Goal: Task Accomplishment & Management: Use online tool/utility

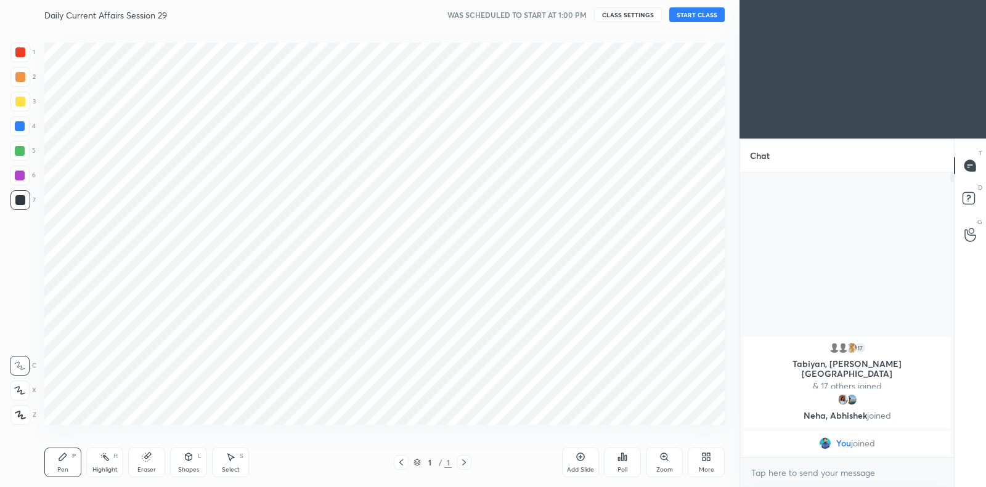
scroll to position [61197, 60917]
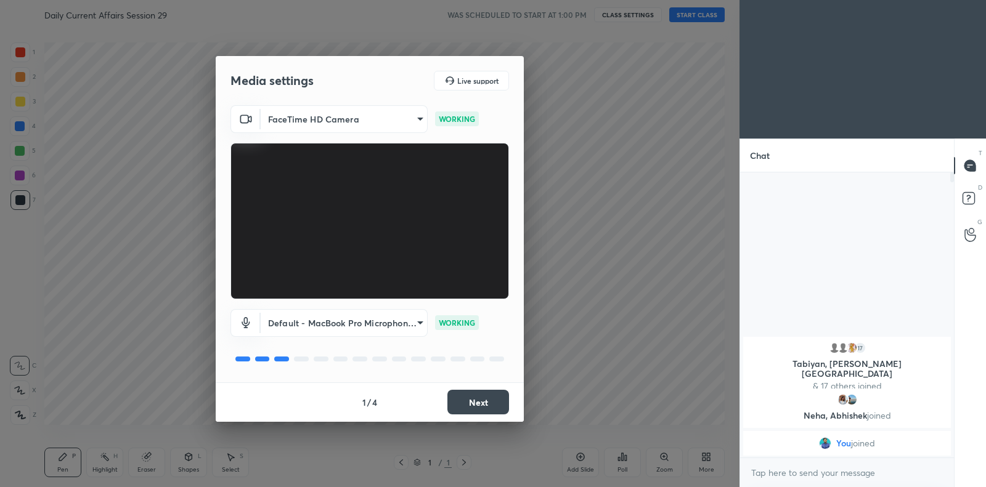
click at [493, 394] on button "Next" at bounding box center [478, 402] width 62 height 25
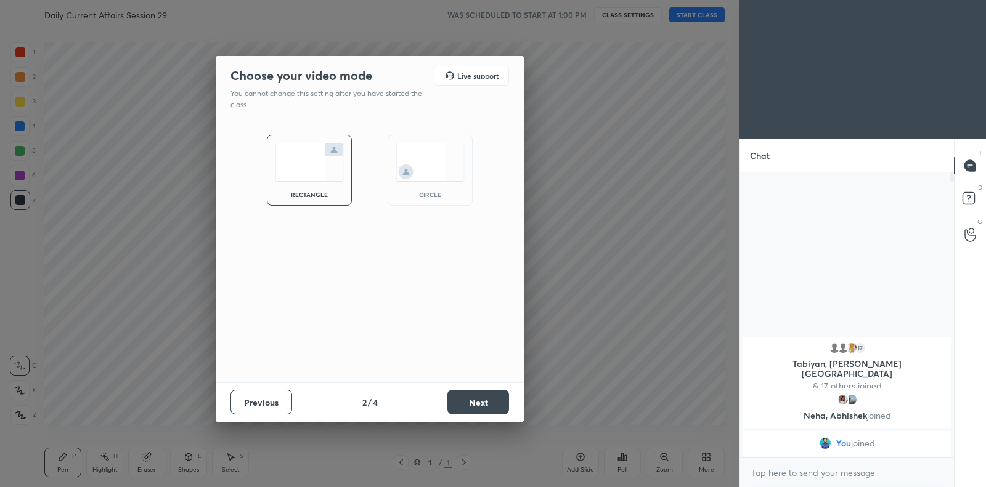
click at [493, 394] on button "Next" at bounding box center [478, 402] width 62 height 25
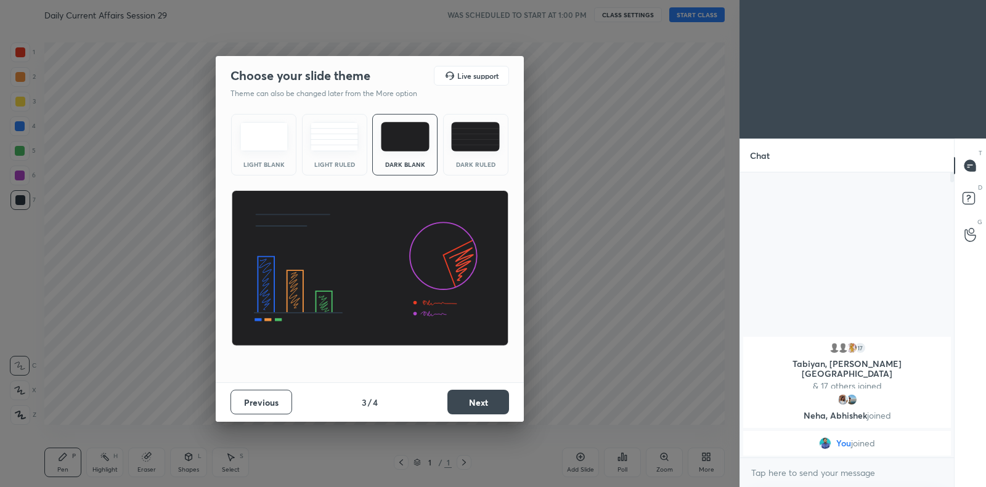
click at [493, 394] on button "Next" at bounding box center [478, 402] width 62 height 25
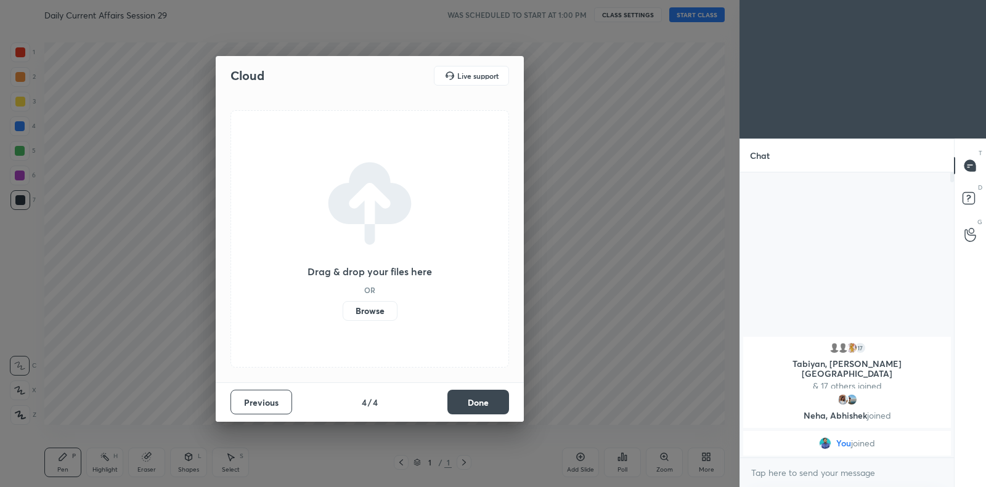
click at [387, 310] on label "Browse" at bounding box center [370, 311] width 55 height 20
click at [343, 310] on input "Browse" at bounding box center [343, 311] width 0 height 20
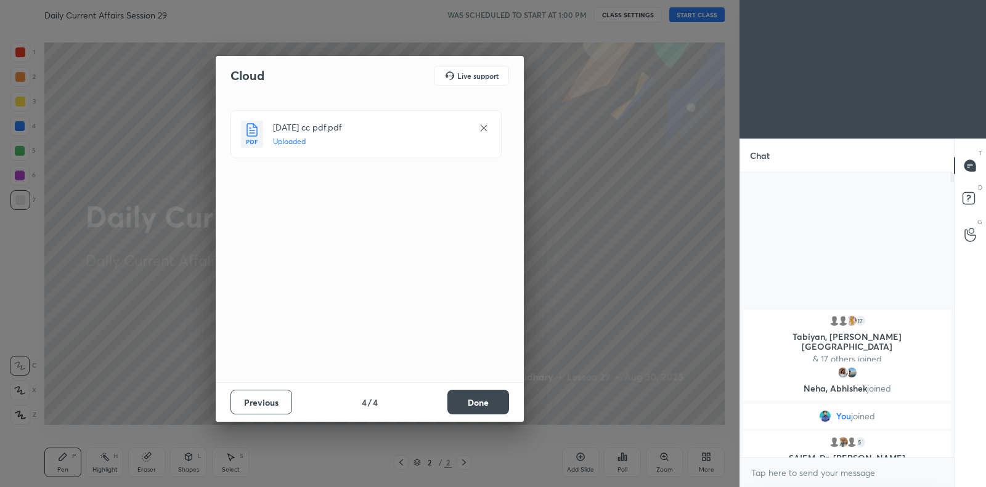
click at [469, 407] on button "Done" at bounding box center [478, 402] width 62 height 25
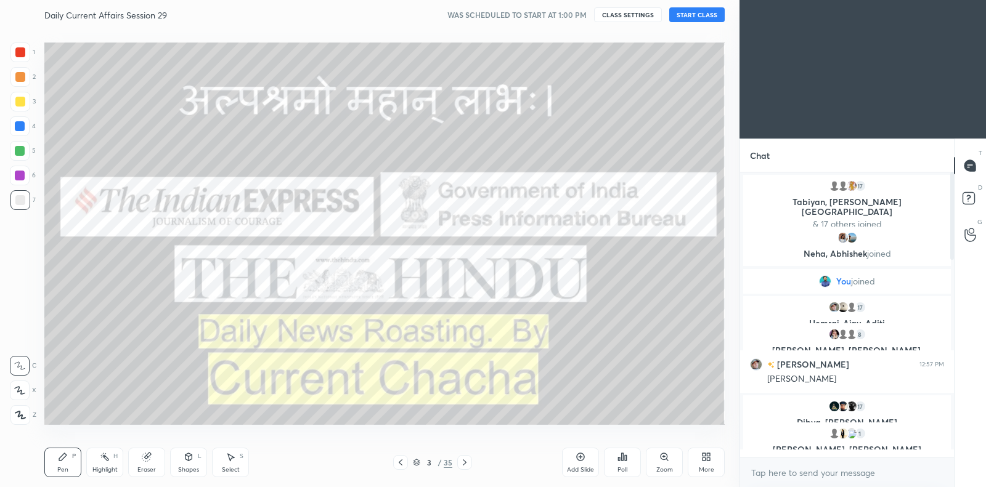
click at [680, 17] on button "START CLASS" at bounding box center [696, 14] width 55 height 15
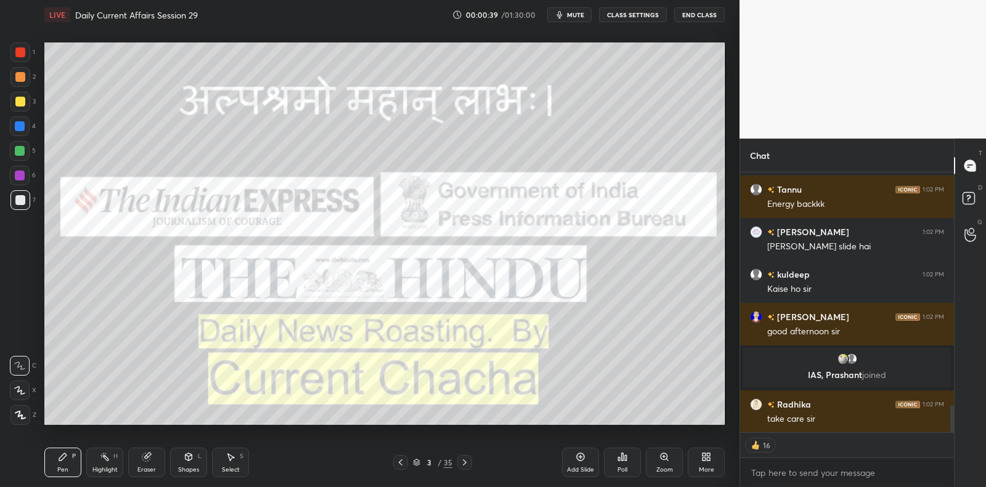
scroll to position [2284, 0]
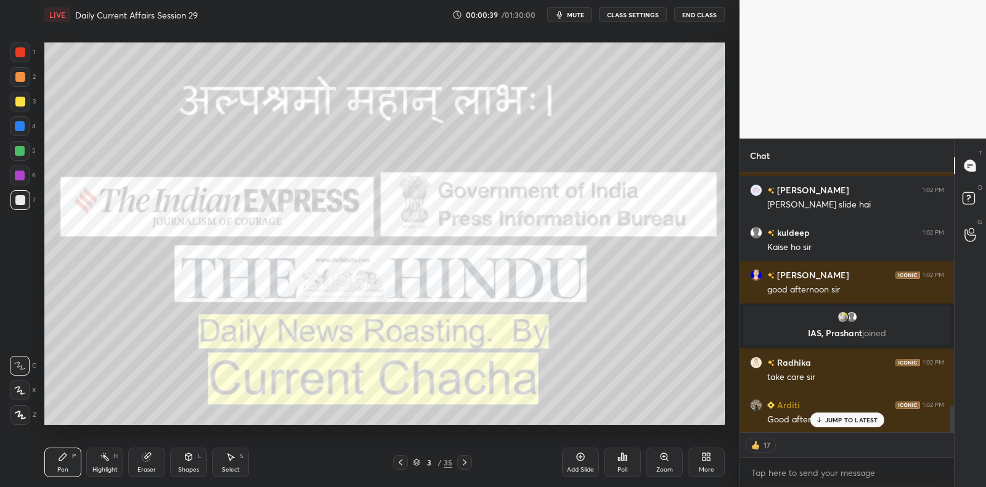
type textarea "x"
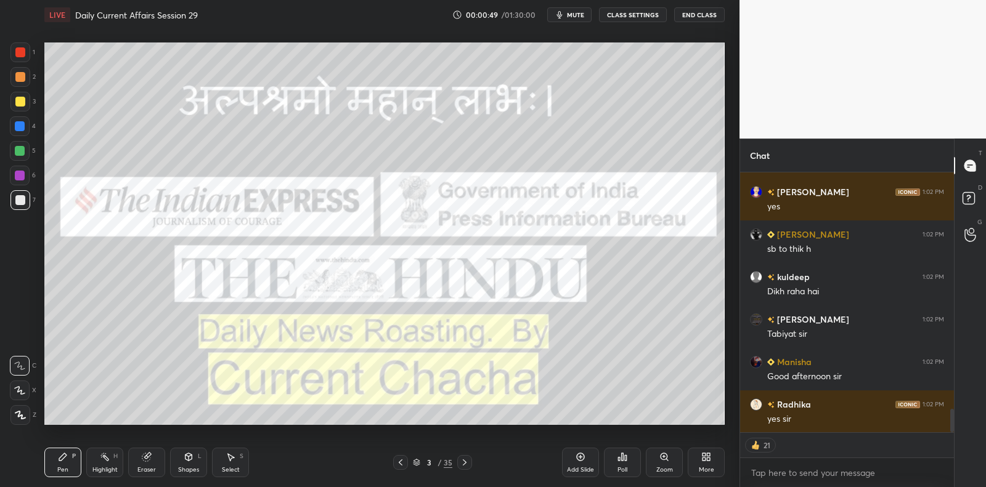
scroll to position [2709, 0]
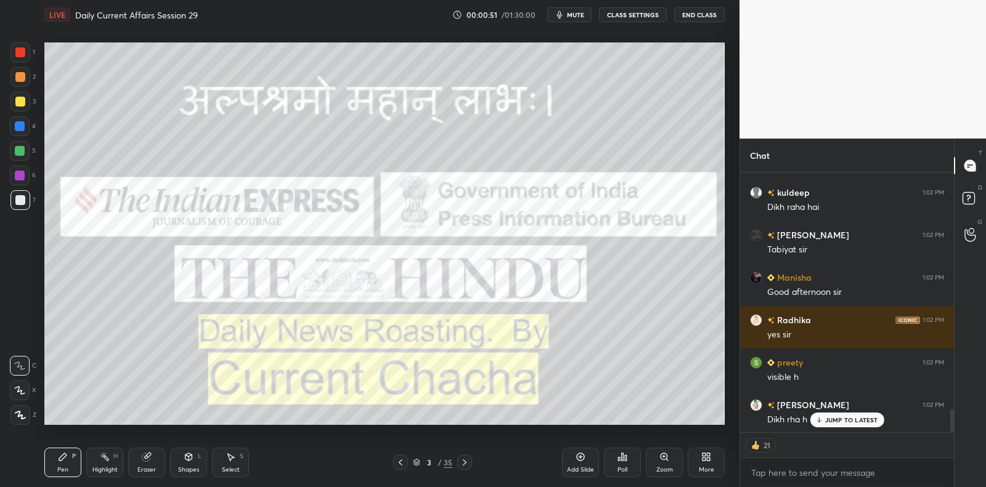
click at [25, 97] on div at bounding box center [20, 102] width 20 height 20
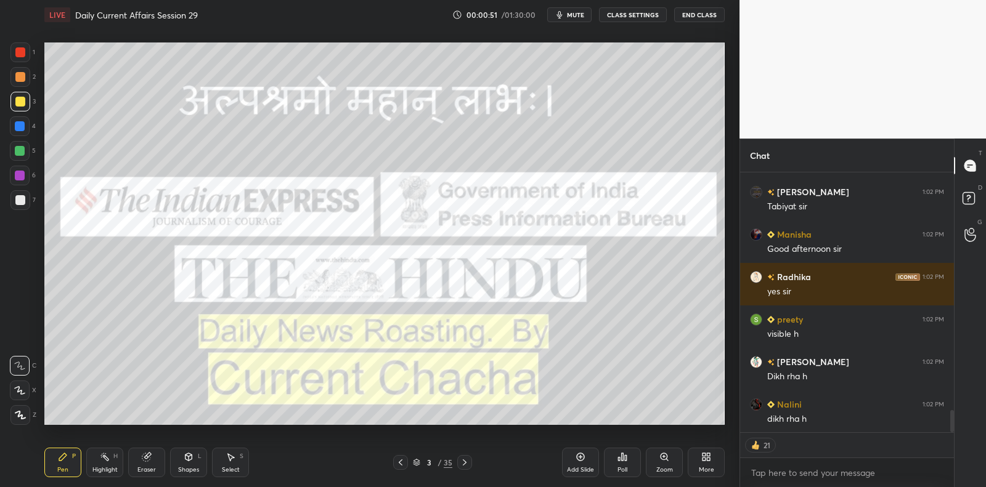
click at [31, 99] on div "3" at bounding box center [22, 102] width 25 height 20
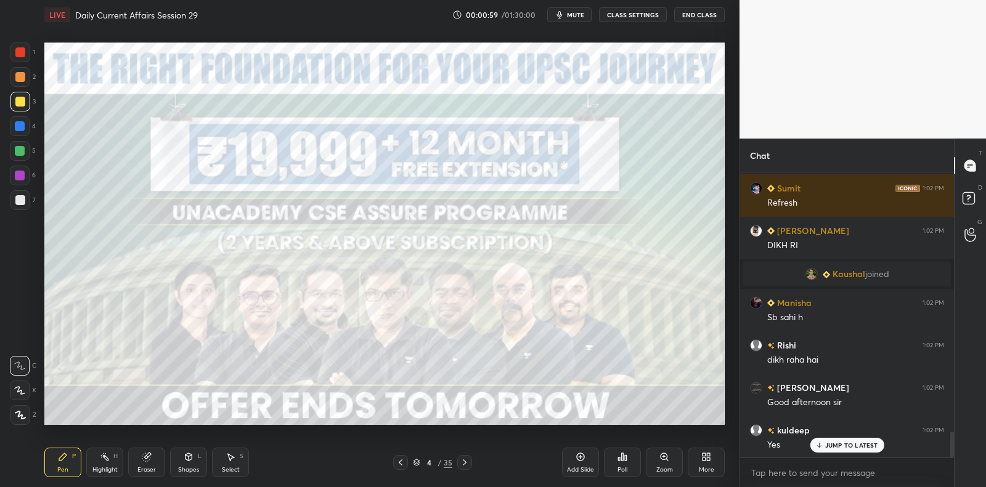
scroll to position [0, 0]
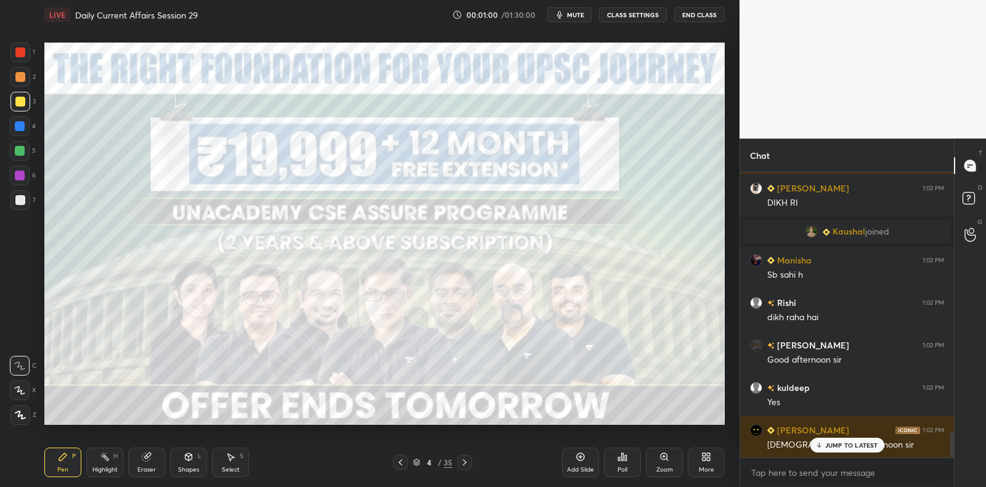
click at [15, 201] on div at bounding box center [20, 200] width 20 height 20
click at [20, 202] on div at bounding box center [20, 200] width 10 height 10
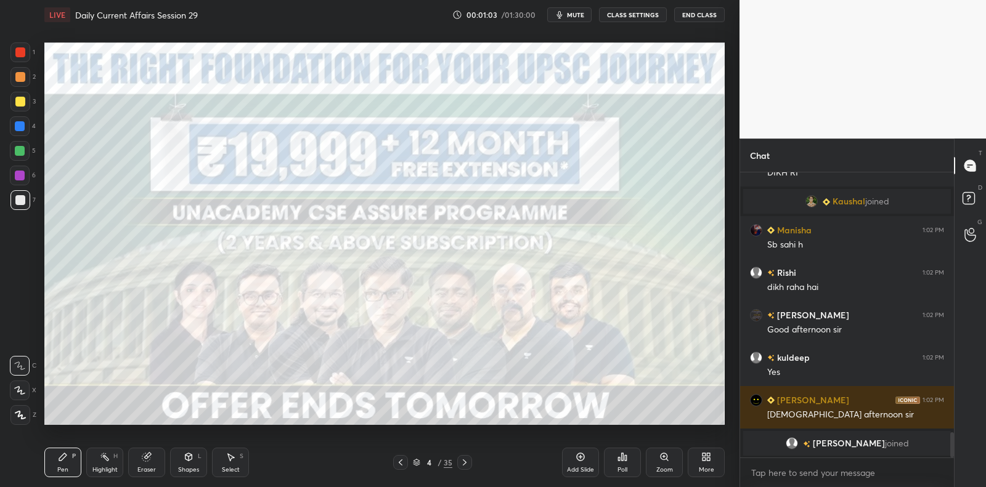
click at [25, 424] on div at bounding box center [20, 415] width 20 height 20
click at [25, 421] on div at bounding box center [20, 415] width 20 height 20
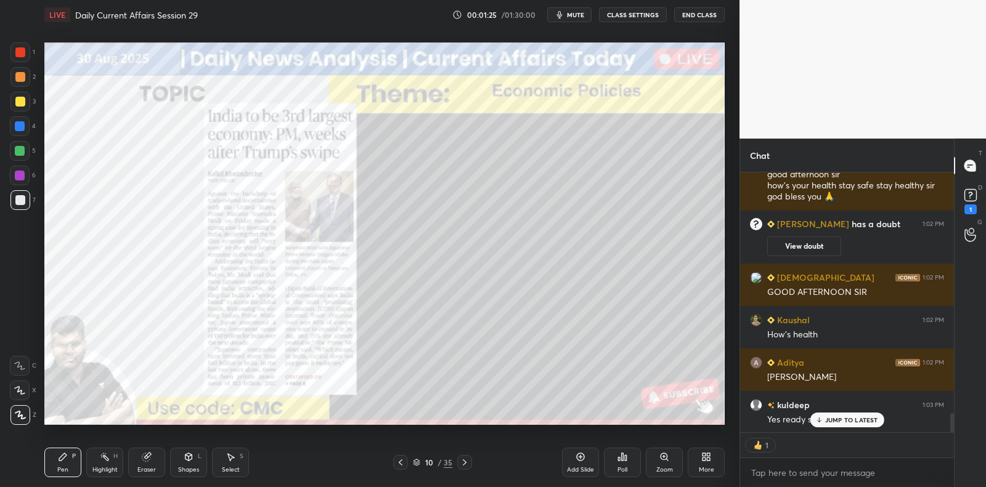
drag, startPoint x: 15, startPoint y: 105, endPoint x: 23, endPoint y: 102, distance: 9.2
click at [15, 105] on div at bounding box center [20, 102] width 10 height 10
drag, startPoint x: 23, startPoint y: 103, endPoint x: 34, endPoint y: 96, distance: 13.8
click at [23, 103] on div at bounding box center [20, 102] width 10 height 10
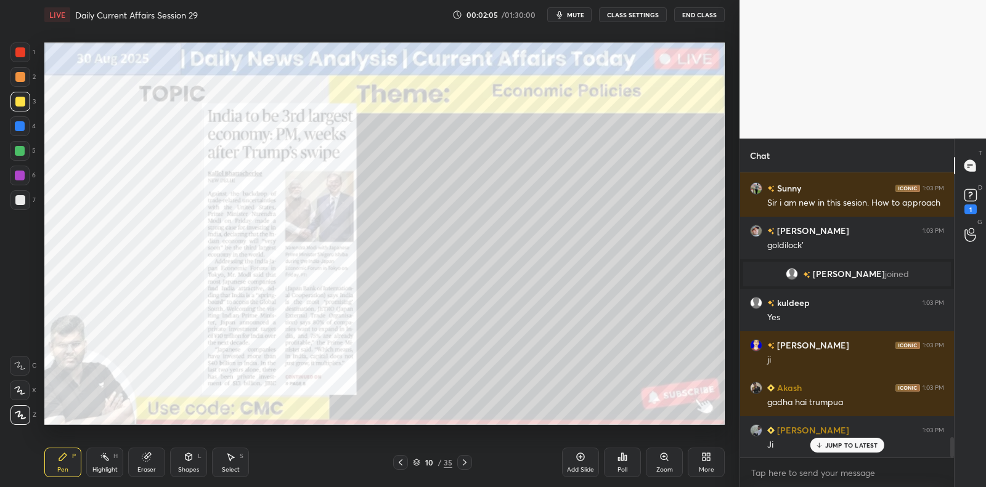
scroll to position [3704, 0]
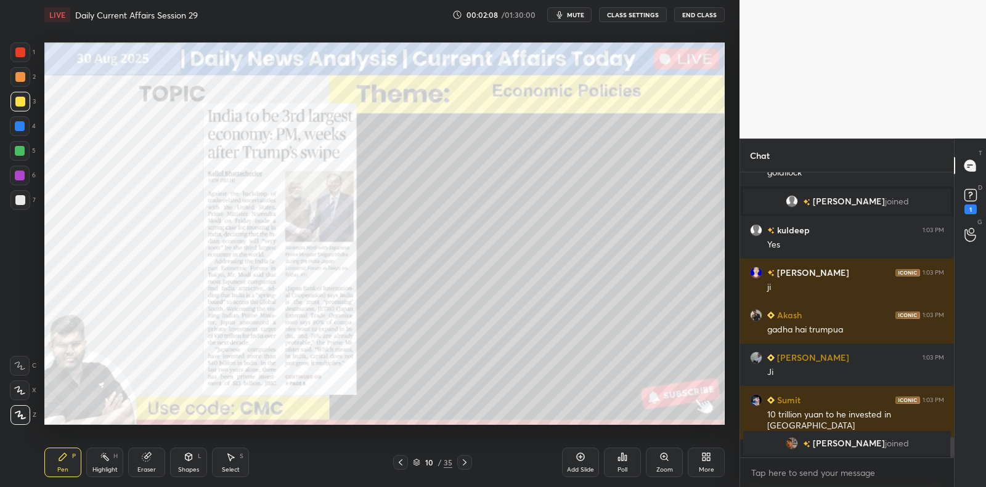
click at [20, 201] on div at bounding box center [20, 200] width 10 height 10
drag, startPoint x: 22, startPoint y: 200, endPoint x: 39, endPoint y: 201, distance: 16.7
click at [23, 200] on div at bounding box center [20, 200] width 10 height 10
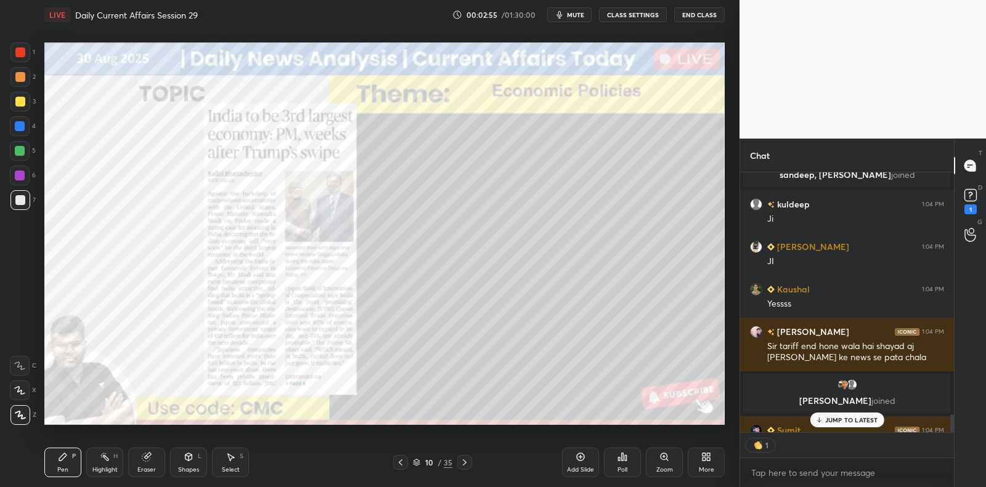
scroll to position [4, 4]
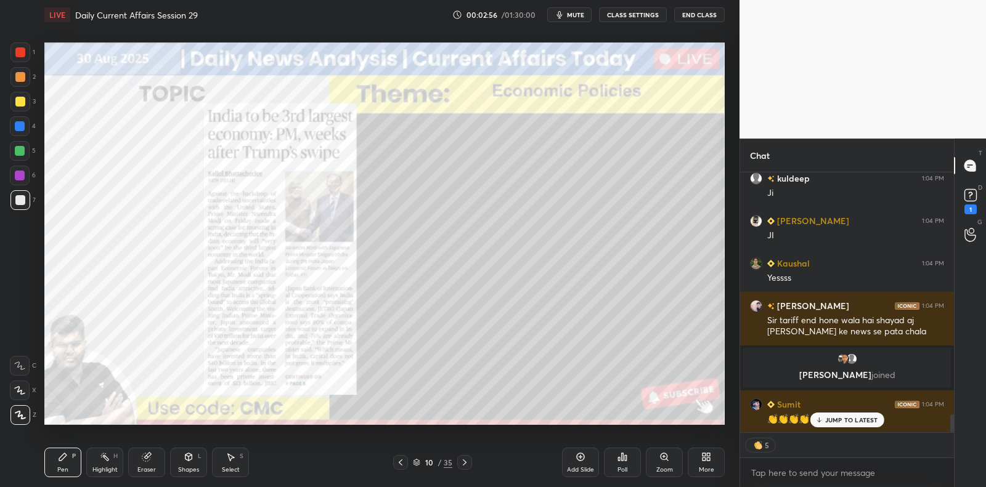
click at [16, 157] on div at bounding box center [20, 151] width 20 height 20
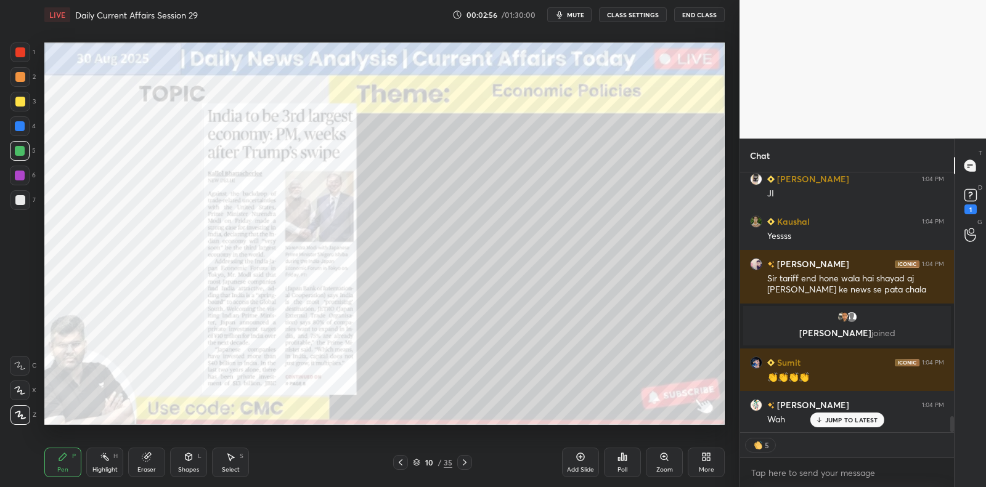
click at [25, 154] on div at bounding box center [20, 151] width 20 height 20
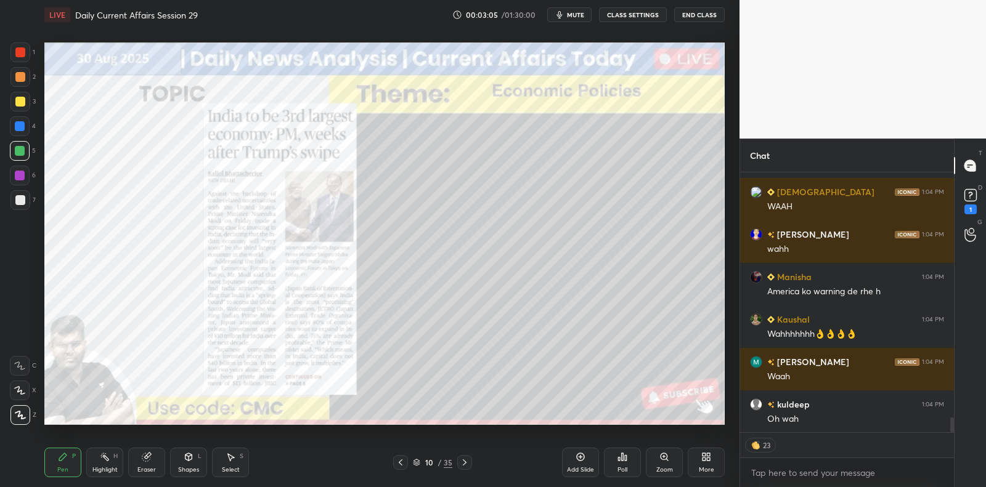
scroll to position [4322, 0]
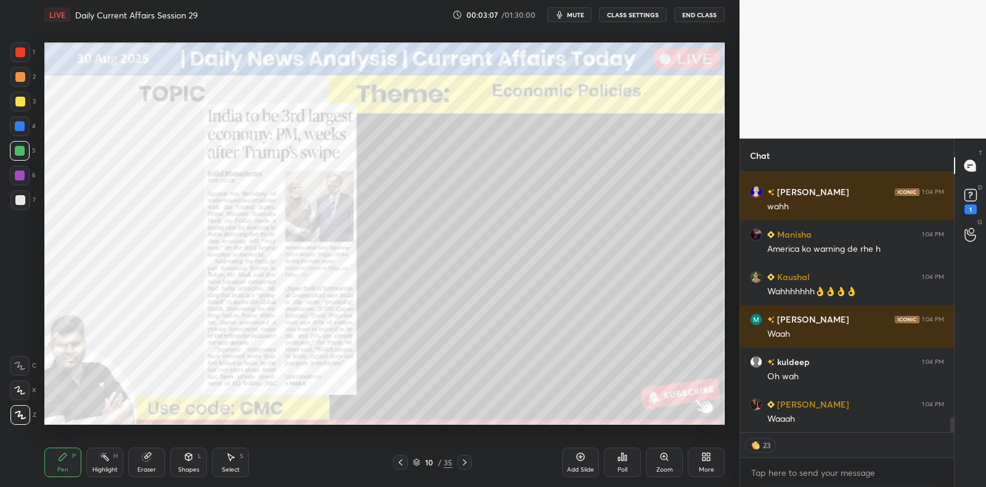
click at [467, 464] on icon at bounding box center [465, 463] width 10 height 10
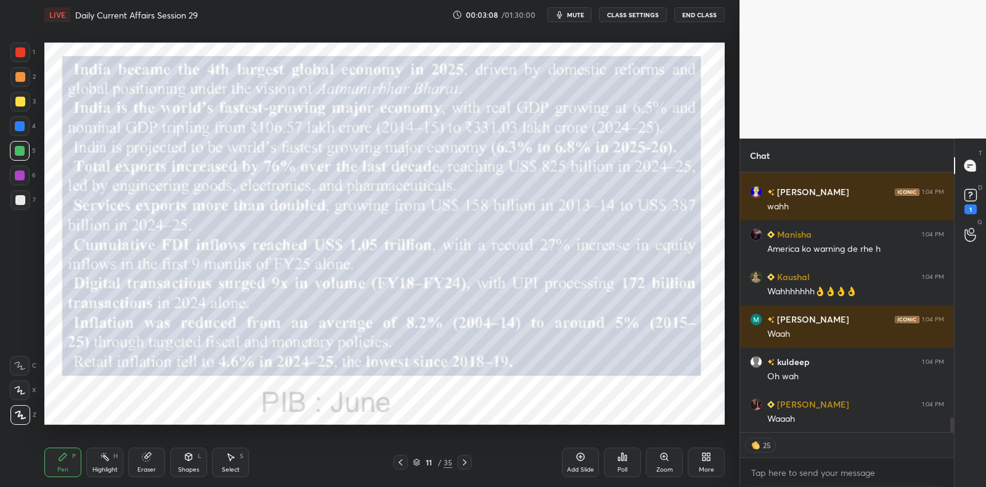
click at [20, 180] on div at bounding box center [20, 176] width 10 height 10
drag, startPoint x: 20, startPoint y: 180, endPoint x: 22, endPoint y: 201, distance: 21.6
click at [20, 180] on div at bounding box center [20, 176] width 10 height 10
click at [22, 201] on div at bounding box center [20, 200] width 10 height 10
click at [28, 205] on div at bounding box center [20, 200] width 20 height 20
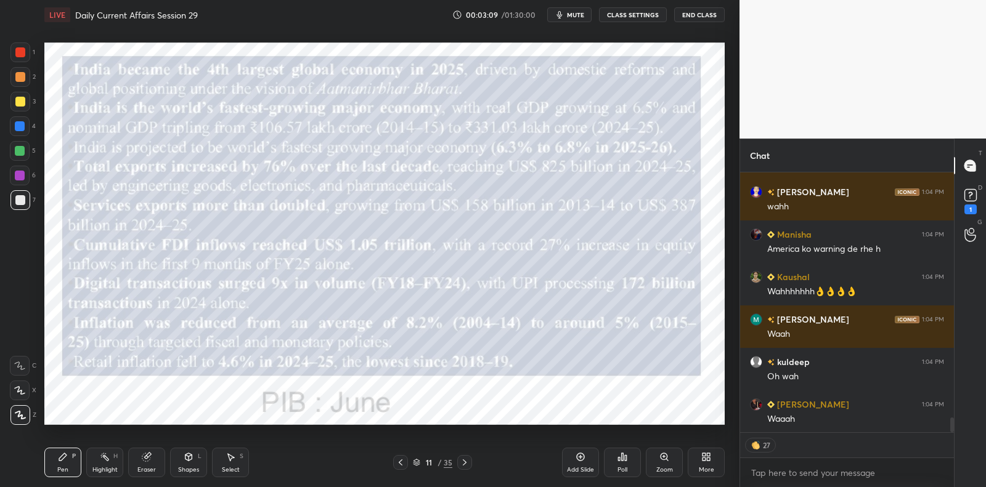
click at [14, 184] on div at bounding box center [20, 176] width 20 height 20
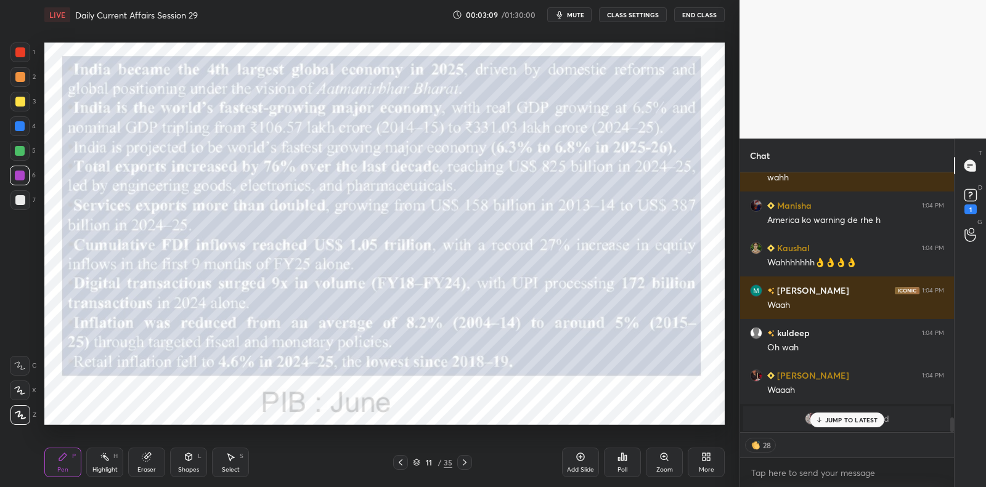
click at [20, 180] on div at bounding box center [20, 176] width 10 height 10
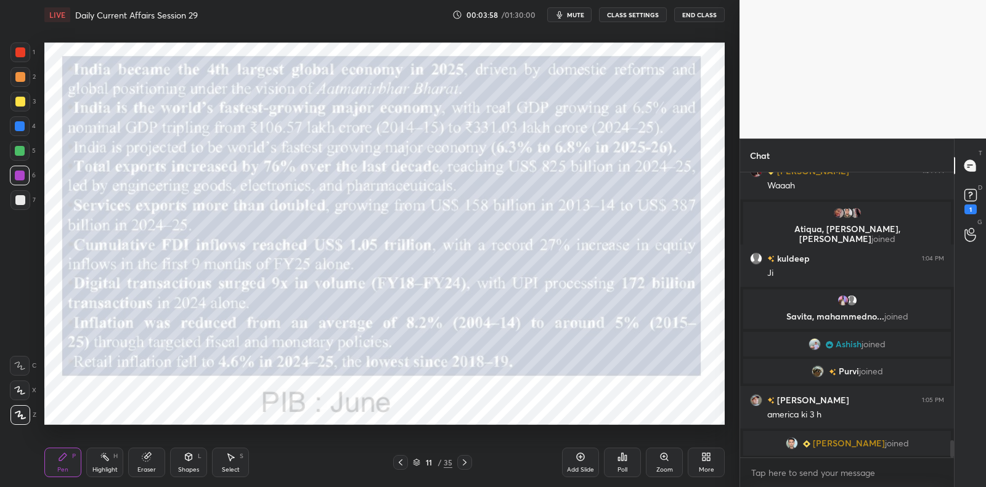
scroll to position [4431, 0]
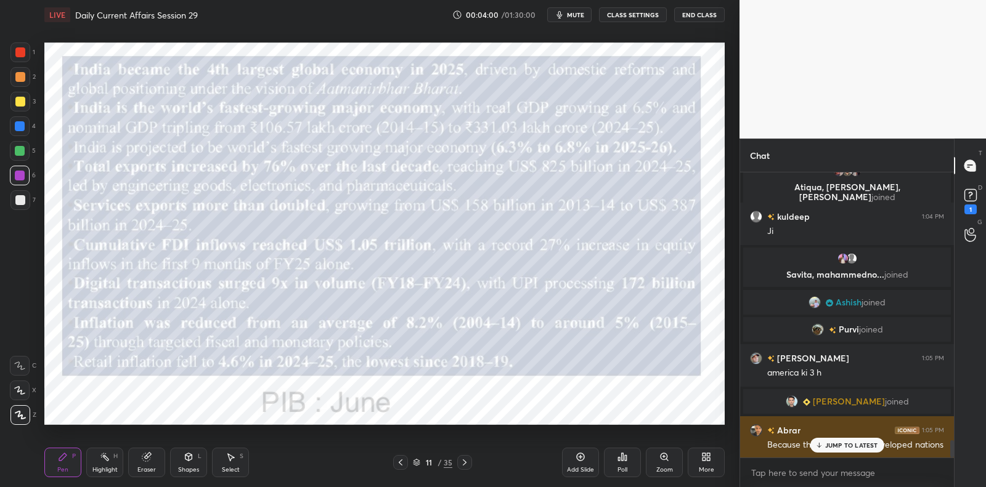
click at [840, 440] on div "JUMP TO LATEST" at bounding box center [847, 445] width 74 height 15
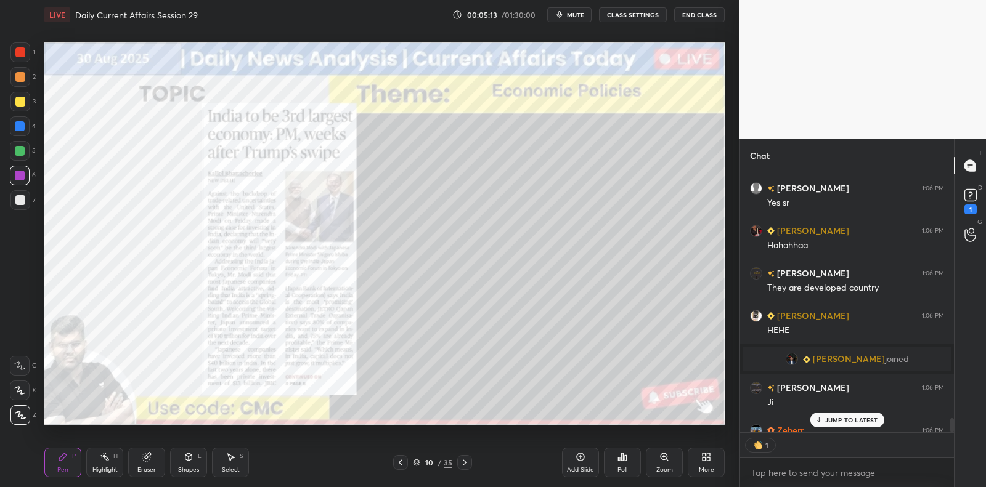
scroll to position [256, 211]
drag, startPoint x: 578, startPoint y: 463, endPoint x: 574, endPoint y: 442, distance: 21.3
click at [580, 461] on div "Add Slide" at bounding box center [580, 463] width 37 height 30
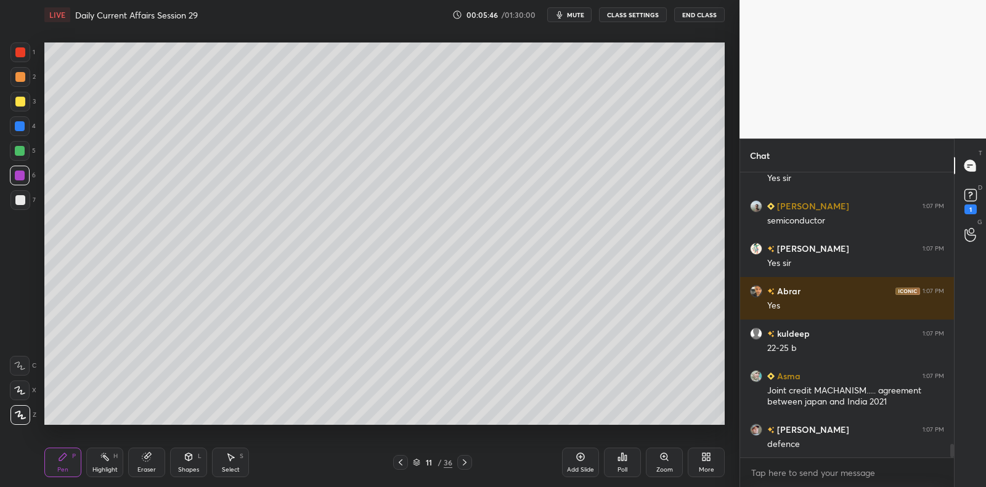
scroll to position [5782, 0]
drag, startPoint x: 9, startPoint y: 204, endPoint x: 18, endPoint y: 203, distance: 9.3
click at [11, 205] on div "1 2 3 4 5 6 7" at bounding box center [23, 129] width 26 height 172
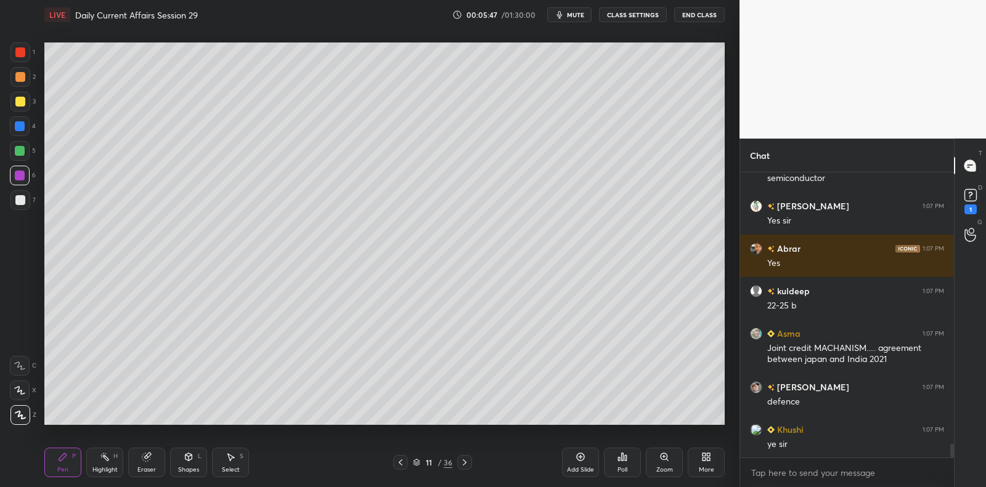
drag, startPoint x: 25, startPoint y: 202, endPoint x: 39, endPoint y: 204, distance: 13.7
click at [23, 203] on div at bounding box center [20, 200] width 10 height 10
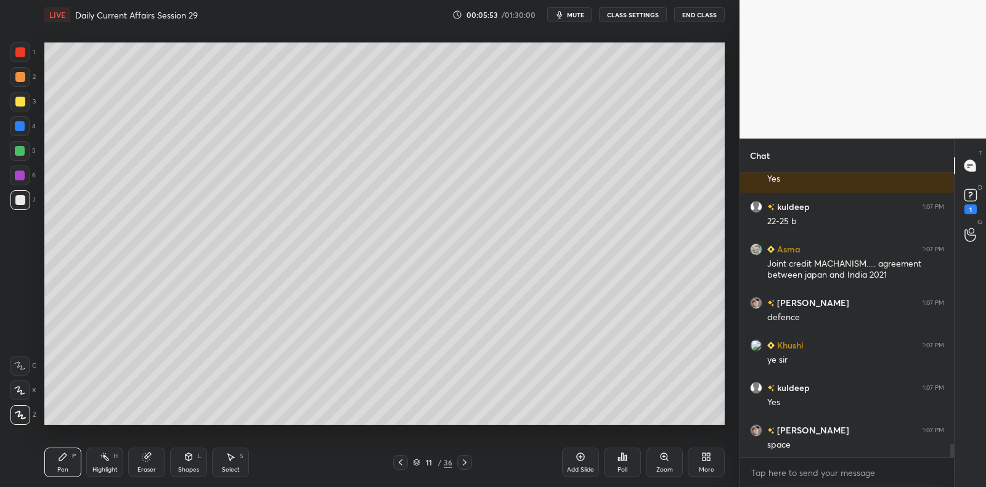
scroll to position [5909, 0]
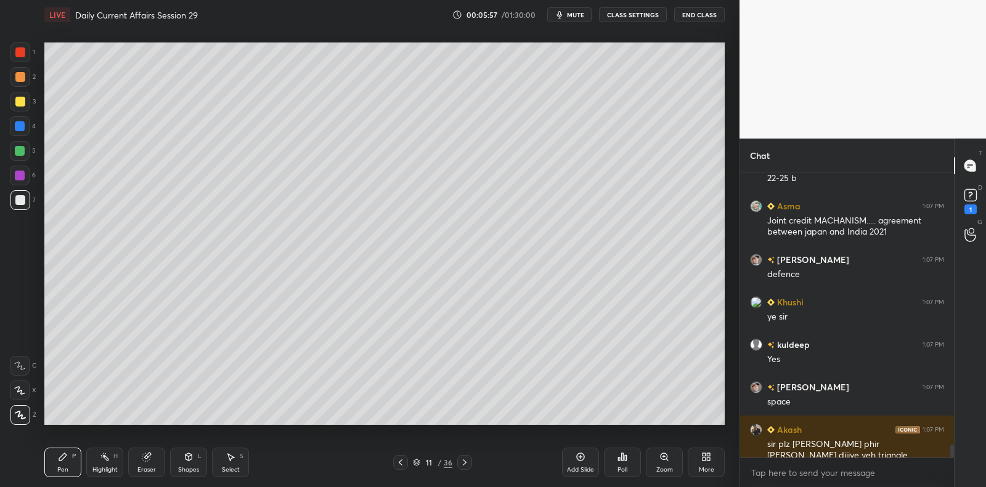
click at [26, 81] on div at bounding box center [20, 77] width 20 height 20
drag, startPoint x: 17, startPoint y: 57, endPoint x: 20, endPoint y: 51, distance: 7.2
click at [16, 56] on div at bounding box center [20, 53] width 20 height 20
click at [20, 51] on div at bounding box center [20, 52] width 10 height 10
drag, startPoint x: 23, startPoint y: 54, endPoint x: 26, endPoint y: 69, distance: 15.1
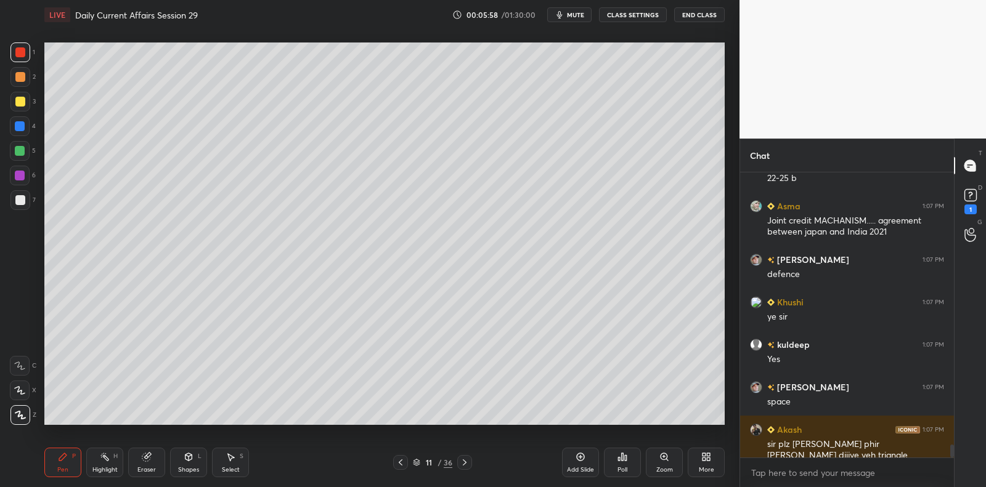
click at [23, 55] on div at bounding box center [20, 52] width 10 height 10
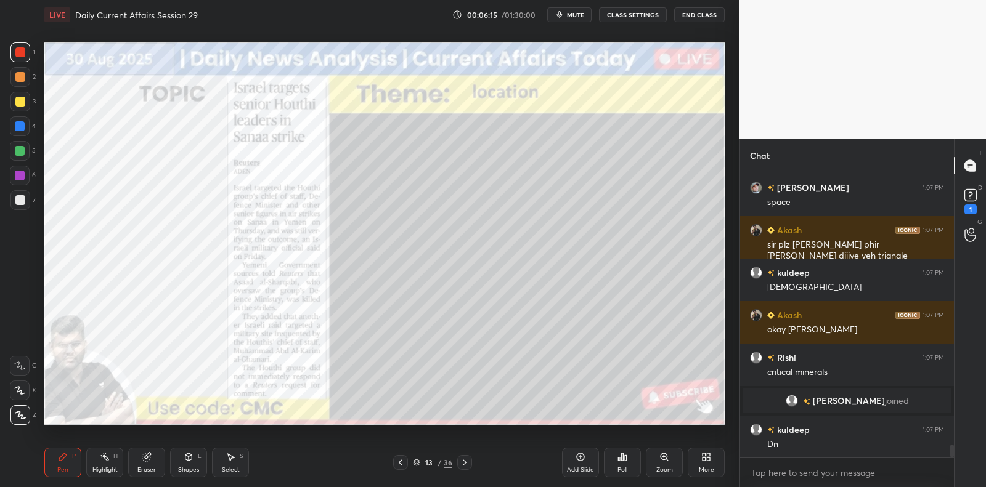
scroll to position [6151, 0]
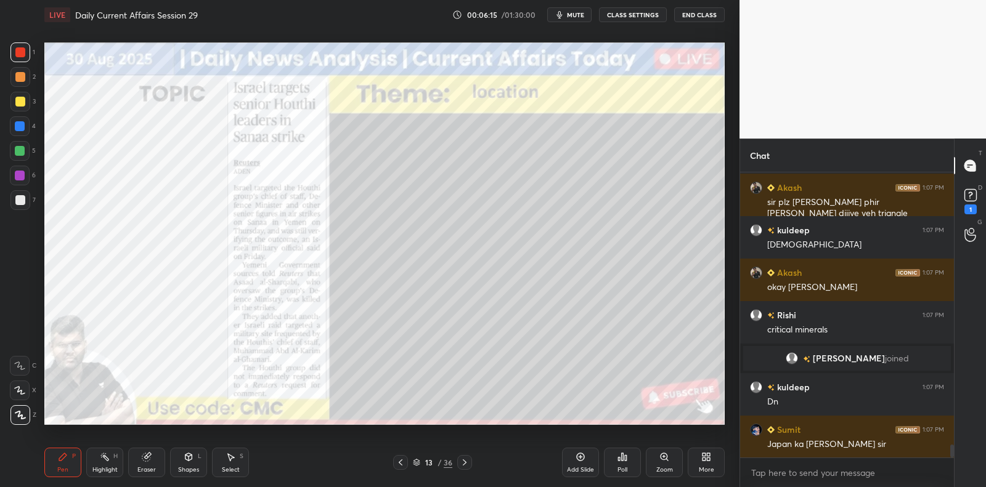
click at [22, 178] on div at bounding box center [20, 176] width 10 height 10
drag, startPoint x: 21, startPoint y: 178, endPoint x: 40, endPoint y: 178, distance: 19.1
click at [21, 178] on div at bounding box center [20, 176] width 10 height 10
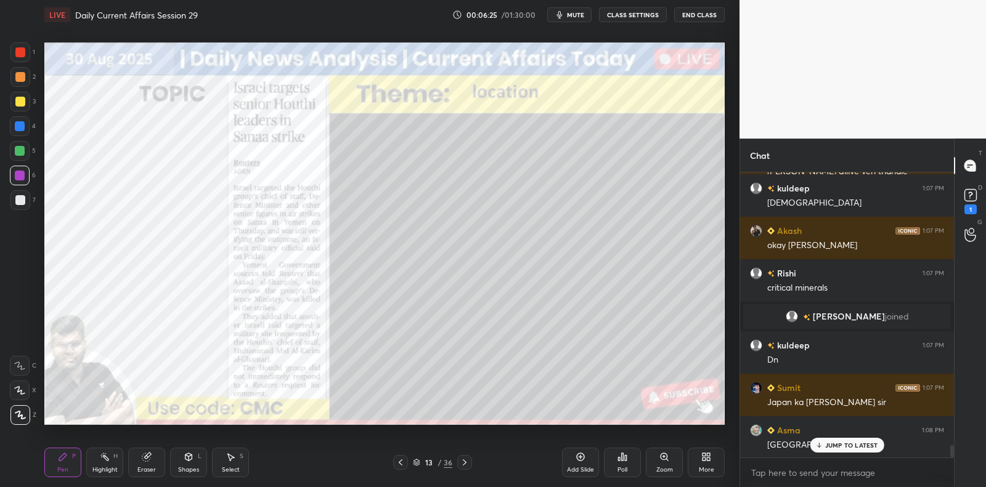
scroll to position [6236, 0]
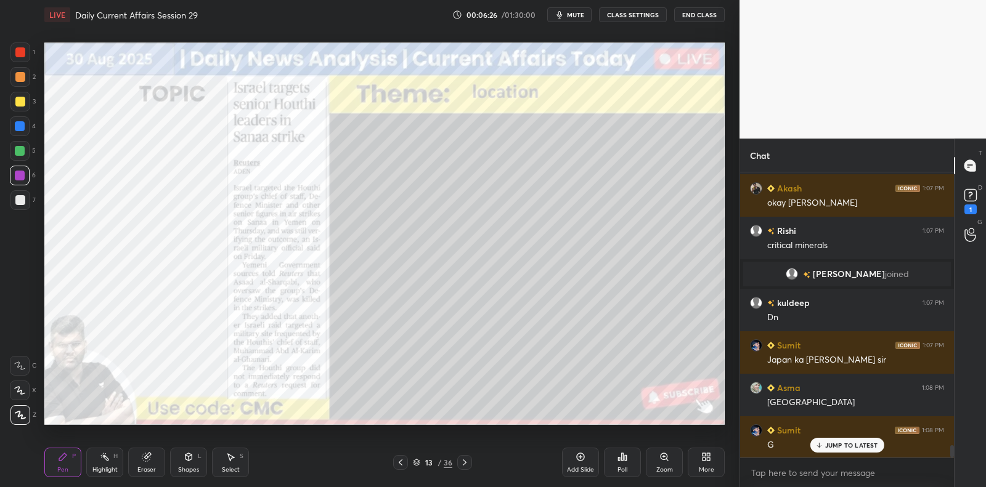
click at [19, 195] on div at bounding box center [20, 200] width 10 height 10
click at [30, 193] on div "7" at bounding box center [22, 200] width 25 height 20
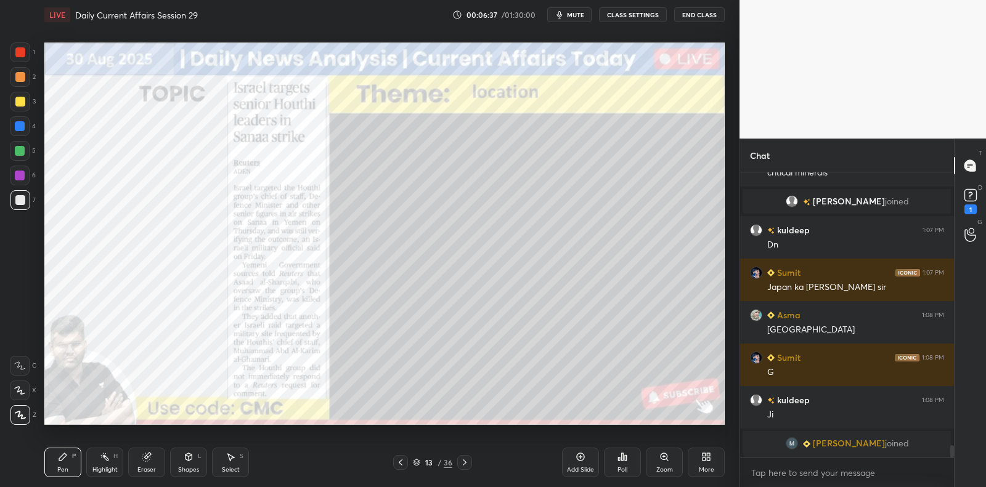
scroll to position [6013, 0]
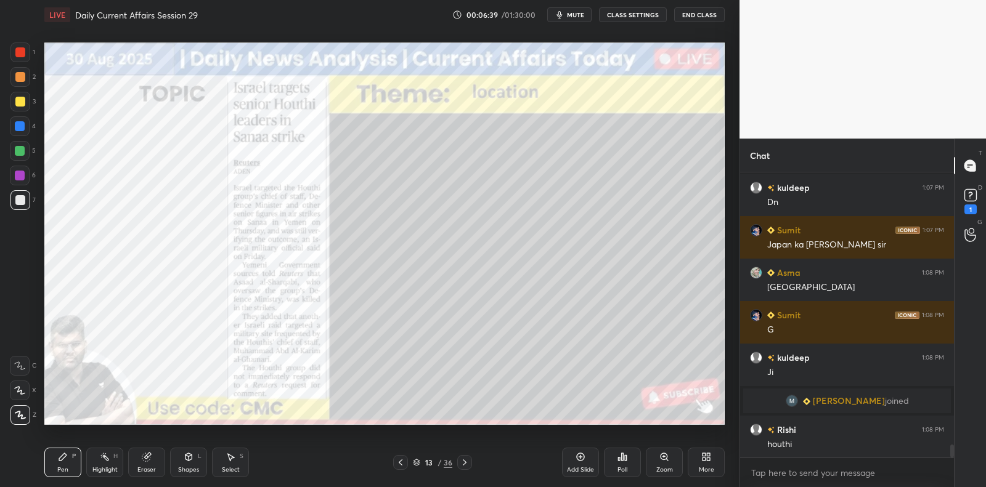
click at [729, 250] on div "Setting up your live class Poll for secs No correct answer Start poll" at bounding box center [384, 234] width 690 height 408
click at [726, 225] on div "Setting up your live class Poll for secs No correct answer Start poll" at bounding box center [384, 234] width 690 height 408
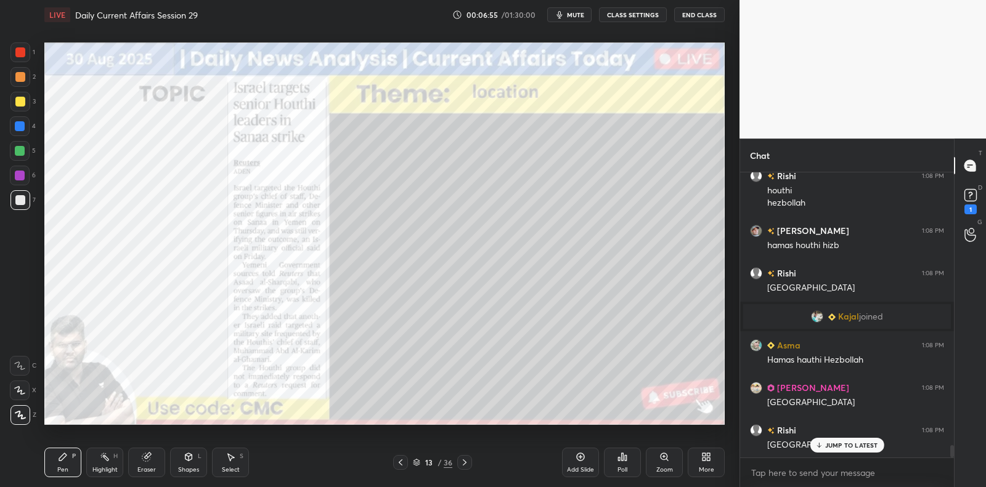
scroll to position [6310, 0]
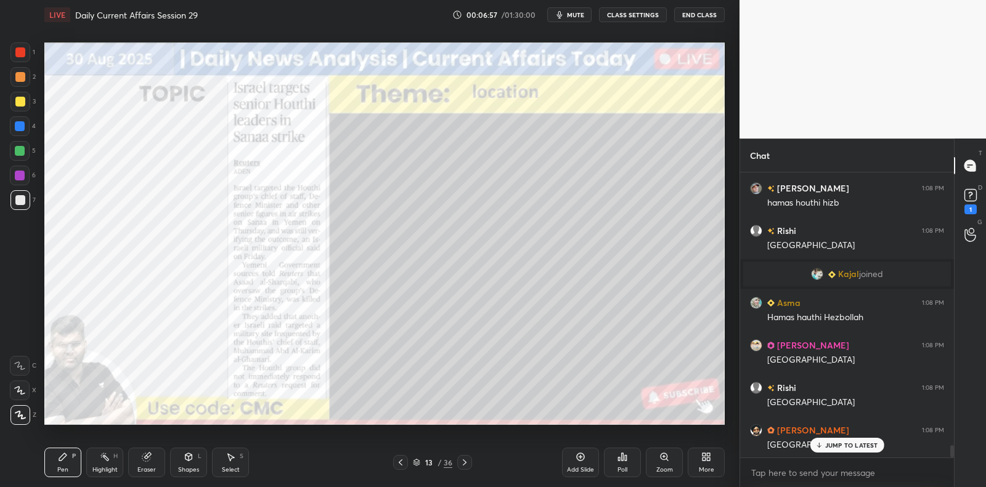
click at [20, 176] on div at bounding box center [20, 176] width 10 height 10
click at [22, 172] on div at bounding box center [20, 176] width 10 height 10
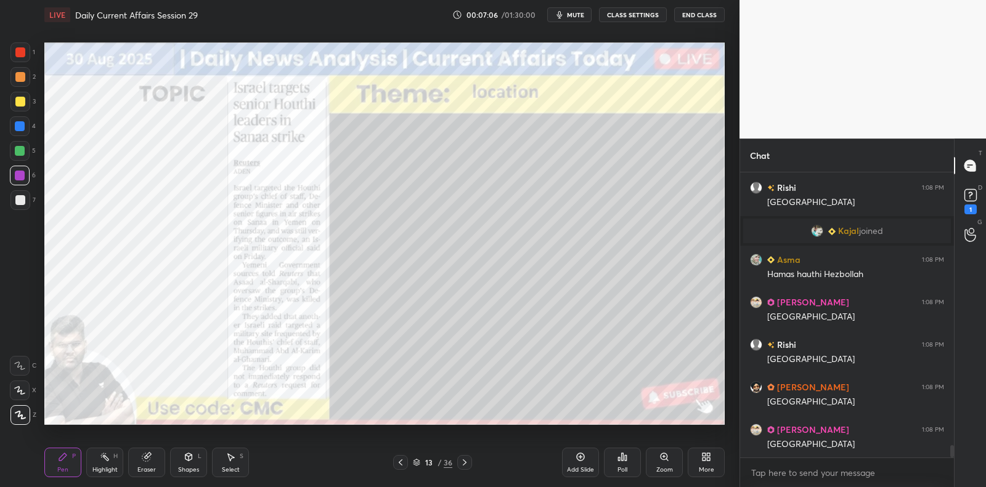
scroll to position [6395, 0]
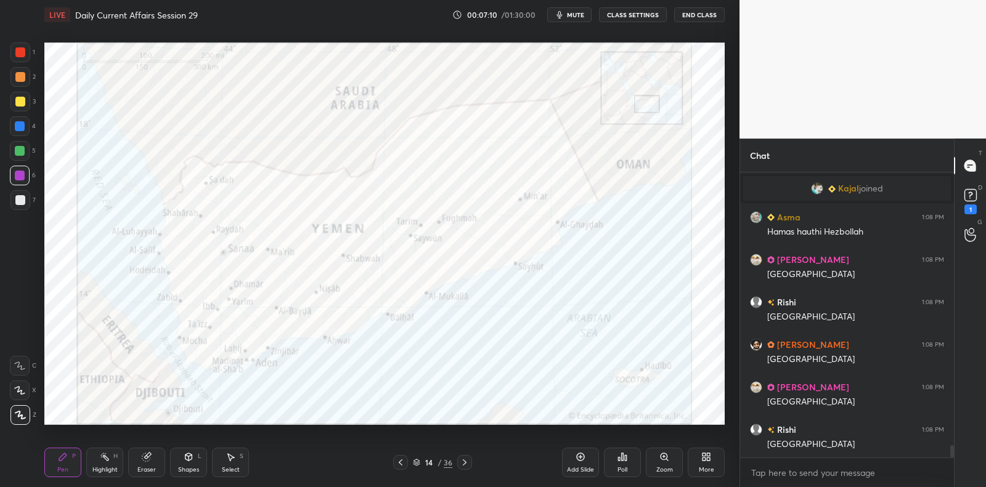
click at [23, 151] on div at bounding box center [20, 151] width 10 height 10
click at [27, 148] on div at bounding box center [20, 151] width 20 height 20
click at [24, 63] on div "1" at bounding box center [22, 55] width 25 height 25
drag, startPoint x: 24, startPoint y: 63, endPoint x: 43, endPoint y: 112, distance: 52.3
click at [24, 63] on div "1" at bounding box center [22, 55] width 25 height 25
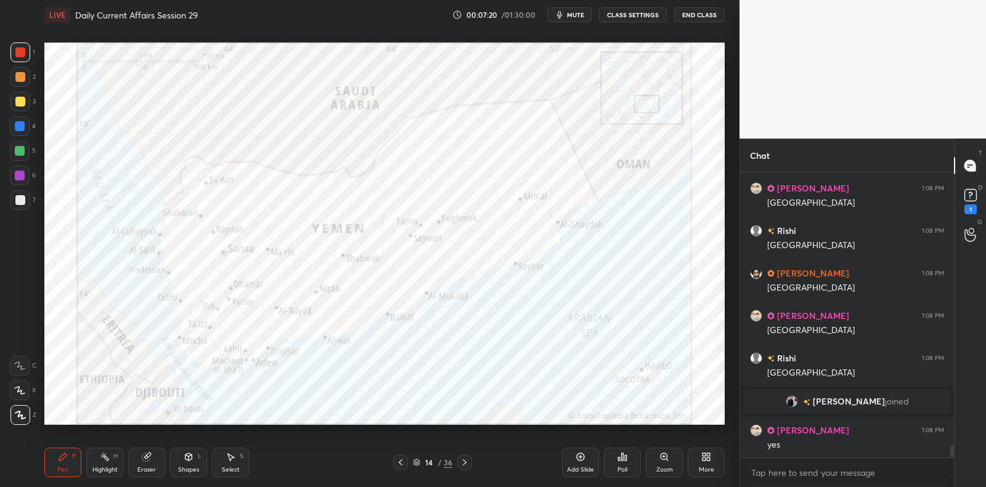
scroll to position [6347, 0]
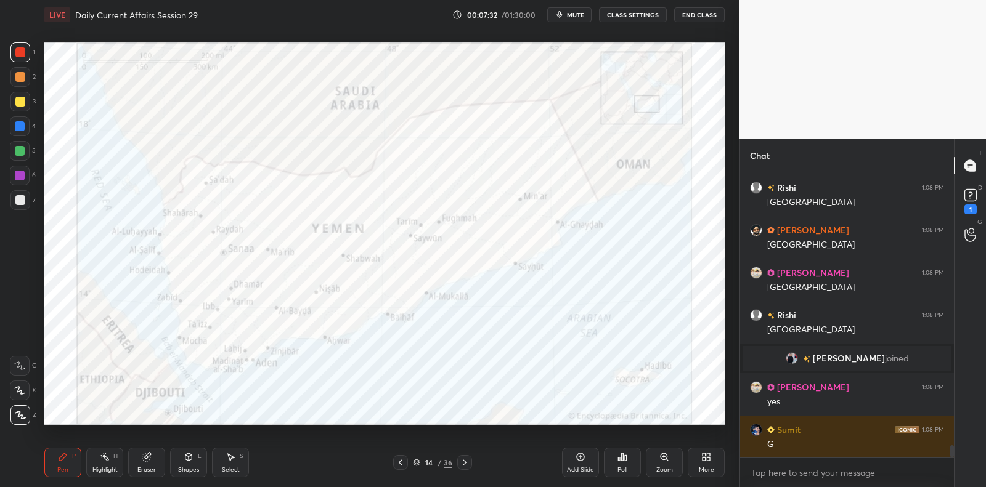
click at [21, 196] on div at bounding box center [20, 200] width 10 height 10
click at [26, 196] on div at bounding box center [20, 200] width 20 height 20
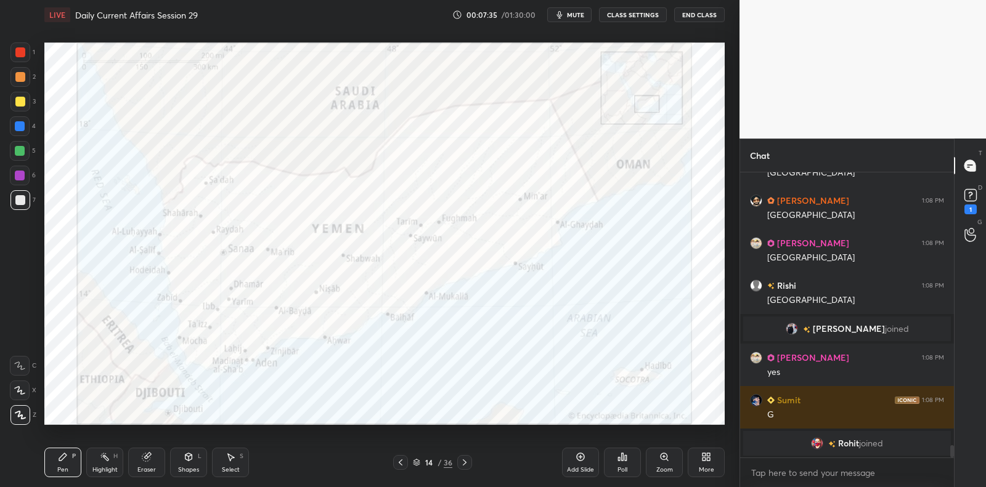
click at [21, 179] on div at bounding box center [20, 176] width 10 height 10
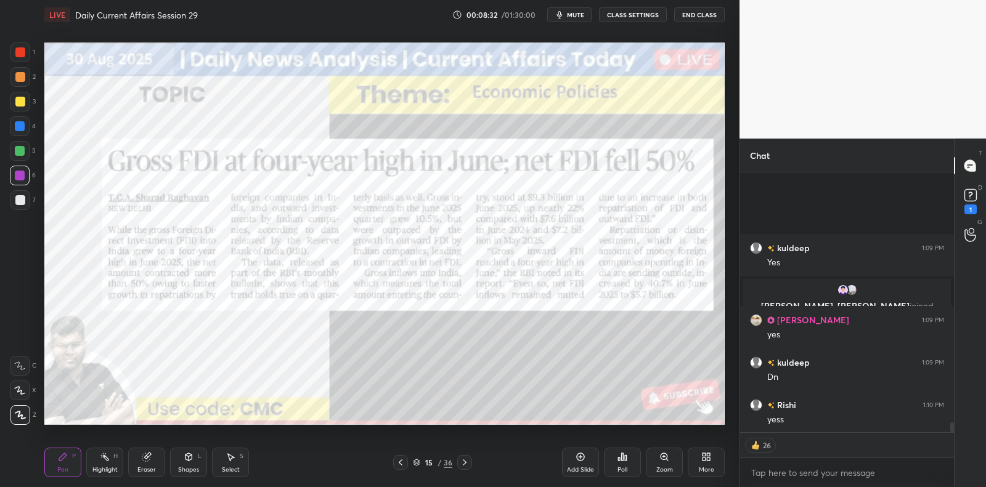
scroll to position [6897, 0]
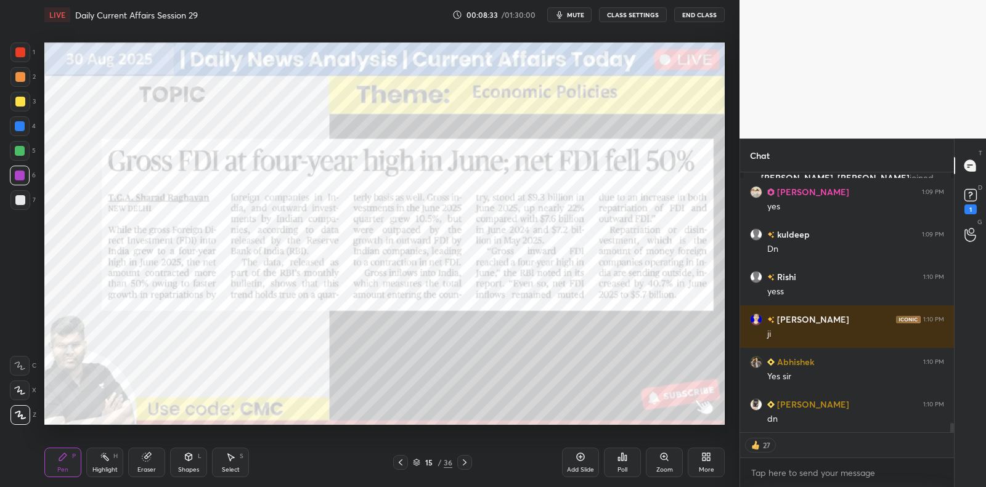
click at [18, 58] on div "1" at bounding box center [22, 53] width 25 height 20
click at [23, 56] on div at bounding box center [20, 52] width 10 height 10
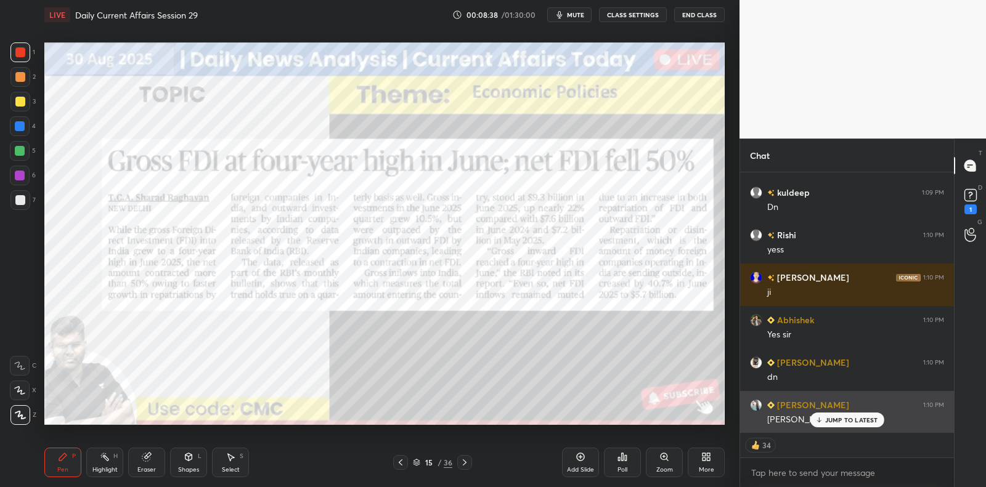
click at [829, 423] on div "JUMP TO LATEST" at bounding box center [847, 420] width 74 height 15
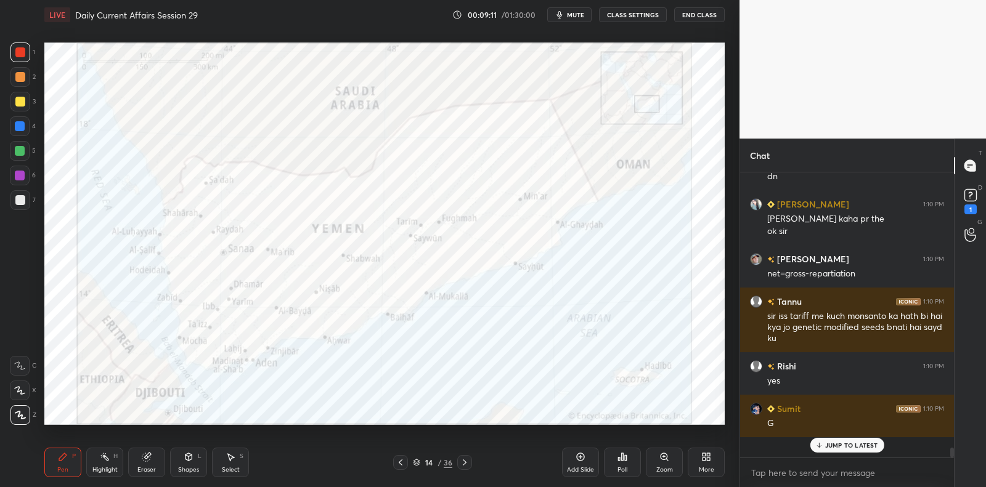
scroll to position [7119, 0]
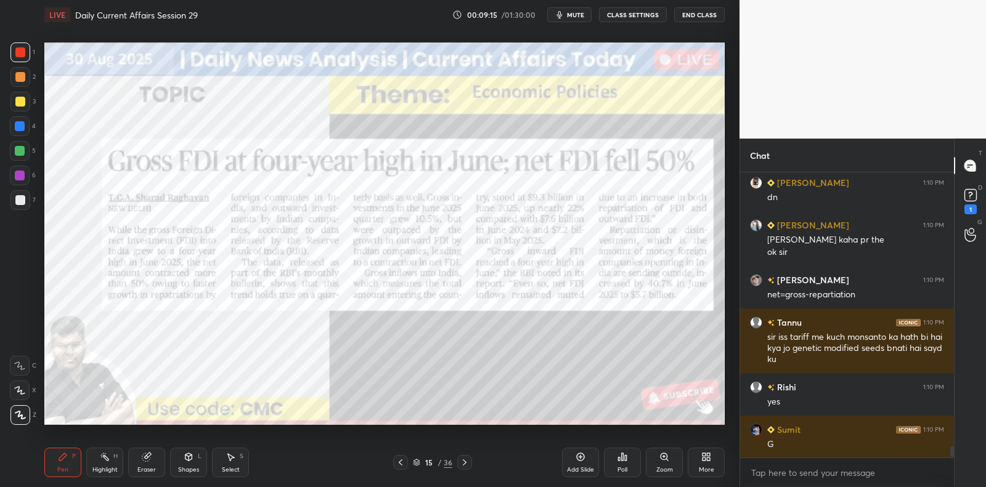
click at [577, 465] on div "Add Slide" at bounding box center [580, 463] width 37 height 30
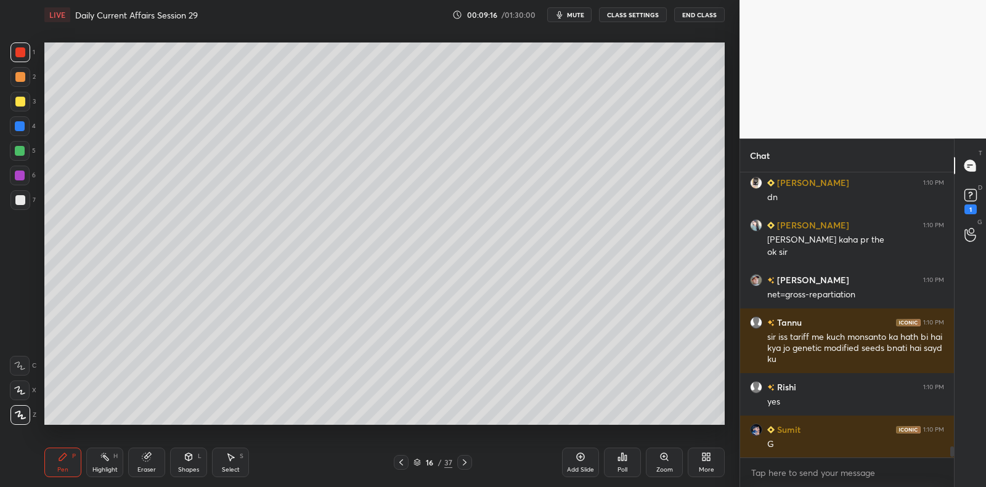
click at [27, 196] on div at bounding box center [20, 200] width 20 height 20
drag, startPoint x: 27, startPoint y: 196, endPoint x: 30, endPoint y: 190, distance: 6.6
click at [27, 197] on div at bounding box center [20, 200] width 20 height 20
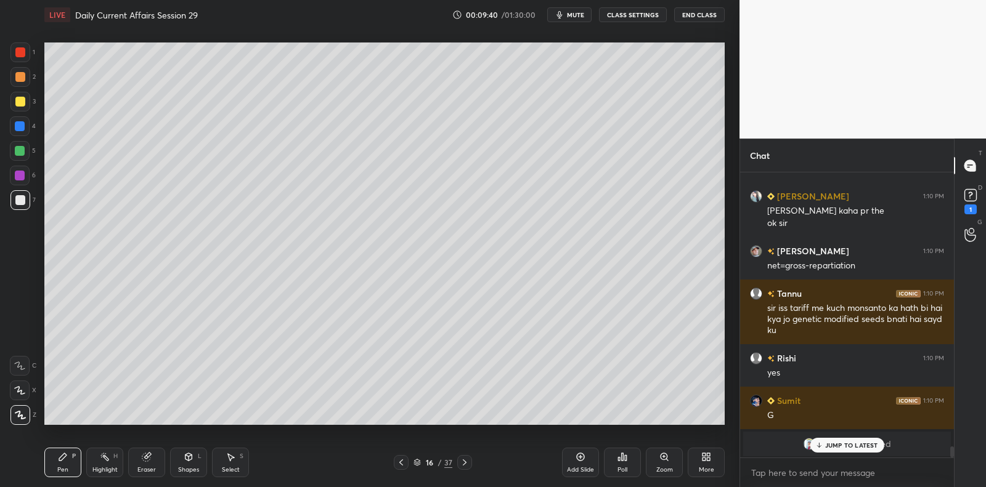
click at [28, 153] on div "5" at bounding box center [23, 151] width 26 height 20
click at [26, 152] on div at bounding box center [20, 151] width 20 height 20
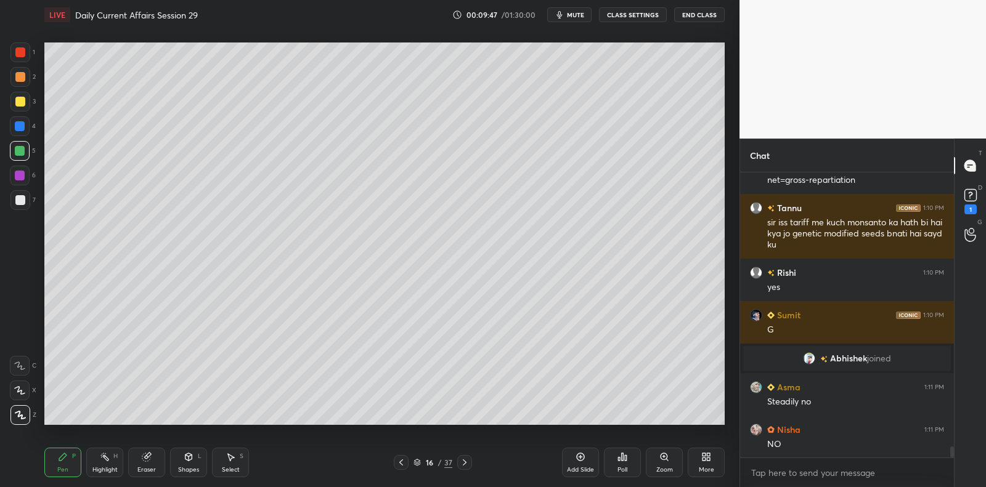
scroll to position [7161, 0]
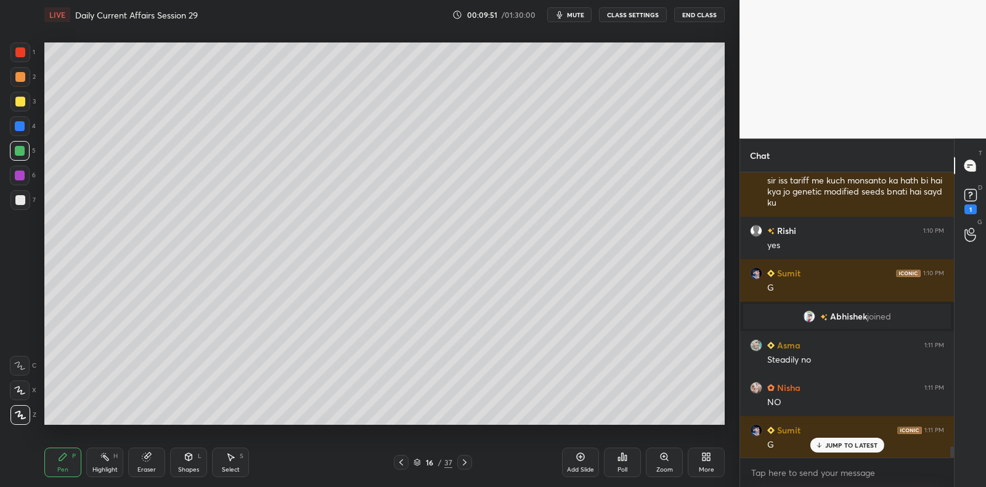
drag, startPoint x: 17, startPoint y: 202, endPoint x: 26, endPoint y: 201, distance: 8.6
click at [22, 201] on div at bounding box center [20, 200] width 10 height 10
click at [25, 202] on div at bounding box center [20, 200] width 20 height 20
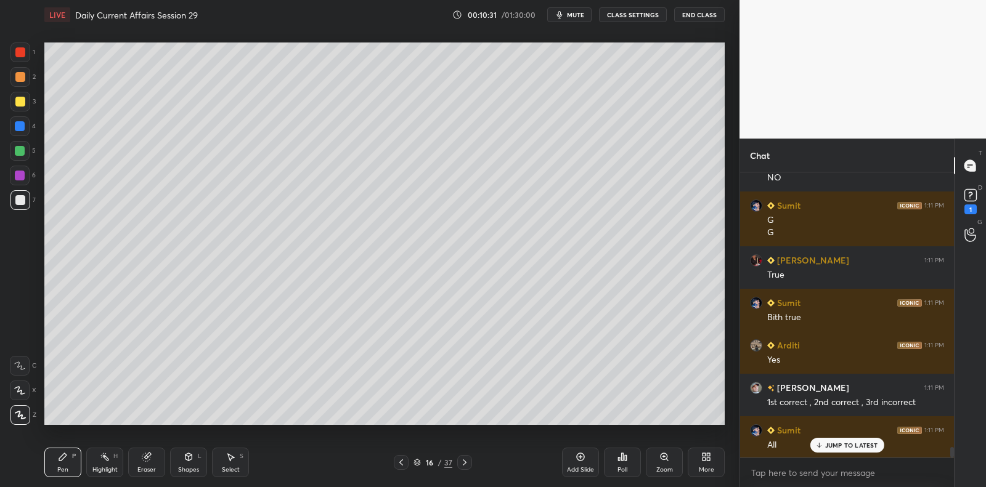
scroll to position [7428, 0]
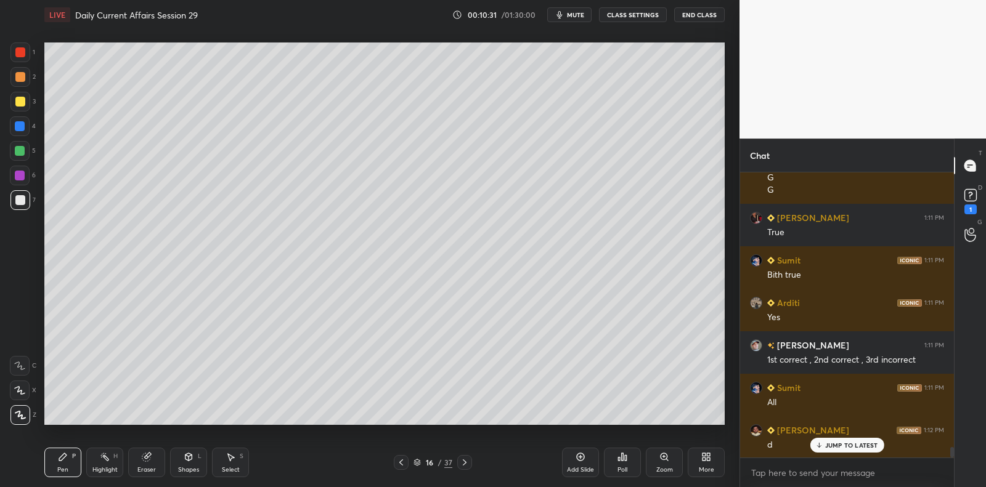
click at [630, 465] on div "Poll" at bounding box center [622, 463] width 37 height 30
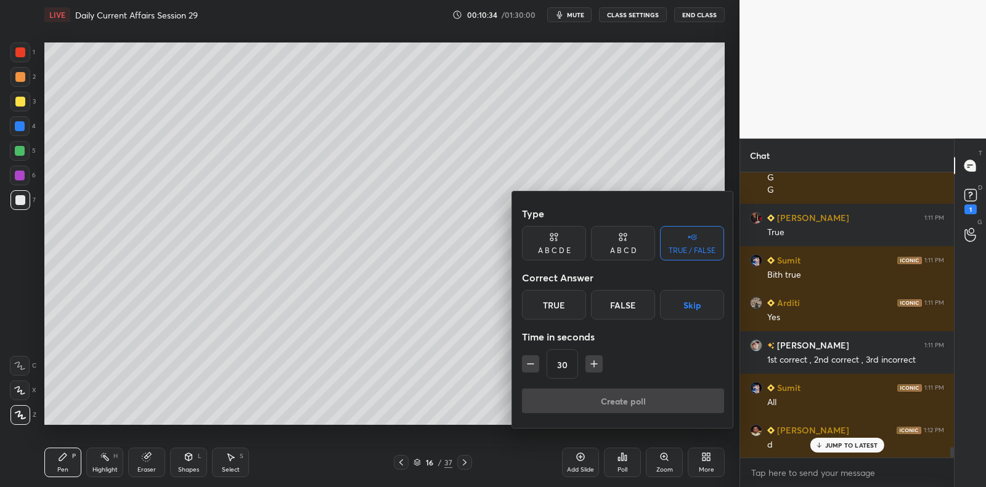
click at [564, 247] on div "A B C D E" at bounding box center [554, 250] width 33 height 7
click at [599, 302] on div "C" at bounding box center [606, 305] width 30 height 30
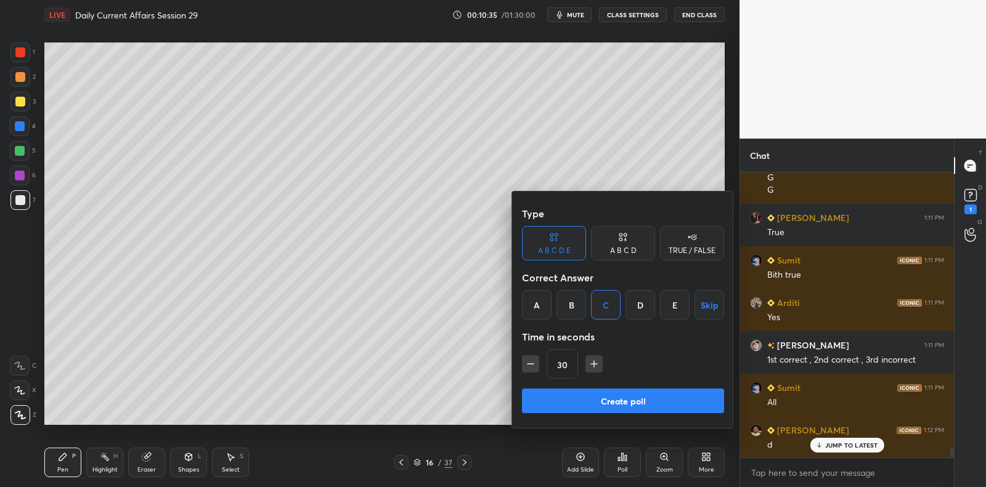
drag, startPoint x: 598, startPoint y: 402, endPoint x: 597, endPoint y: 396, distance: 6.8
click at [598, 402] on button "Create poll" at bounding box center [623, 401] width 202 height 25
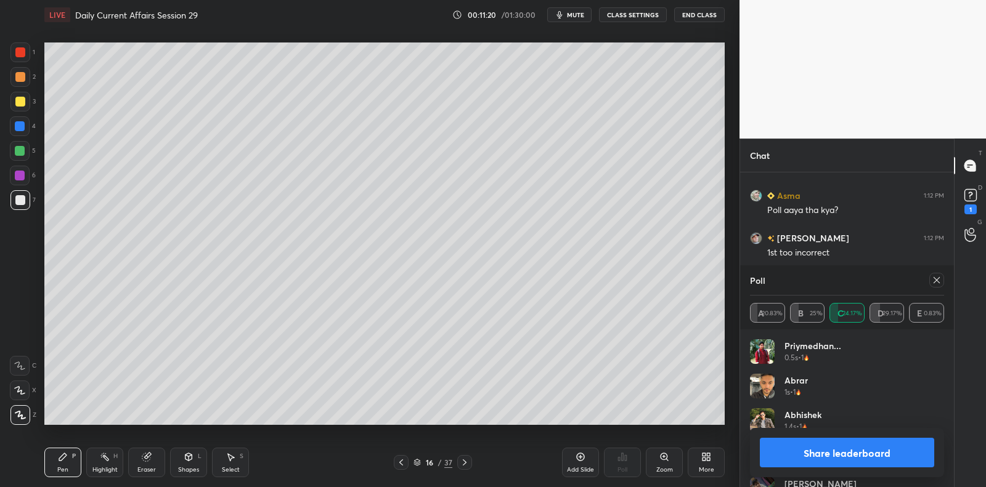
scroll to position [7905, 0]
click at [967, 196] on rect at bounding box center [970, 196] width 12 height 12
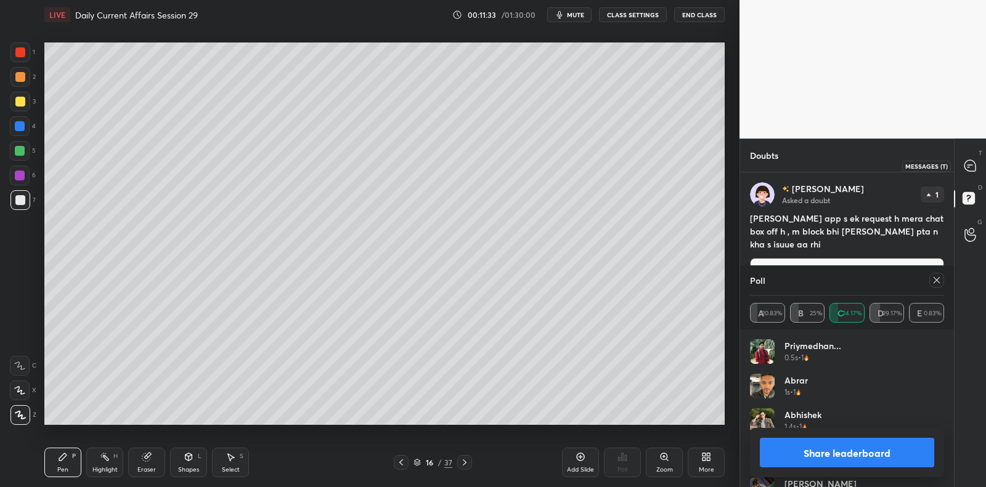
click at [968, 168] on icon at bounding box center [969, 165] width 11 height 11
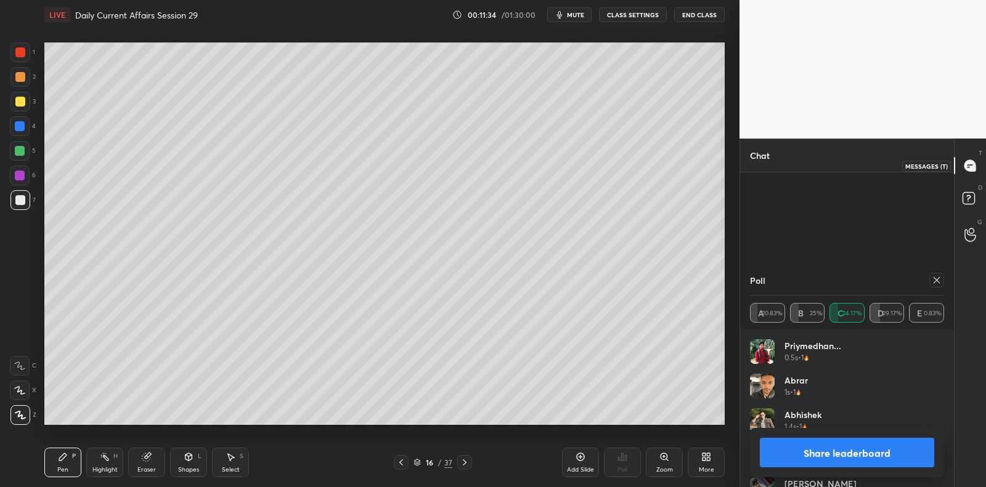
scroll to position [217, 211]
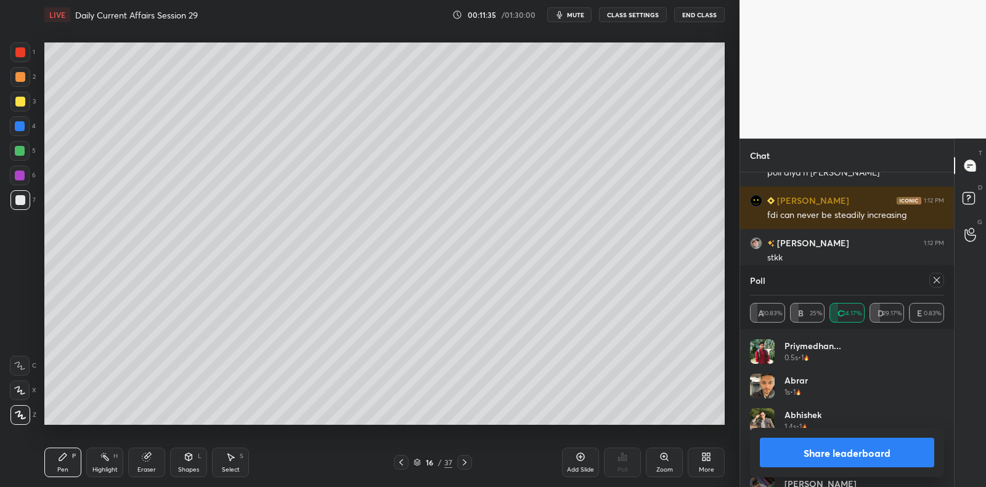
click at [936, 278] on icon at bounding box center [936, 280] width 10 height 10
type textarea "x"
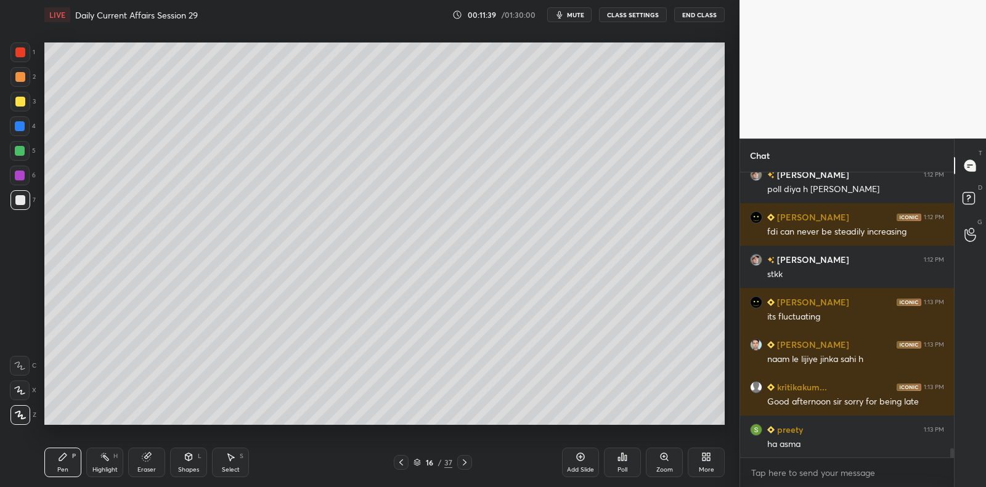
scroll to position [8317, 0]
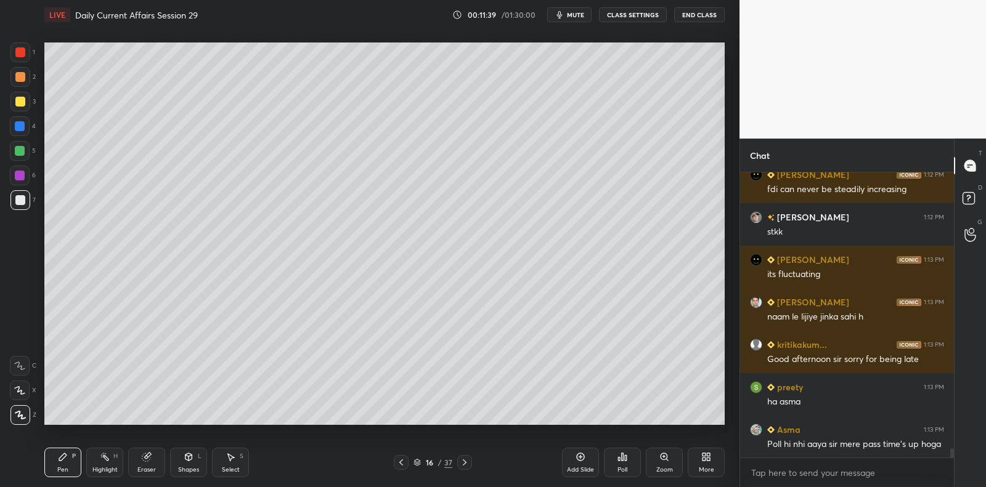
click at [18, 169] on div at bounding box center [20, 176] width 20 height 20
drag, startPoint x: 18, startPoint y: 169, endPoint x: 19, endPoint y: 178, distance: 8.6
click at [18, 169] on div at bounding box center [20, 176] width 20 height 20
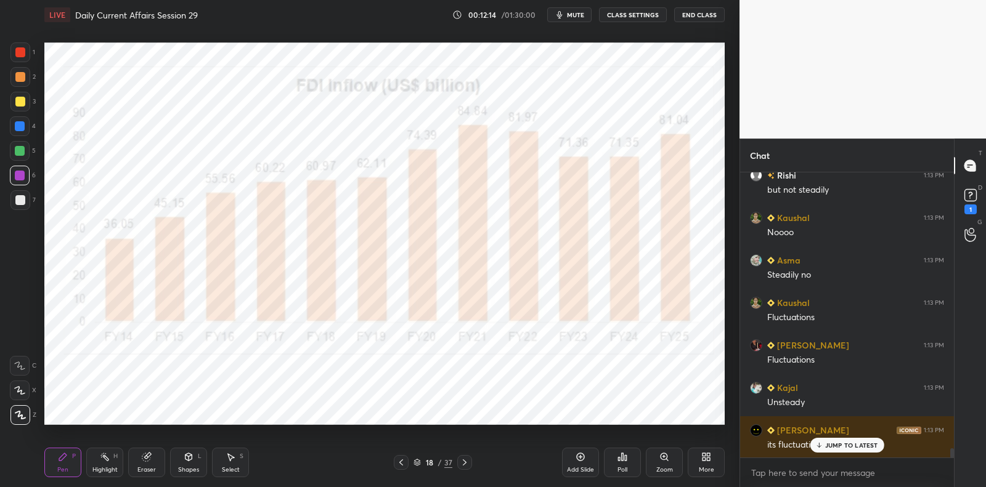
scroll to position [8306, 0]
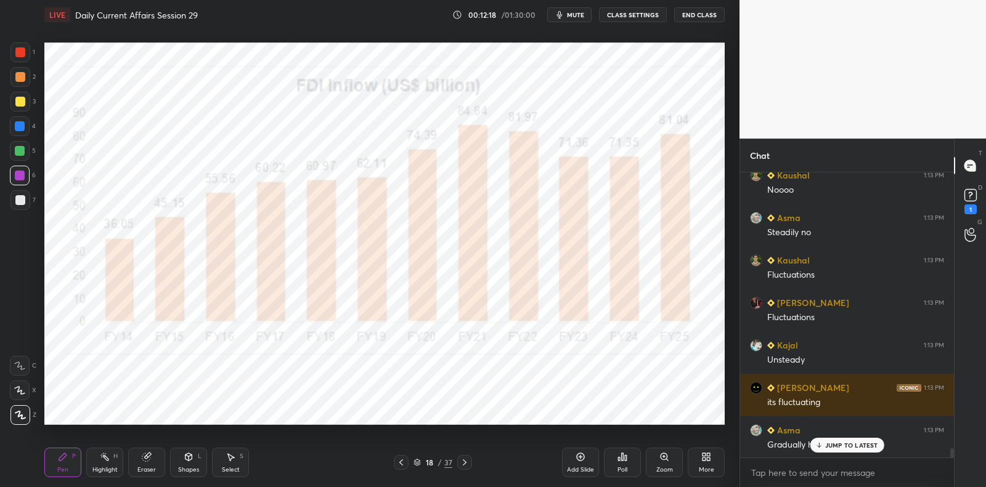
click at [580, 461] on icon at bounding box center [581, 457] width 8 height 8
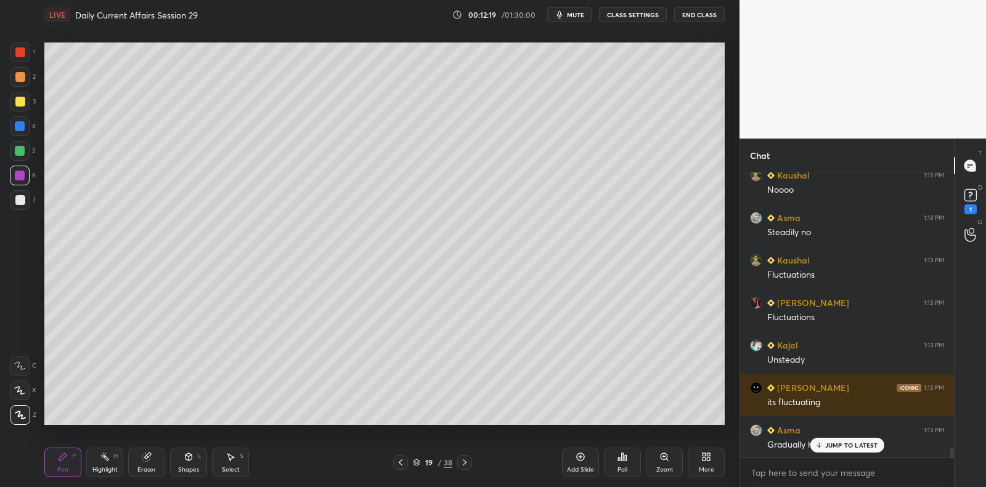
click at [30, 103] on div "3" at bounding box center [22, 102] width 25 height 20
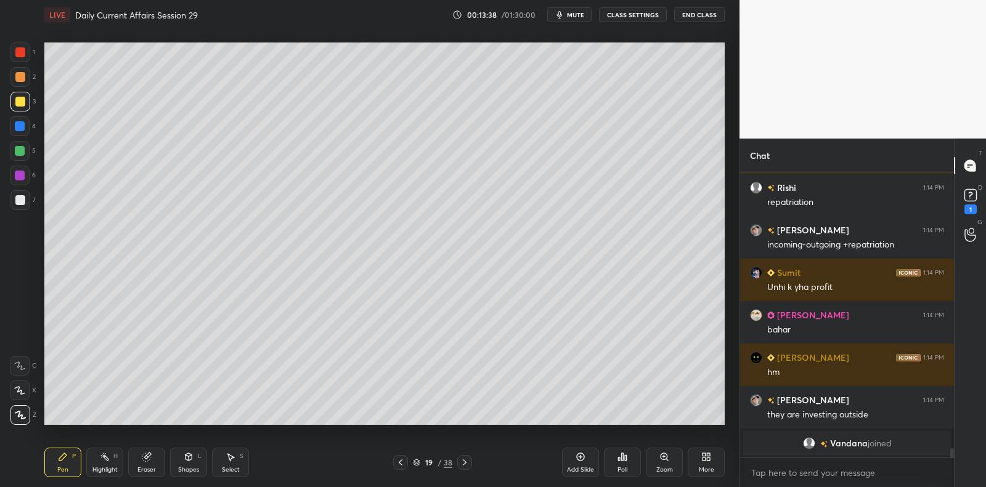
scroll to position [8761, 0]
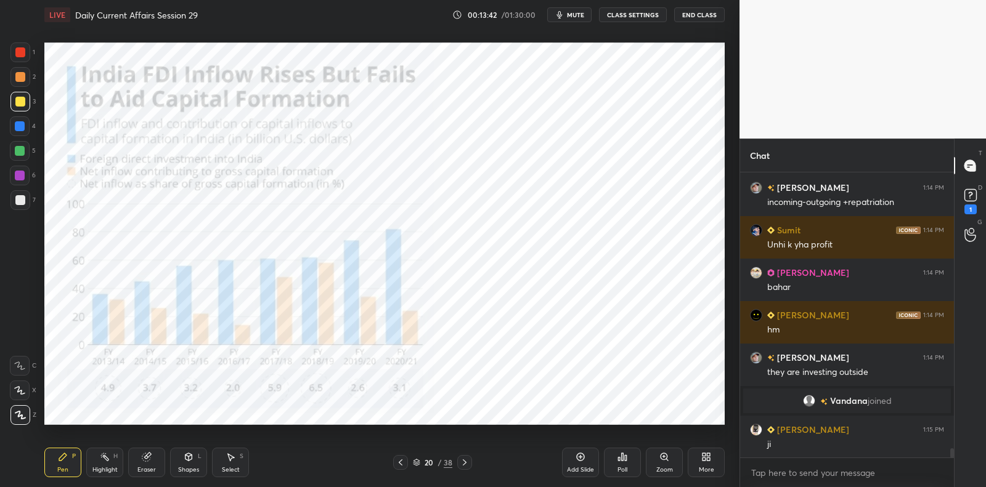
click at [20, 57] on div at bounding box center [20, 53] width 20 height 20
drag, startPoint x: 23, startPoint y: 54, endPoint x: 33, endPoint y: 77, distance: 25.4
click at [28, 51] on div at bounding box center [20, 53] width 20 height 20
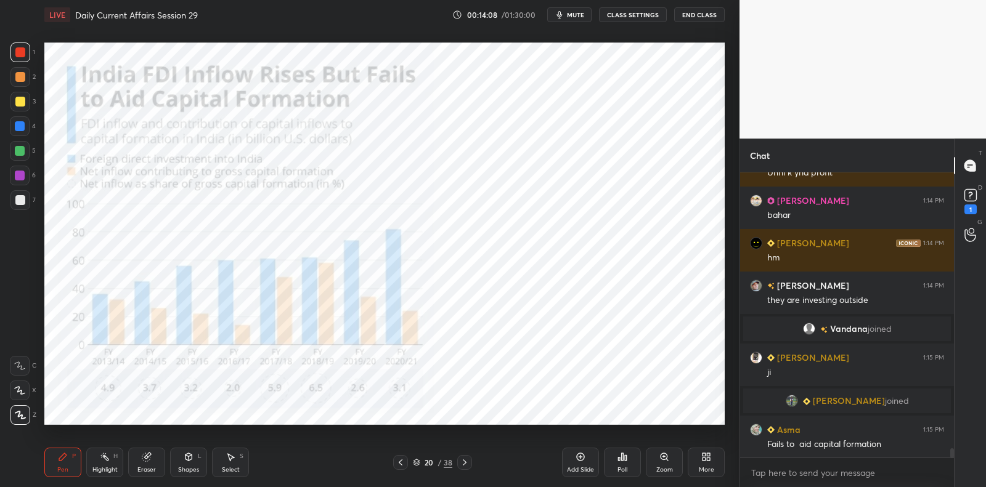
scroll to position [8662, 0]
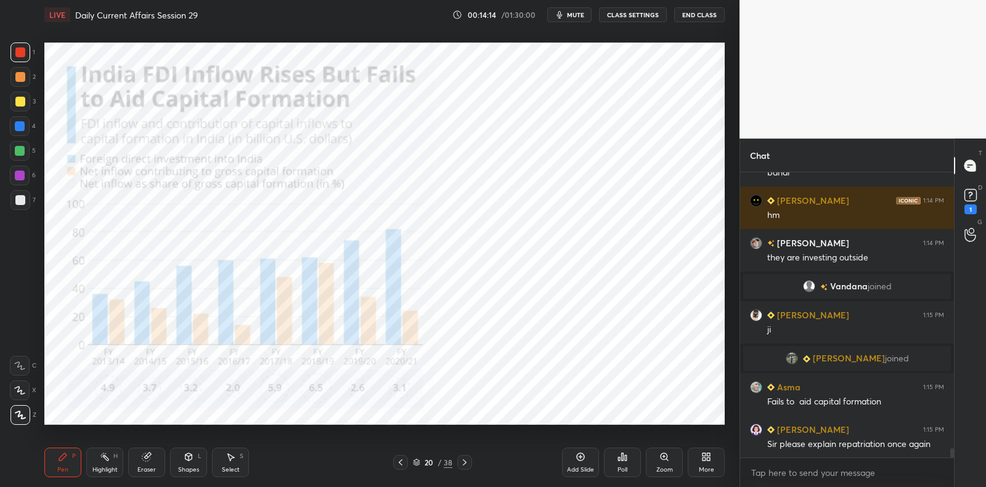
click at [22, 178] on div at bounding box center [20, 176] width 10 height 10
click at [24, 171] on div at bounding box center [20, 176] width 10 height 10
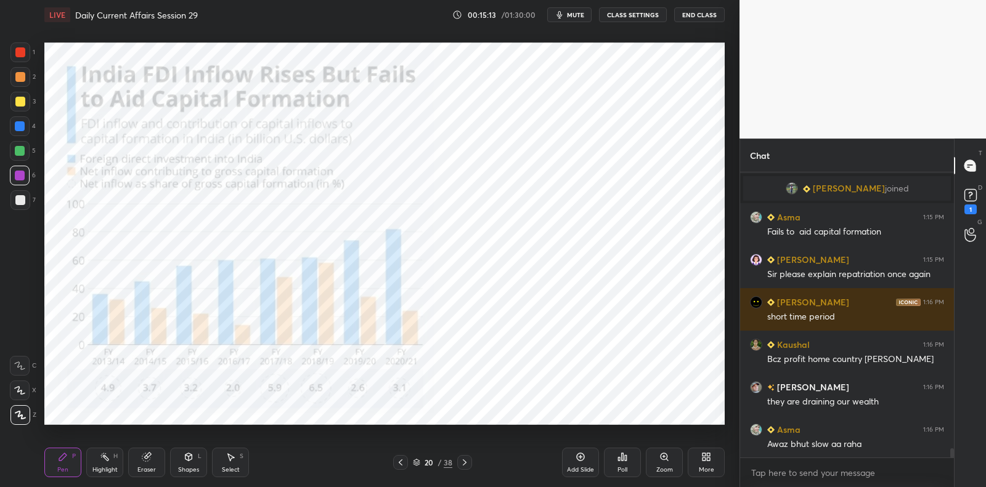
scroll to position [8863, 0]
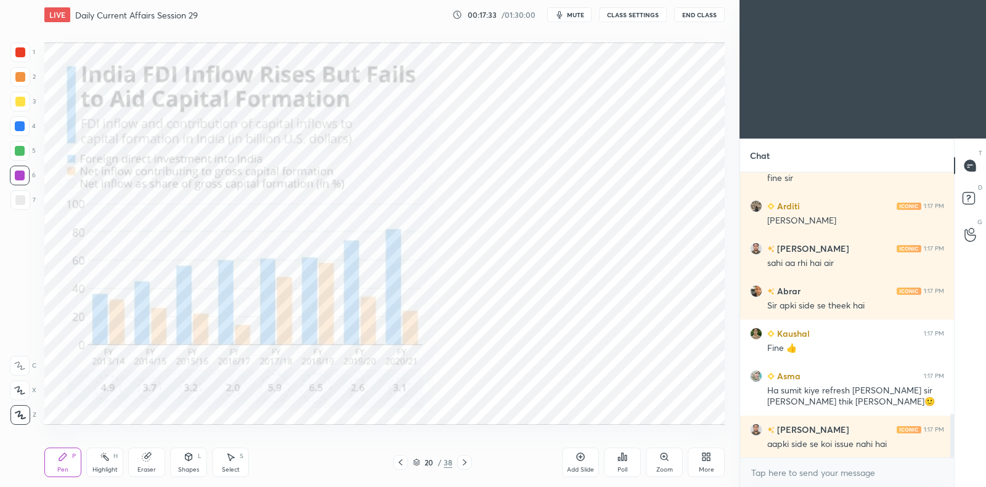
scroll to position [1626, 0]
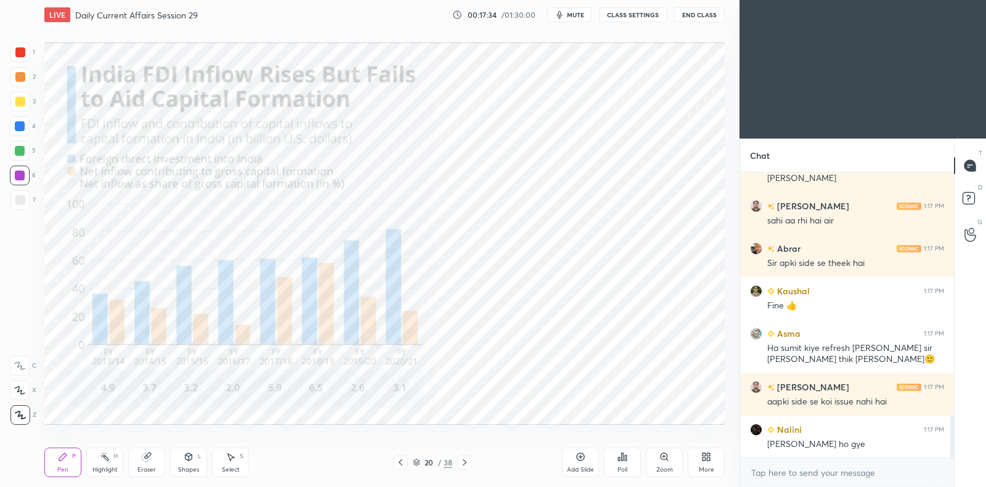
click at [705, 454] on icon at bounding box center [706, 457] width 10 height 10
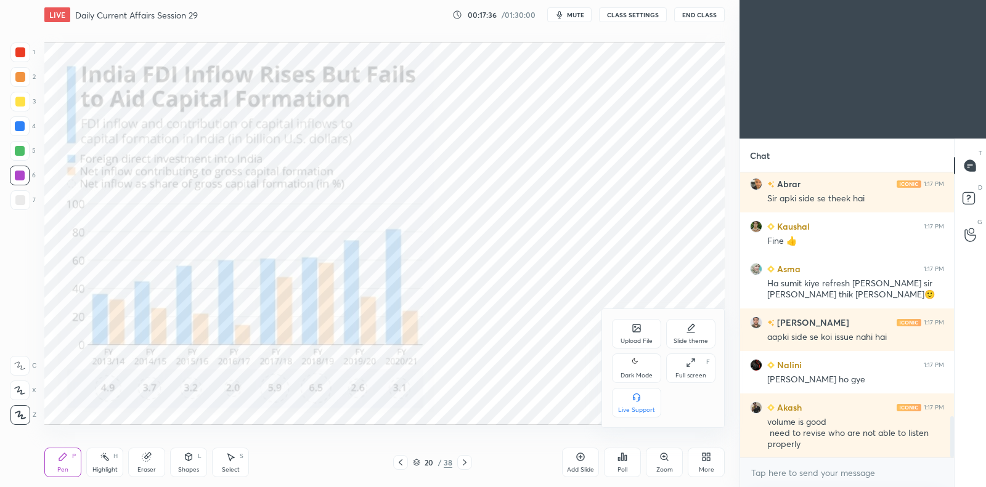
click at [646, 369] on div "Dark Mode" at bounding box center [636, 369] width 49 height 30
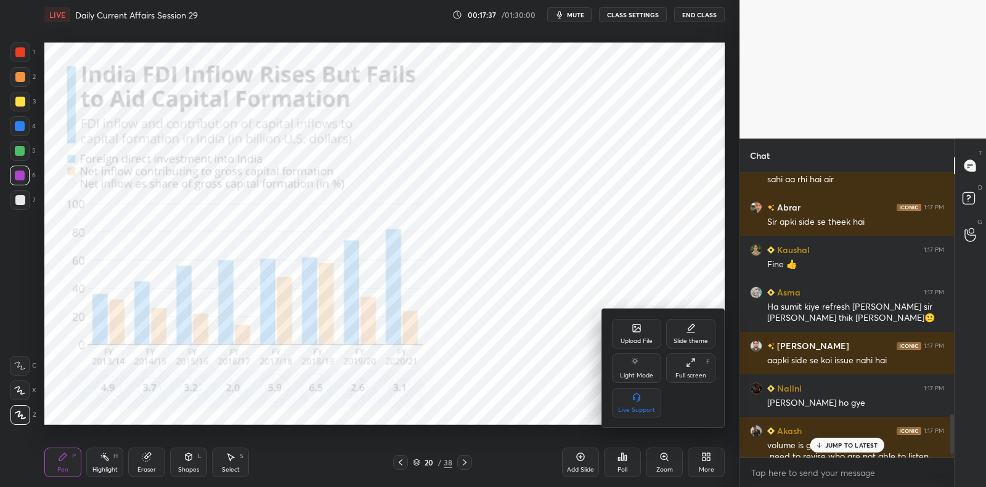
scroll to position [1733, 0]
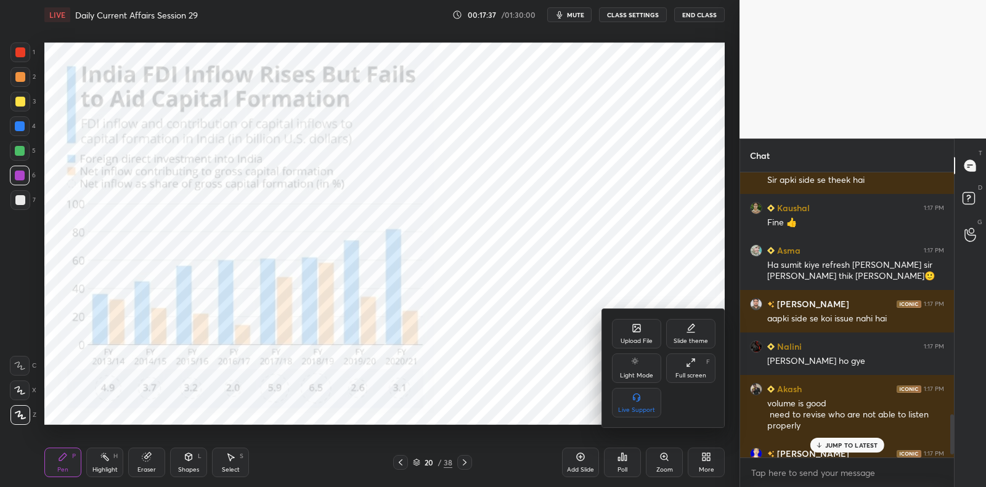
click at [433, 278] on div at bounding box center [493, 243] width 986 height 487
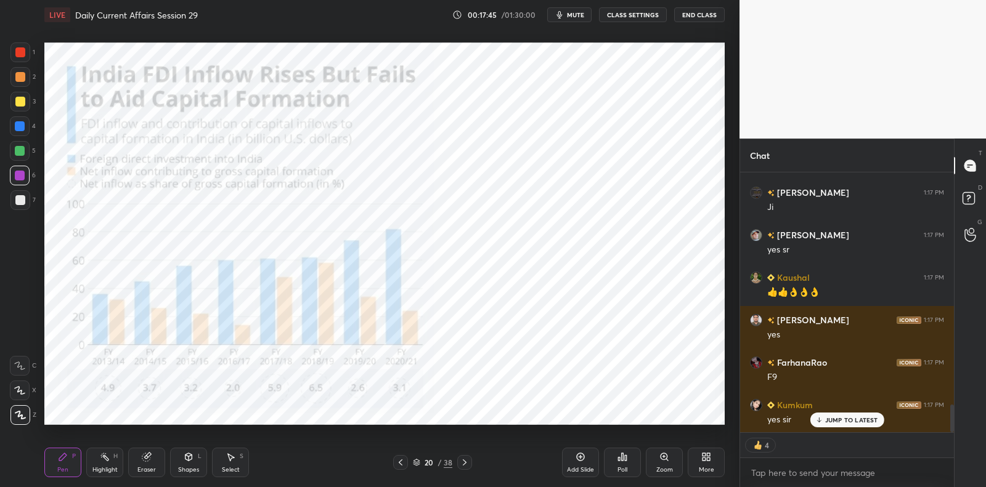
scroll to position [0, 0]
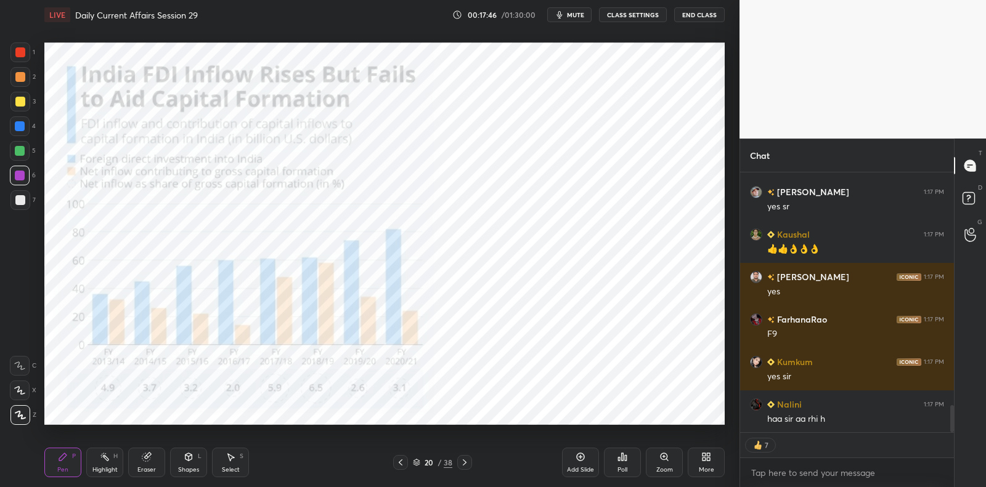
drag, startPoint x: 577, startPoint y: 466, endPoint x: 559, endPoint y: 443, distance: 29.4
click at [577, 467] on div "Add Slide" at bounding box center [580, 470] width 27 height 6
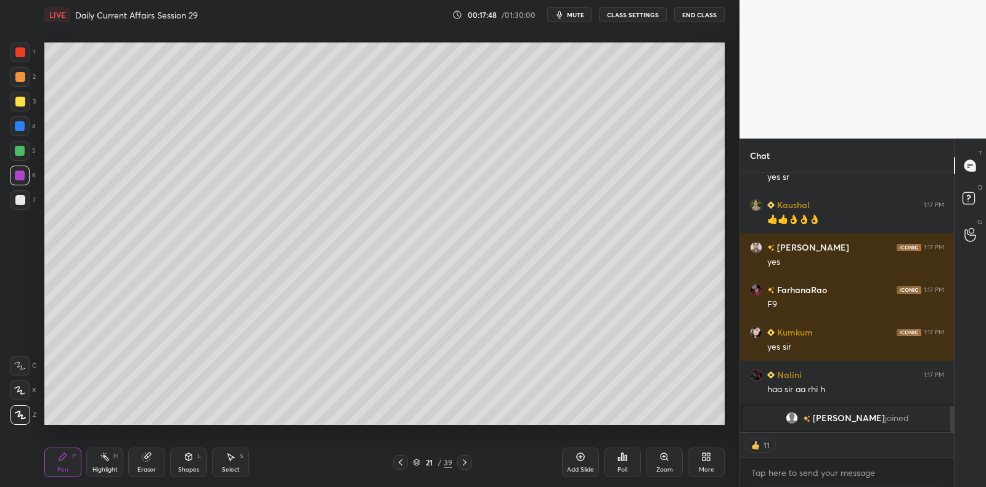
click at [15, 100] on div at bounding box center [20, 102] width 10 height 10
click at [21, 99] on div at bounding box center [20, 102] width 10 height 10
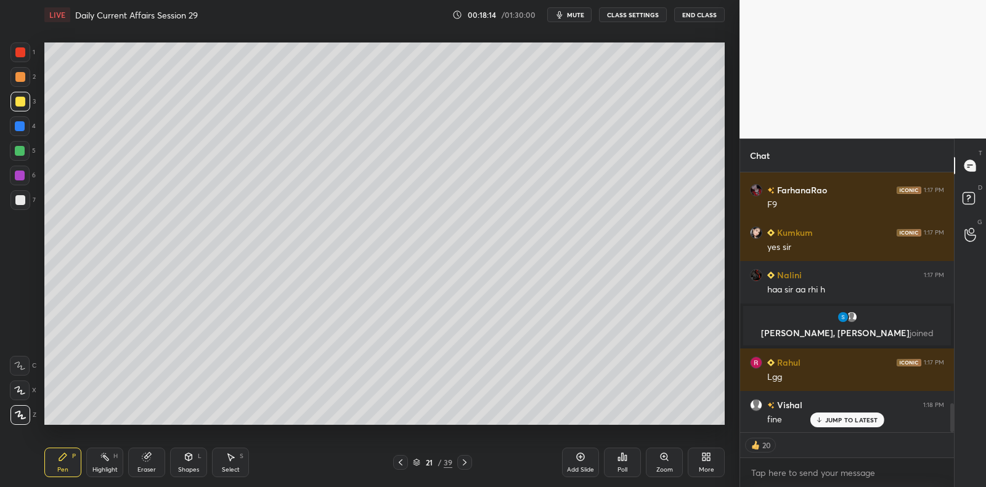
click at [22, 73] on div at bounding box center [20, 77] width 10 height 10
click at [26, 70] on div at bounding box center [20, 77] width 20 height 20
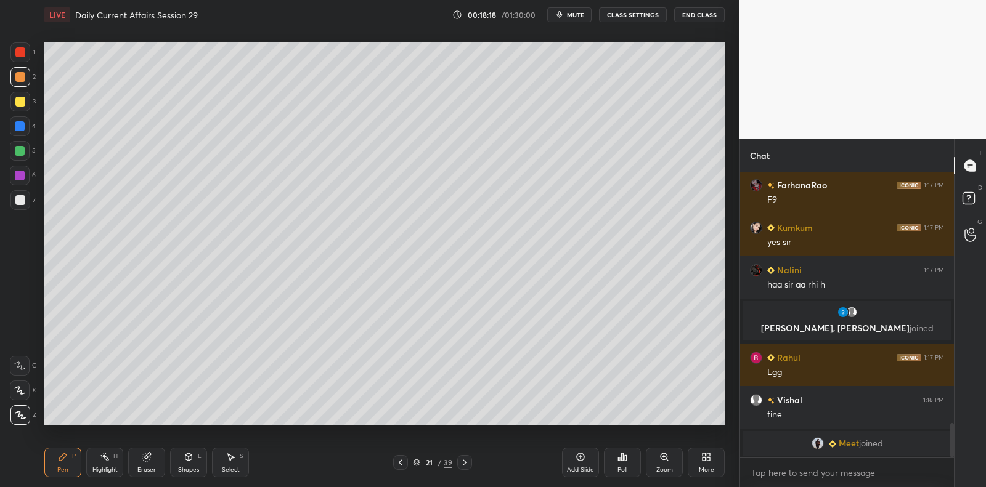
click at [18, 49] on div at bounding box center [20, 52] width 10 height 10
click at [14, 57] on div at bounding box center [20, 53] width 20 height 20
click at [18, 104] on div at bounding box center [20, 102] width 10 height 10
click at [23, 102] on div at bounding box center [20, 102] width 10 height 10
click at [21, 147] on div at bounding box center [20, 151] width 10 height 10
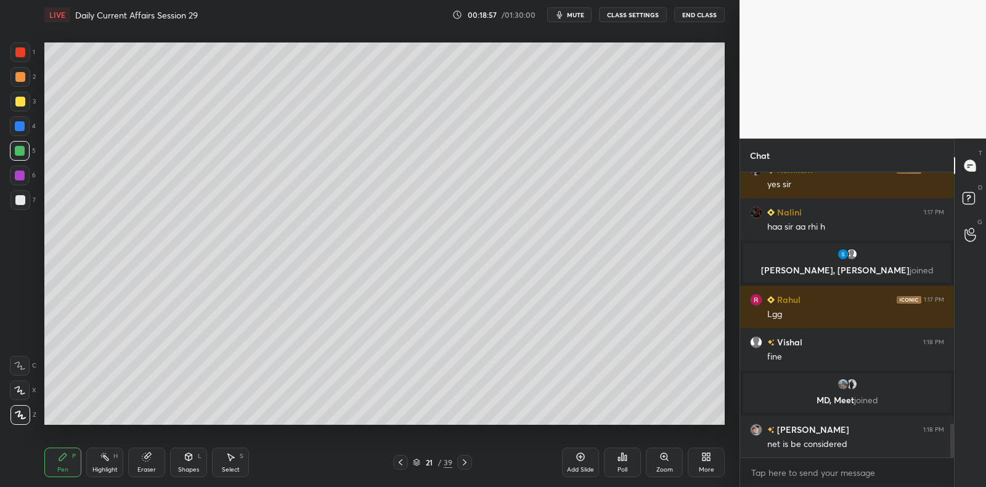
click at [17, 82] on div at bounding box center [20, 77] width 20 height 20
drag, startPoint x: 22, startPoint y: 77, endPoint x: 39, endPoint y: 80, distance: 18.1
click at [20, 78] on div at bounding box center [20, 77] width 10 height 10
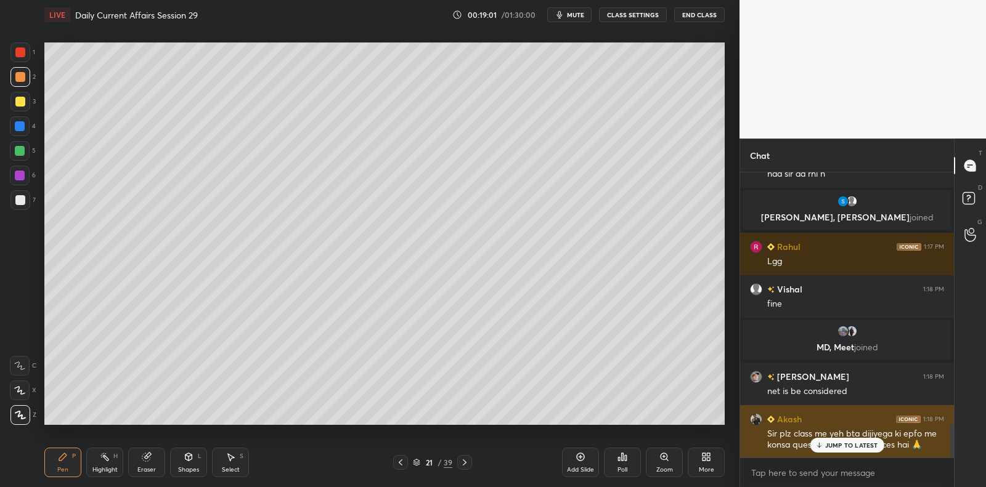
drag, startPoint x: 840, startPoint y: 443, endPoint x: 795, endPoint y: 434, distance: 45.8
click at [838, 443] on p "JUMP TO LATEST" at bounding box center [851, 445] width 53 height 7
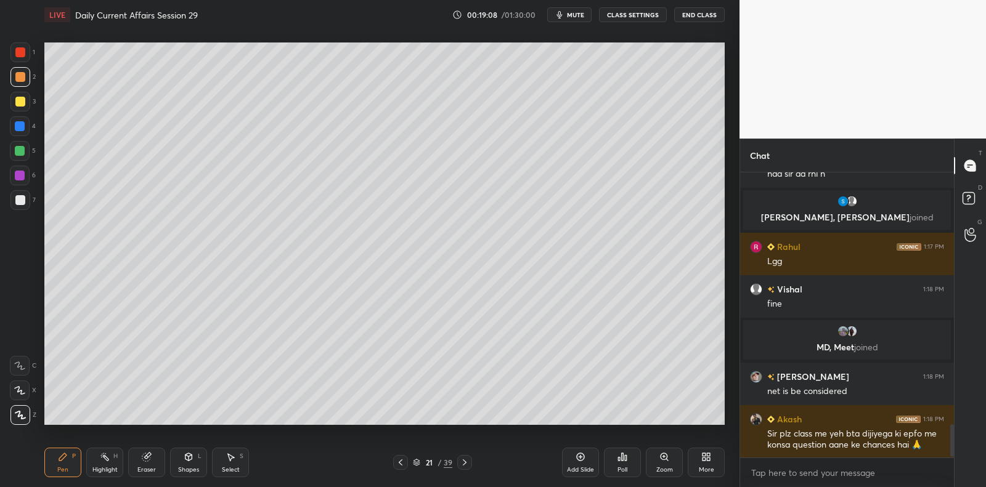
scroll to position [2241, 0]
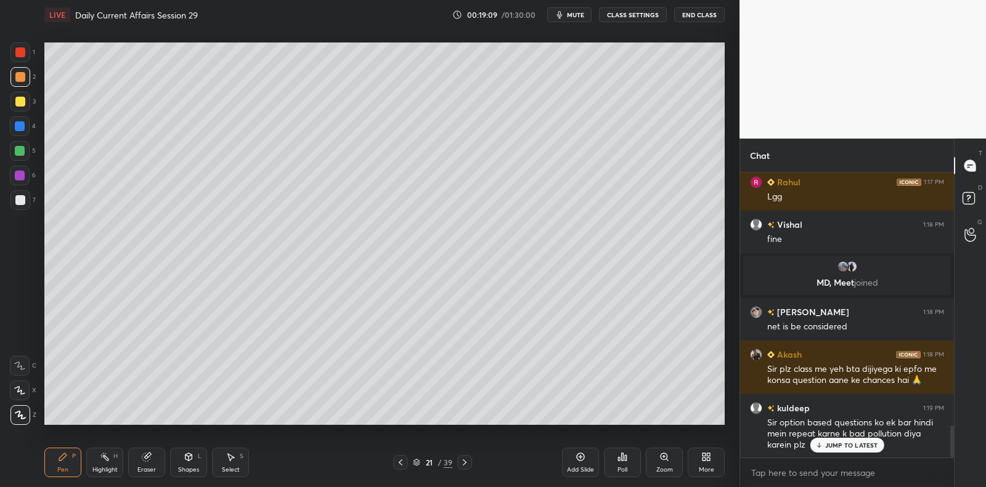
click at [28, 50] on div at bounding box center [20, 53] width 20 height 20
drag, startPoint x: 28, startPoint y: 50, endPoint x: 36, endPoint y: 60, distance: 12.3
click at [28, 50] on div at bounding box center [20, 53] width 20 height 20
click at [19, 153] on div at bounding box center [20, 151] width 10 height 10
drag, startPoint x: 20, startPoint y: 152, endPoint x: 20, endPoint y: 136, distance: 16.0
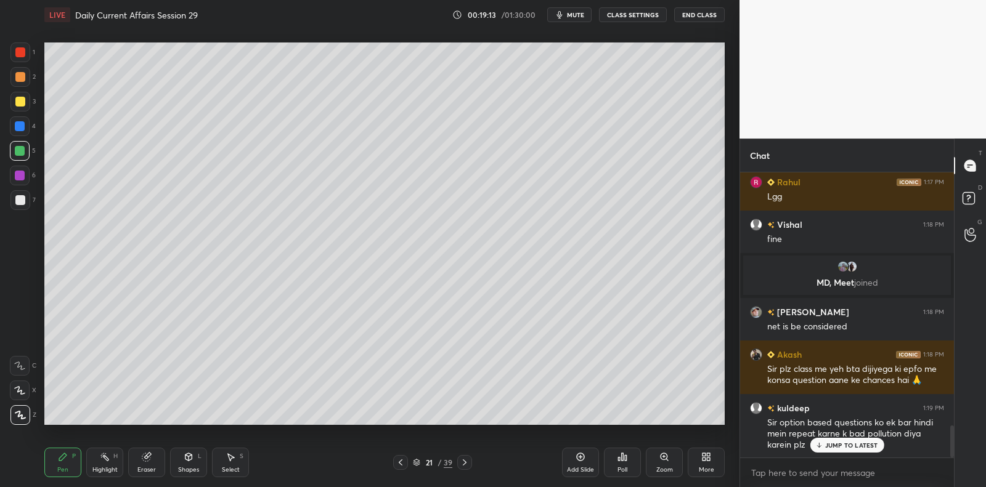
click at [20, 152] on div at bounding box center [20, 151] width 10 height 10
click at [18, 130] on div at bounding box center [20, 126] width 10 height 10
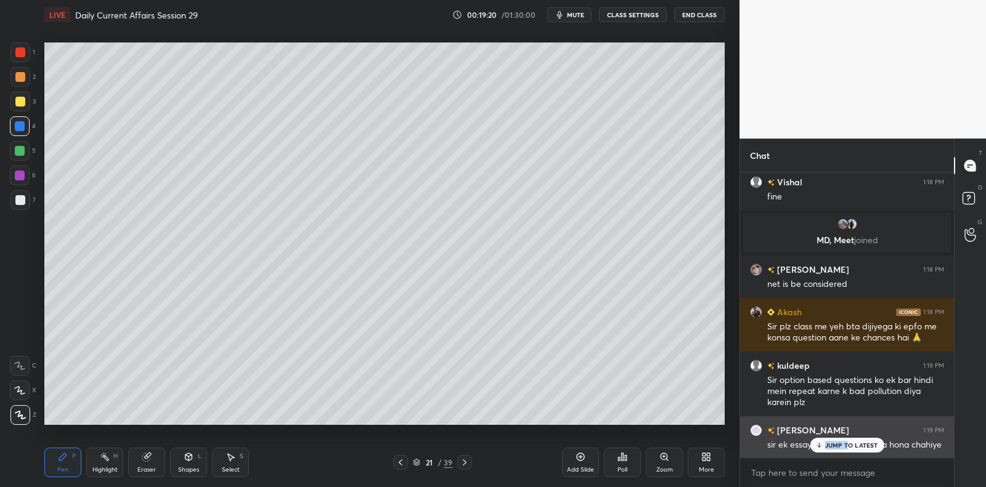
click at [848, 442] on p "JUMP TO LATEST" at bounding box center [851, 445] width 53 height 7
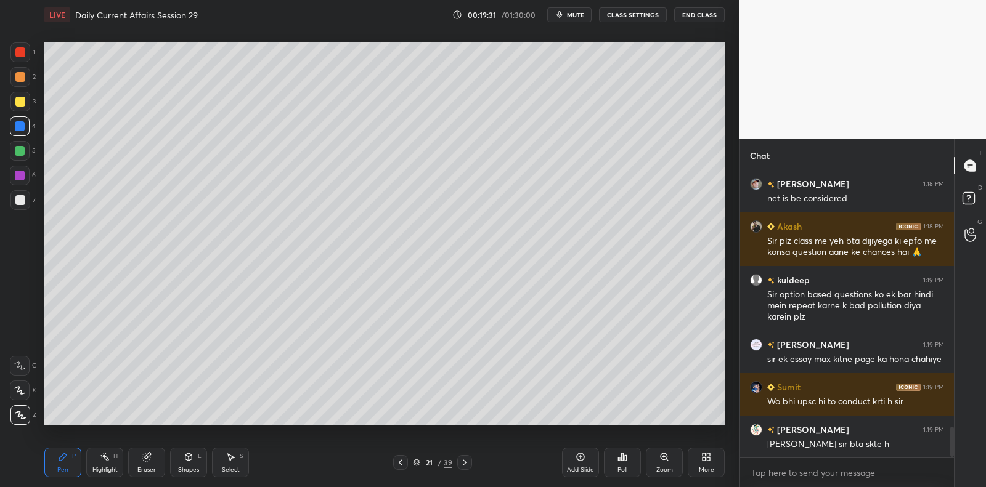
scroll to position [2398, 0]
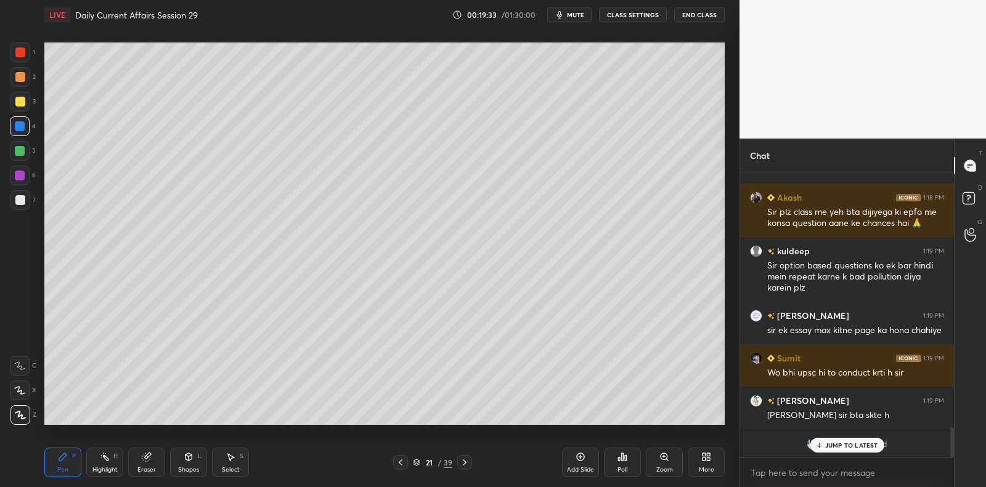
drag, startPoint x: 858, startPoint y: 446, endPoint x: 848, endPoint y: 445, distance: 9.9
click at [857, 446] on p "JUMP TO LATEST" at bounding box center [851, 445] width 53 height 7
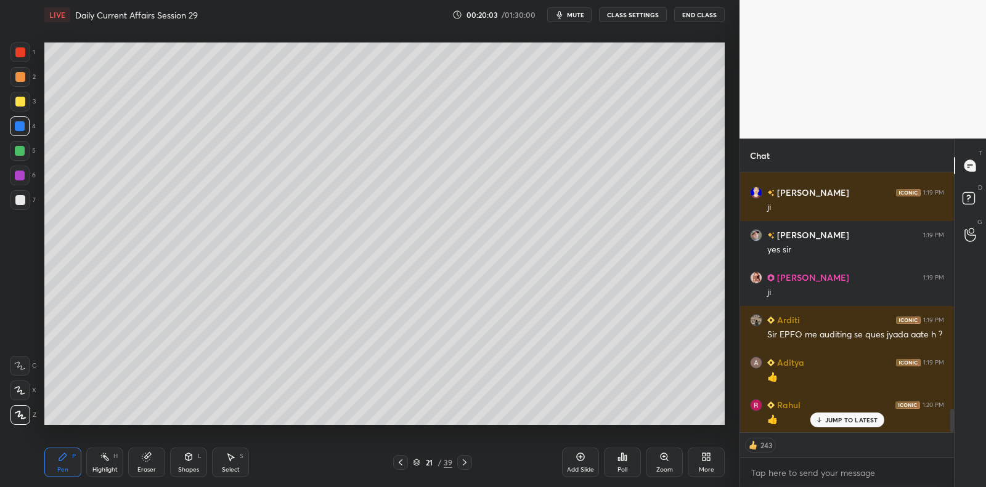
scroll to position [2613, 0]
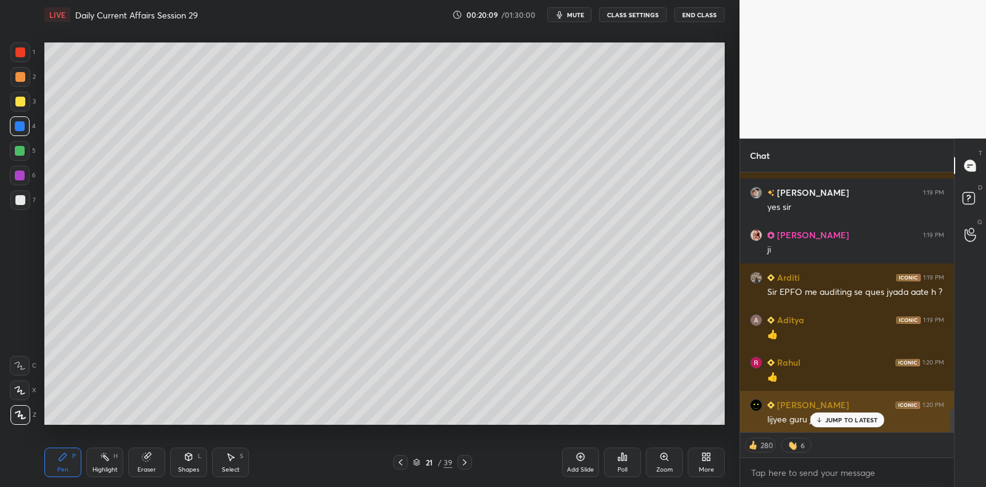
click at [822, 429] on div "[PERSON_NAME] 1:20 PM lijyee guru ji" at bounding box center [847, 412] width 214 height 43
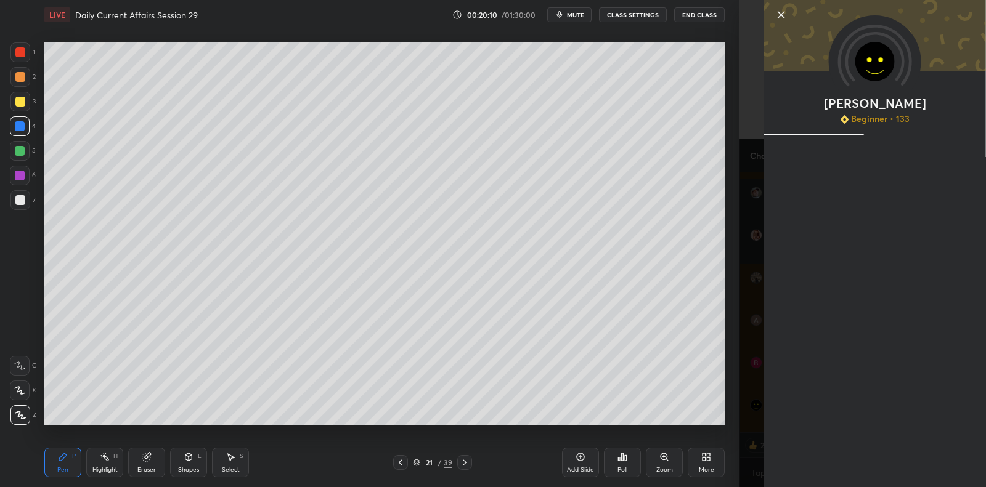
click at [823, 423] on div "[PERSON_NAME] Beginner • 133" at bounding box center [875, 243] width 222 height 487
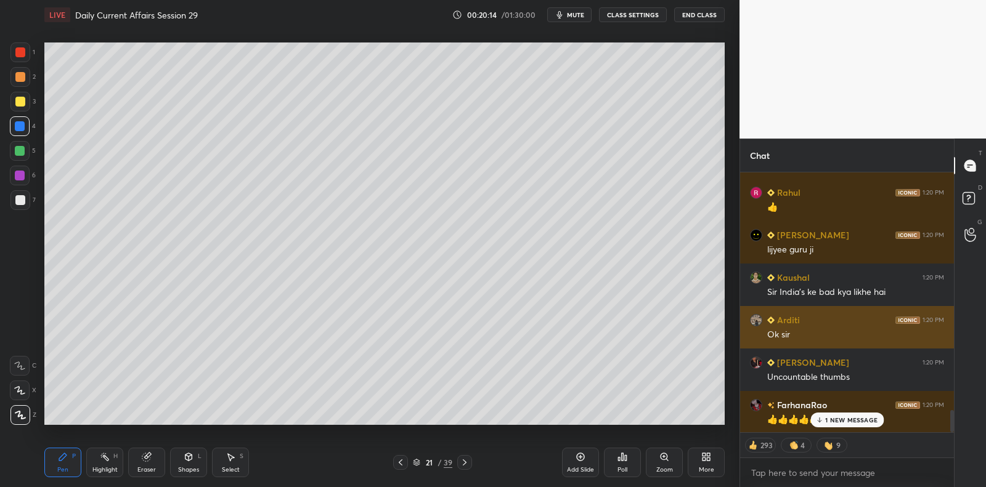
scroll to position [2826, 0]
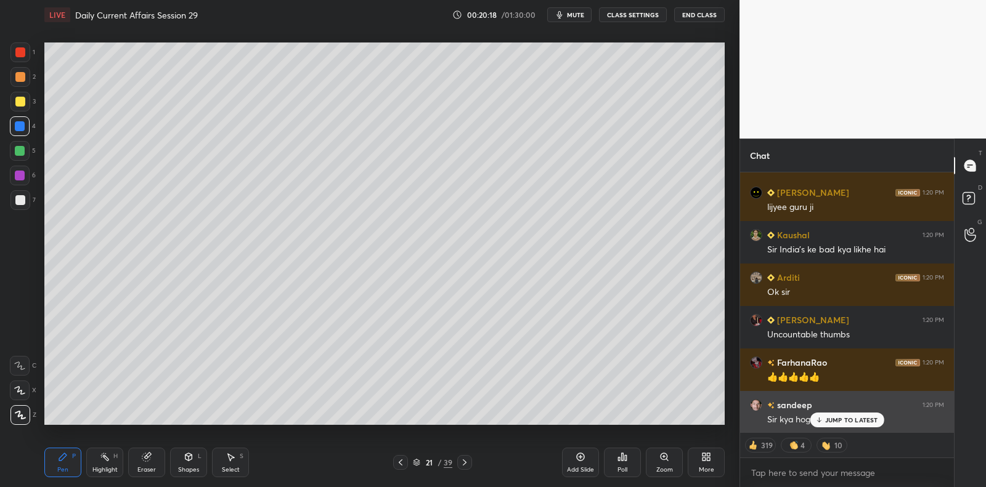
click at [839, 420] on p "JUMP TO LATEST" at bounding box center [851, 419] width 53 height 7
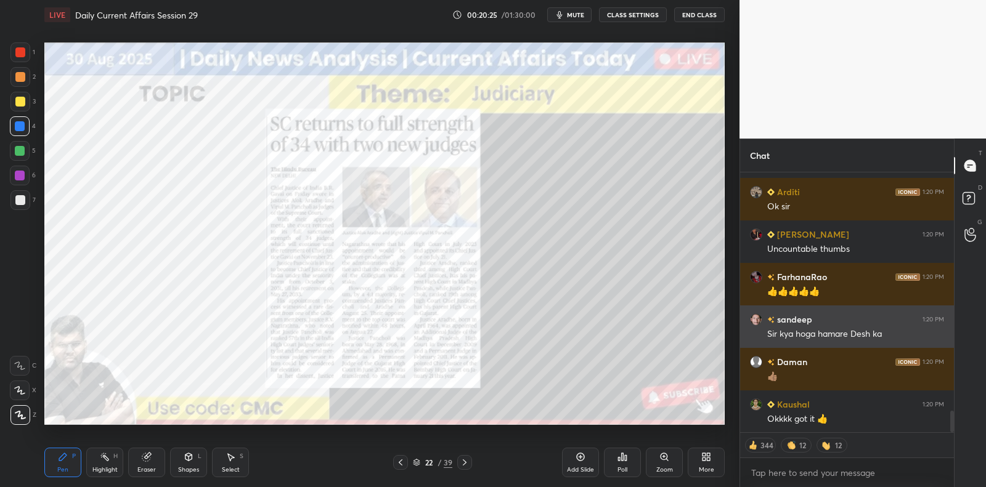
scroll to position [2924, 0]
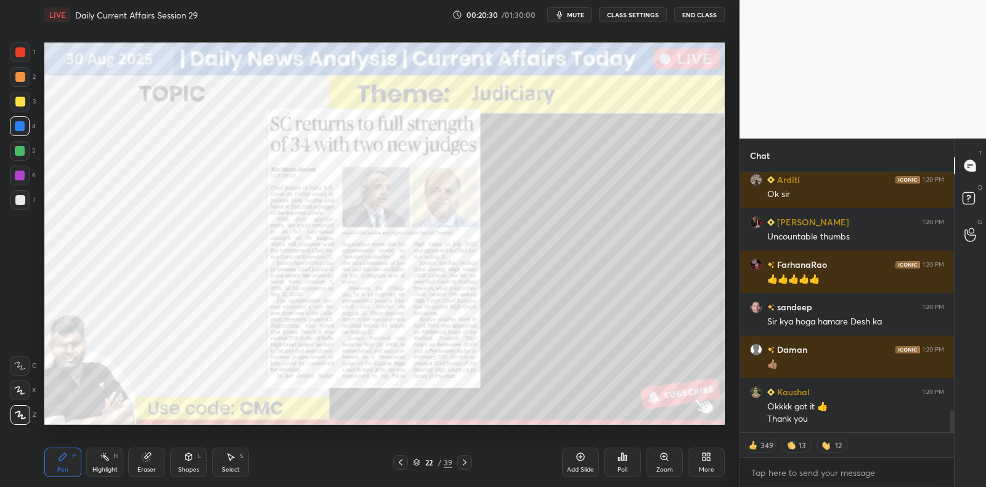
click at [25, 153] on div at bounding box center [20, 151] width 20 height 20
drag, startPoint x: 25, startPoint y: 153, endPoint x: 39, endPoint y: 147, distance: 14.9
click at [25, 153] on div at bounding box center [20, 151] width 20 height 20
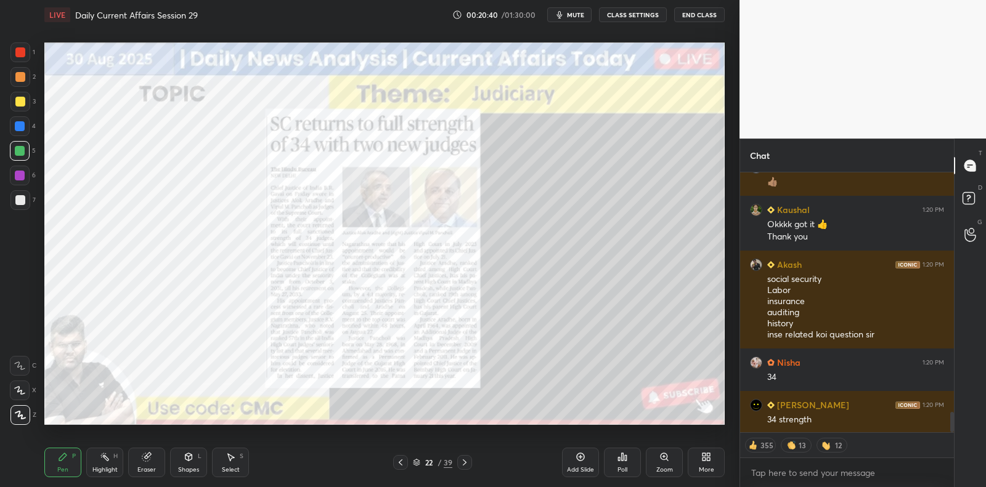
scroll to position [3149, 0]
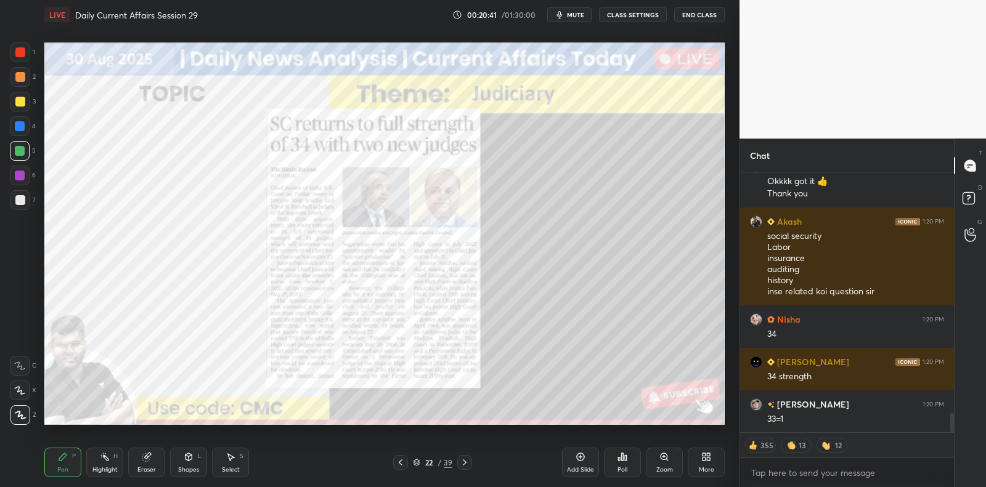
click at [22, 204] on div at bounding box center [20, 200] width 10 height 10
click at [26, 200] on div at bounding box center [20, 200] width 20 height 20
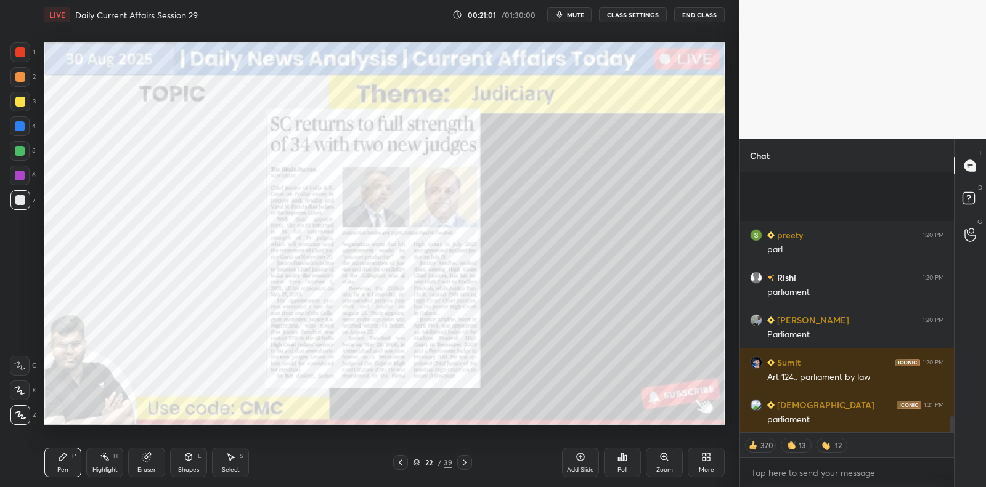
scroll to position [4042, 0]
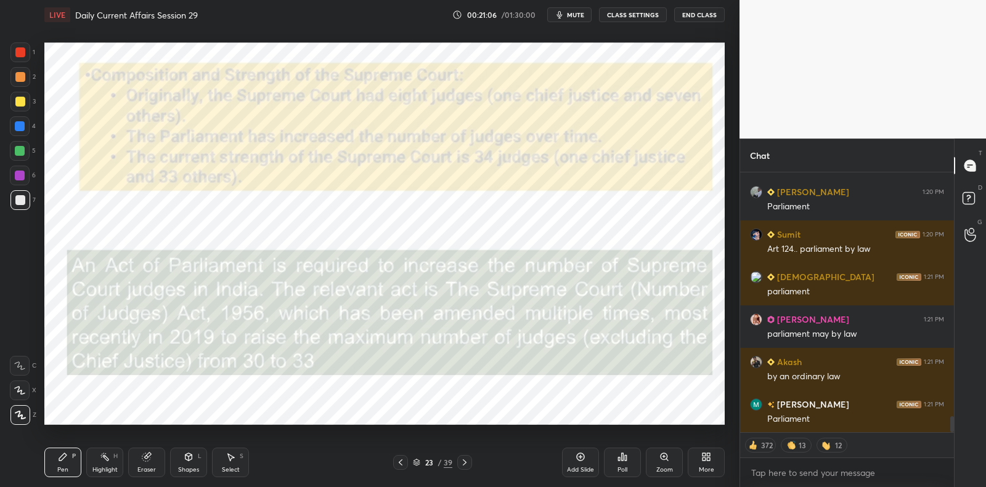
click at [25, 55] on div at bounding box center [20, 53] width 20 height 20
click at [25, 54] on div at bounding box center [20, 53] width 20 height 20
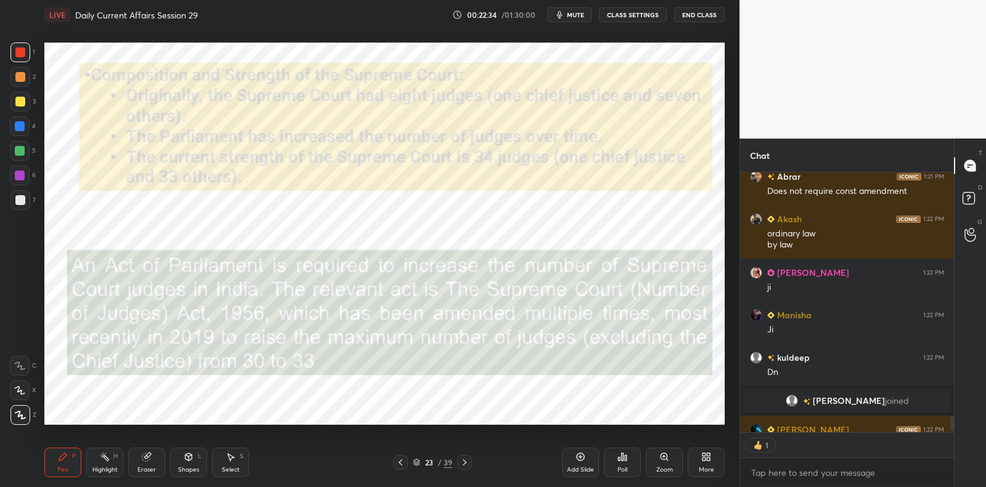
scroll to position [4508, 0]
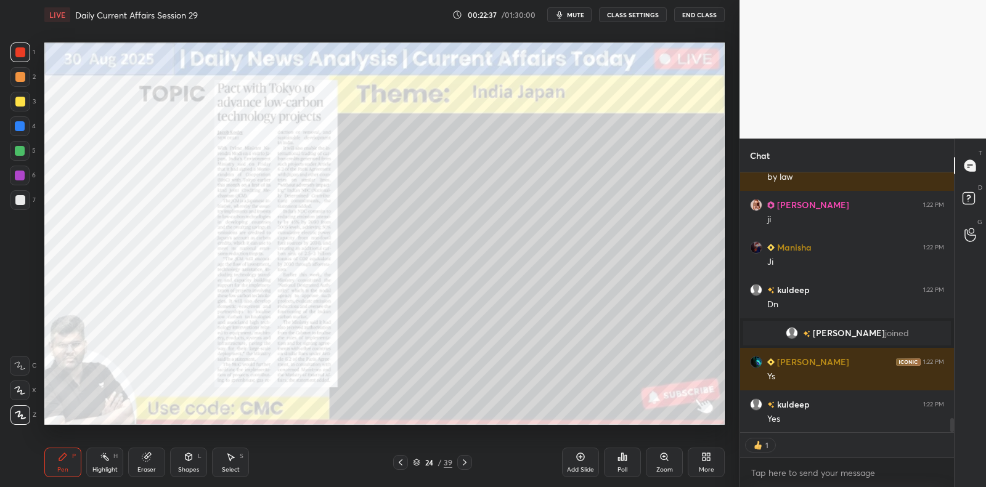
click at [28, 51] on div "1" at bounding box center [22, 53] width 25 height 20
click at [28, 48] on div at bounding box center [20, 53] width 20 height 20
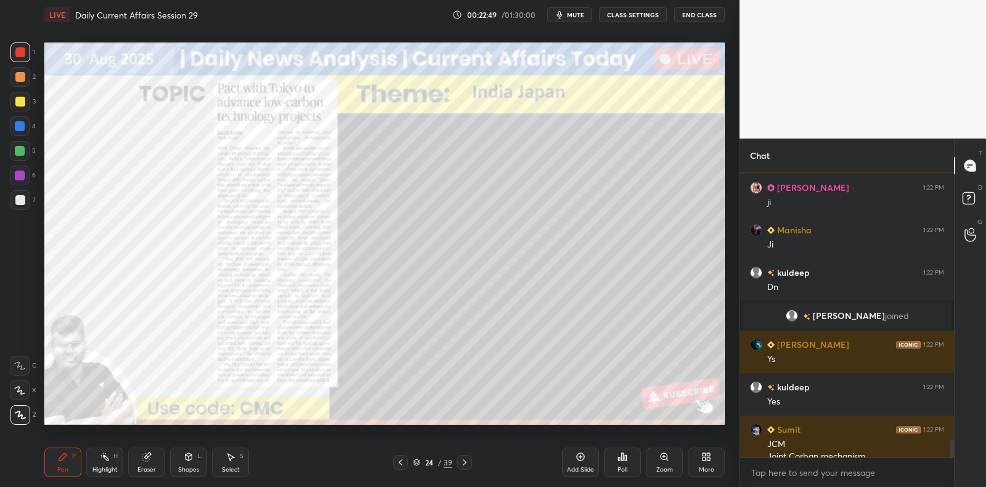
scroll to position [4537, 0]
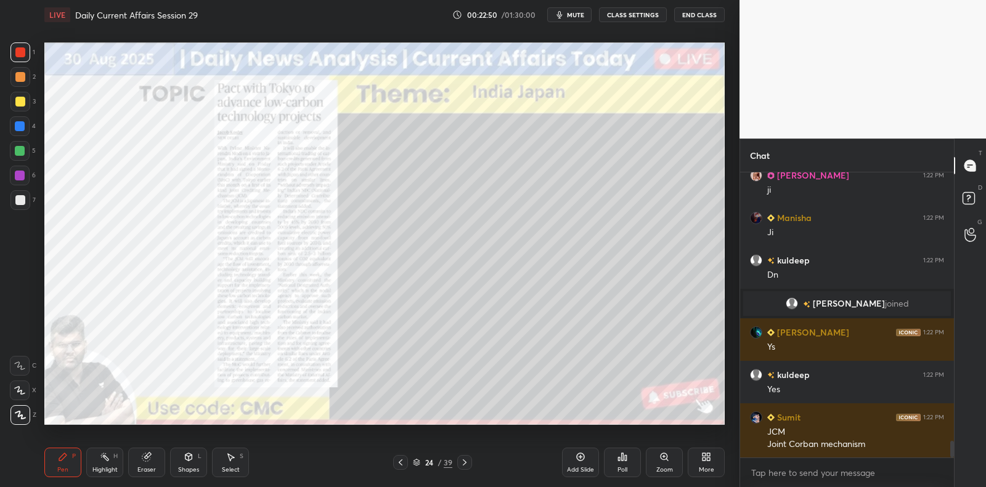
click at [20, 176] on div at bounding box center [20, 176] width 10 height 10
click at [22, 180] on div at bounding box center [20, 176] width 10 height 10
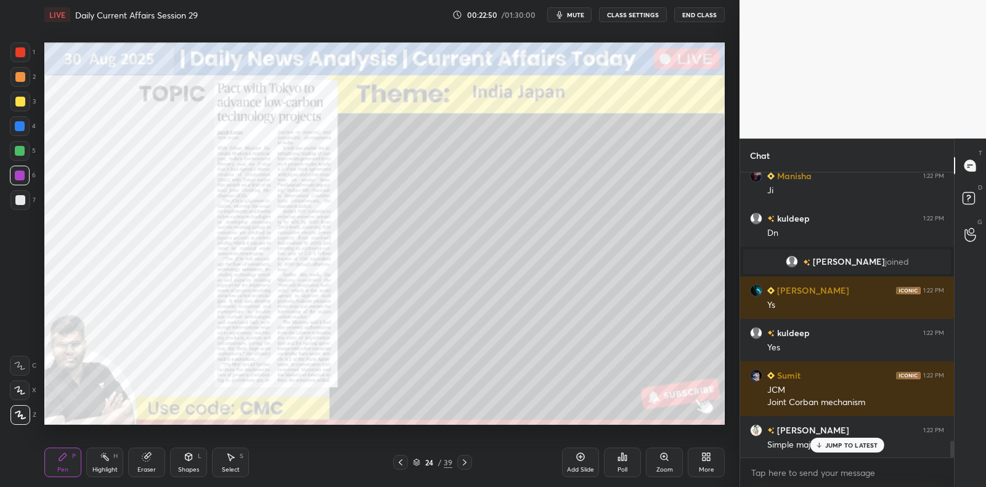
click at [20, 198] on div at bounding box center [20, 200] width 10 height 10
drag, startPoint x: 20, startPoint y: 198, endPoint x: 36, endPoint y: 189, distance: 18.0
click at [20, 198] on div at bounding box center [20, 200] width 10 height 10
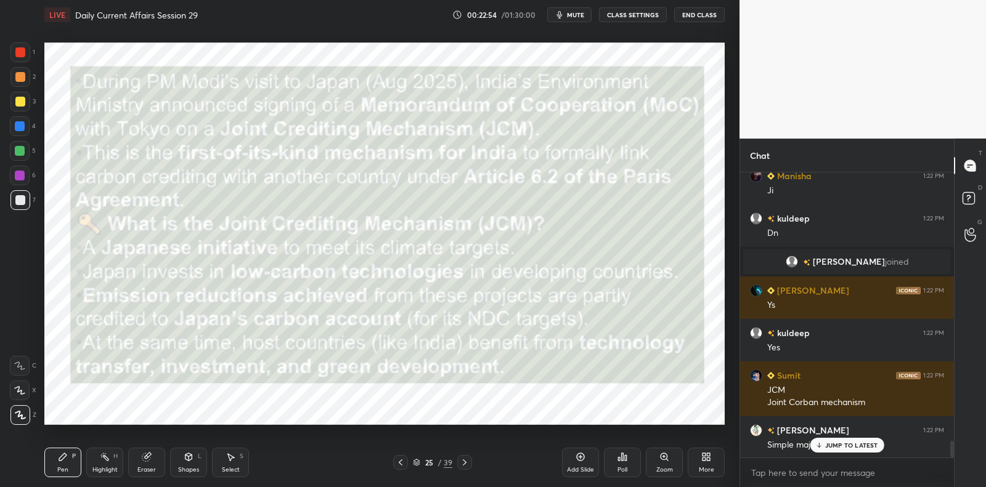
scroll to position [4622, 0]
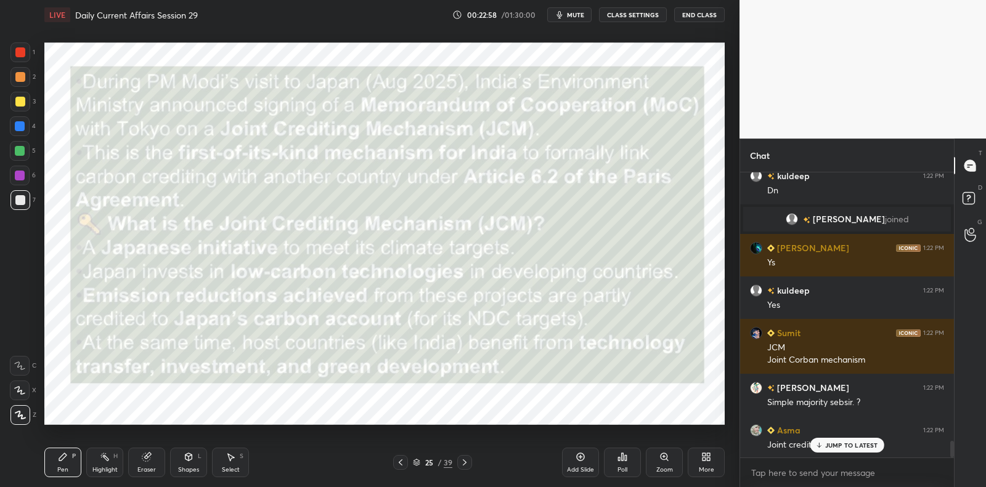
click at [27, 53] on div at bounding box center [20, 53] width 20 height 20
click at [28, 52] on div at bounding box center [20, 53] width 20 height 20
click at [843, 442] on p "JUMP TO LATEST" at bounding box center [851, 445] width 53 height 7
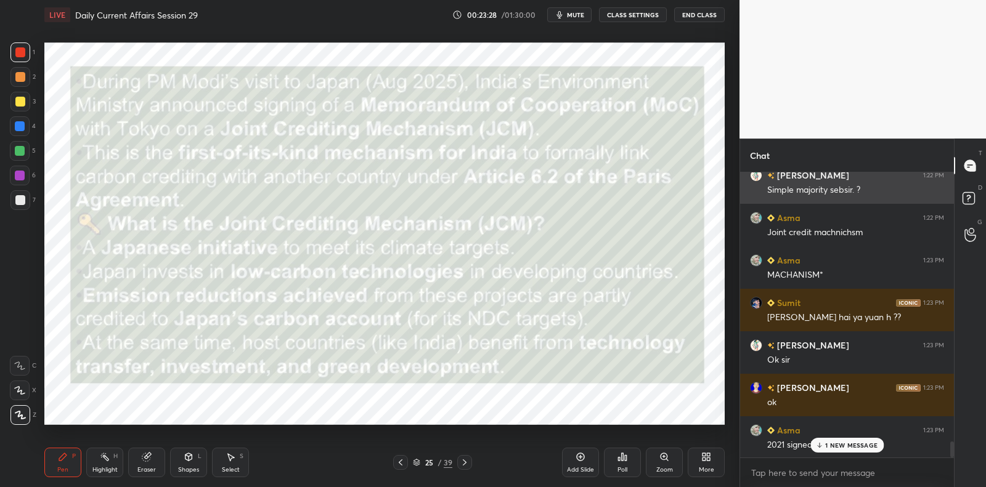
scroll to position [4877, 0]
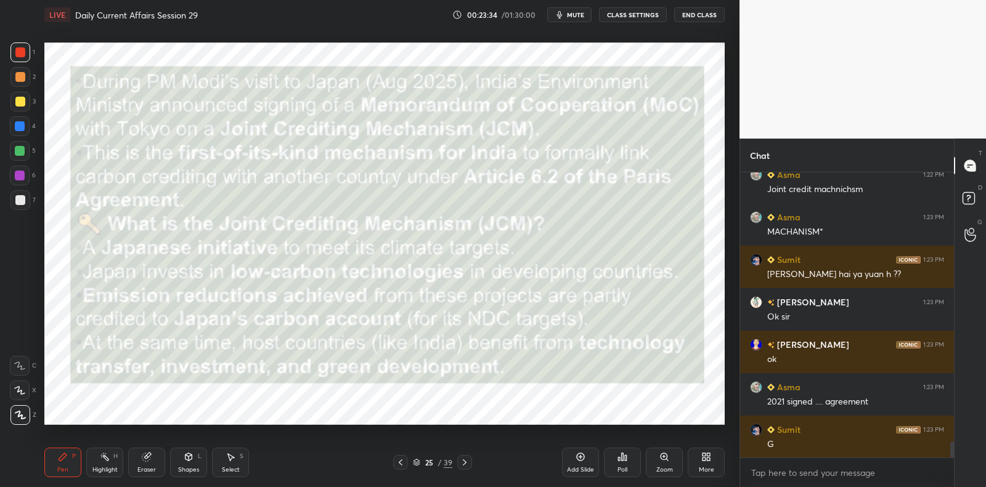
click at [572, 469] on div "Add Slide" at bounding box center [580, 470] width 27 height 6
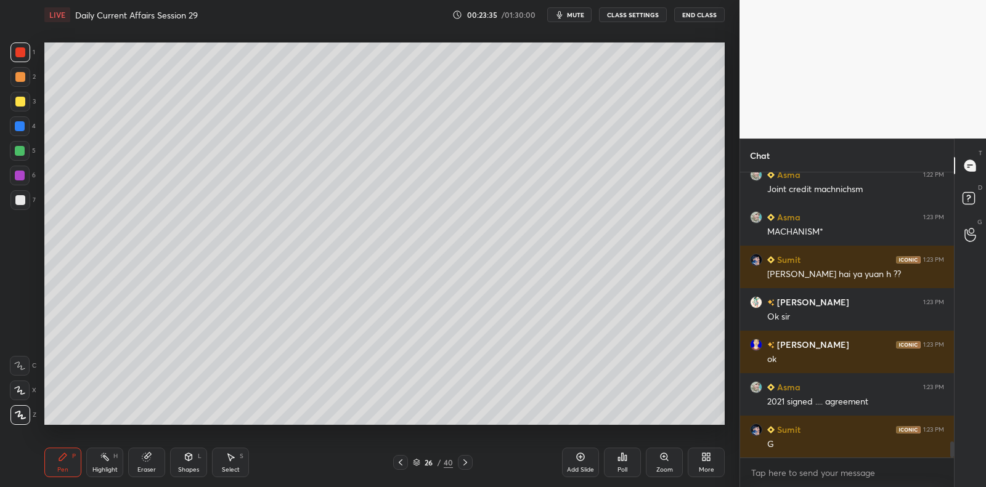
click at [24, 200] on div at bounding box center [20, 200] width 10 height 10
click at [23, 149] on div at bounding box center [20, 151] width 10 height 10
drag, startPoint x: 25, startPoint y: 148, endPoint x: 38, endPoint y: 147, distance: 13.0
click at [25, 148] on div at bounding box center [20, 151] width 10 height 10
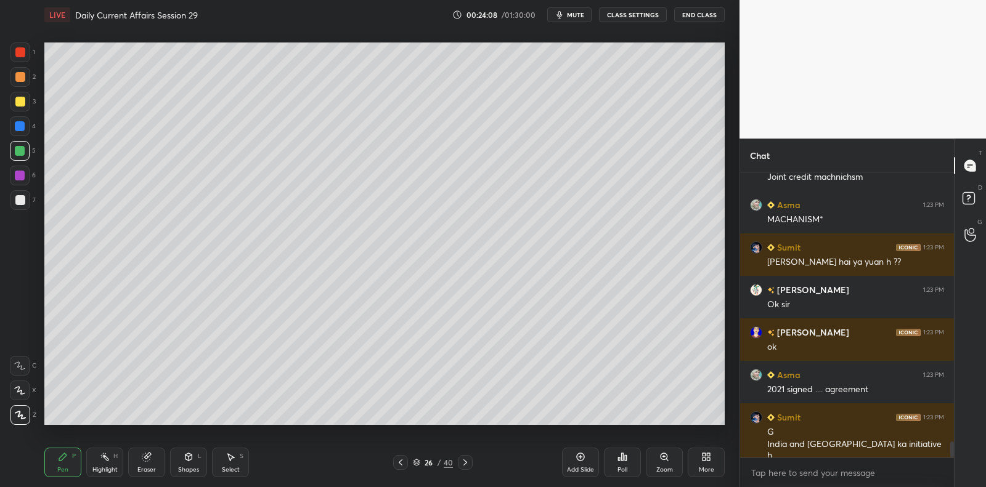
click at [22, 203] on div at bounding box center [20, 200] width 10 height 10
click at [26, 201] on div at bounding box center [20, 200] width 20 height 20
drag, startPoint x: 26, startPoint y: 197, endPoint x: 17, endPoint y: 197, distance: 9.2
click at [22, 197] on div at bounding box center [20, 200] width 20 height 20
drag, startPoint x: 726, startPoint y: 306, endPoint x: 728, endPoint y: 314, distance: 8.2
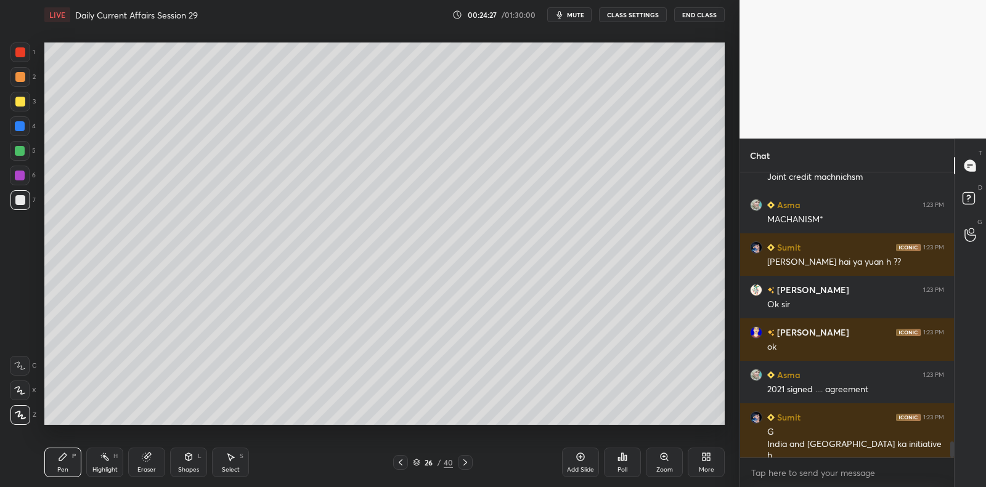
click at [728, 314] on div "Setting up your live class Poll for secs No correct answer Start poll" at bounding box center [384, 234] width 690 height 408
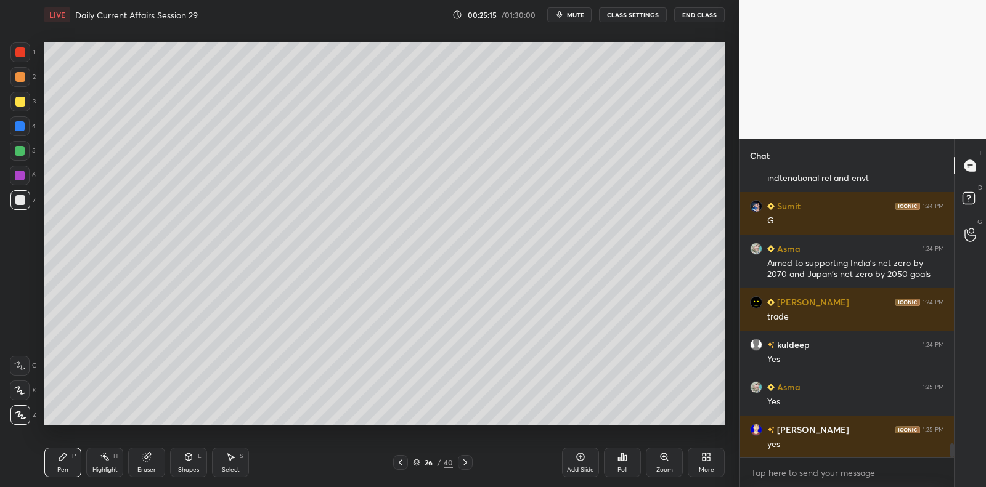
scroll to position [5444, 0]
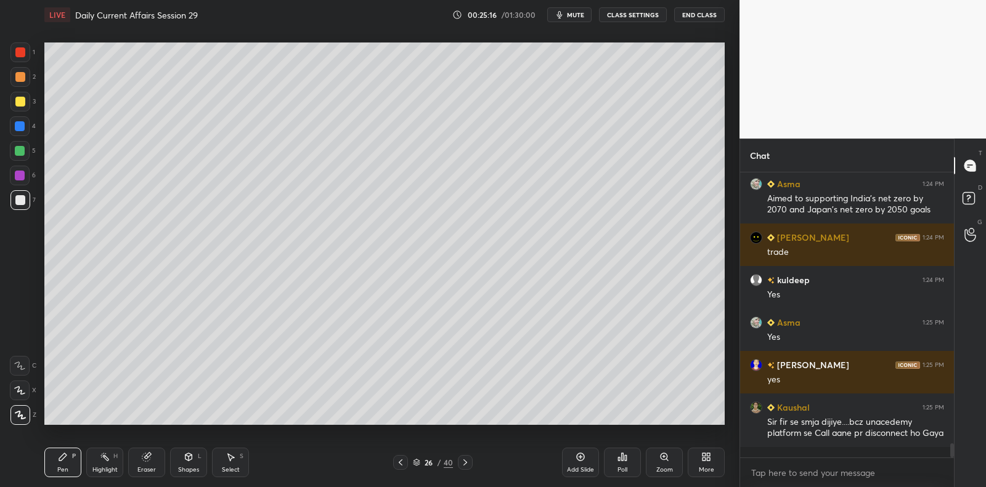
click at [25, 130] on div at bounding box center [20, 126] width 20 height 20
drag, startPoint x: 31, startPoint y: 129, endPoint x: 41, endPoint y: 139, distance: 13.5
click at [31, 129] on div "4" at bounding box center [23, 126] width 26 height 20
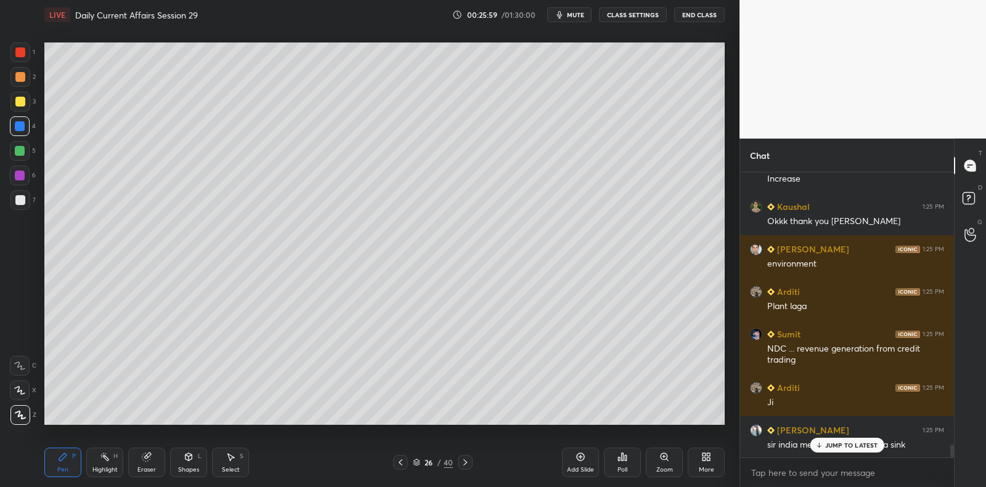
scroll to position [5952, 0]
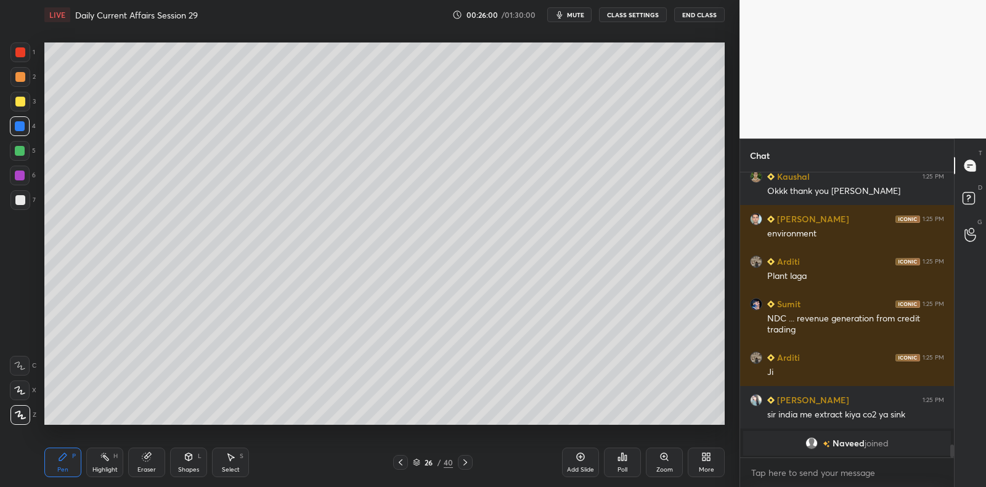
click at [31, 205] on div "7" at bounding box center [22, 200] width 25 height 20
drag, startPoint x: 28, startPoint y: 204, endPoint x: 42, endPoint y: 199, distance: 15.0
click at [28, 204] on div at bounding box center [20, 200] width 20 height 20
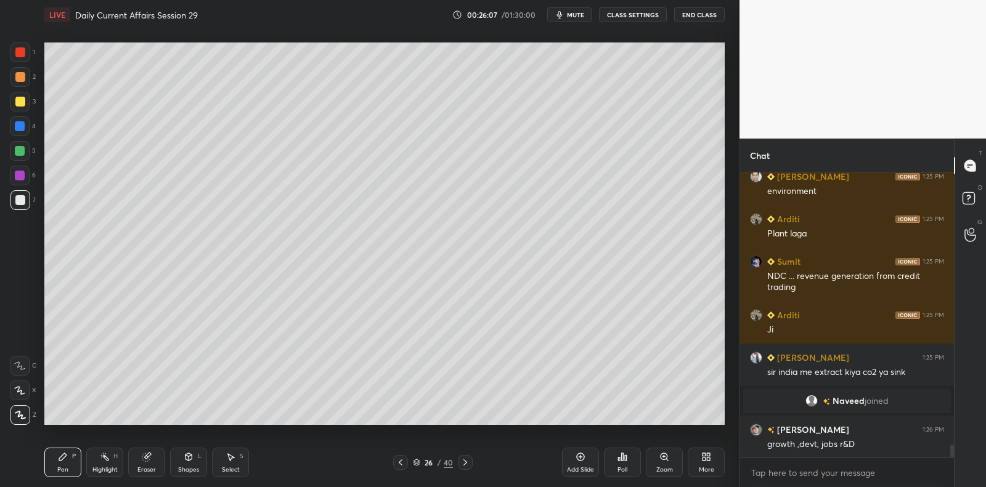
click at [577, 457] on icon at bounding box center [581, 457] width 8 height 8
click at [20, 149] on div at bounding box center [20, 151] width 10 height 10
click at [23, 150] on div at bounding box center [20, 151] width 10 height 10
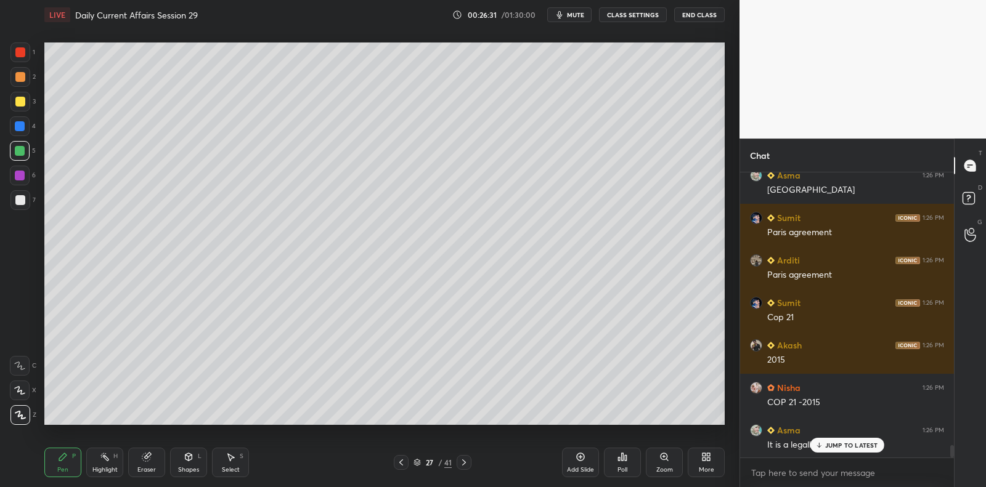
scroll to position [6334, 0]
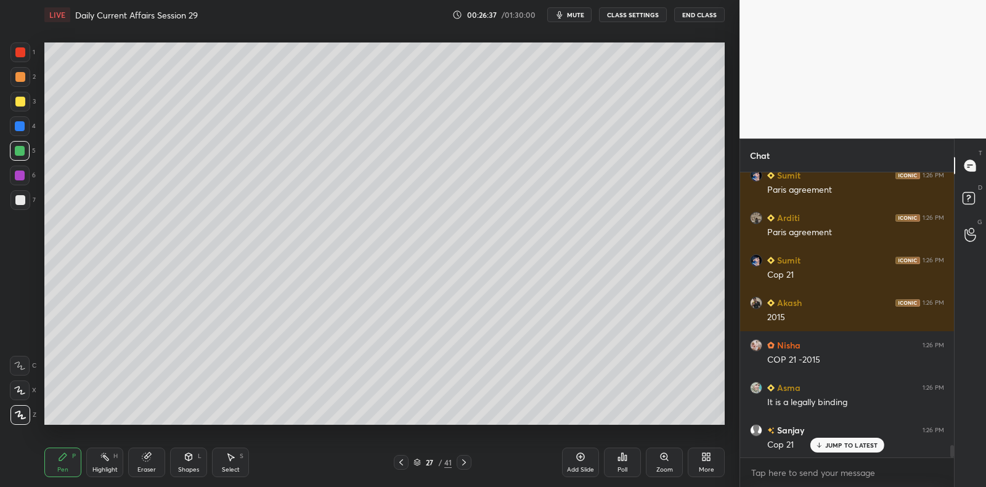
click at [22, 123] on div at bounding box center [20, 126] width 10 height 10
click at [25, 102] on div at bounding box center [20, 102] width 20 height 20
click at [30, 102] on div "3" at bounding box center [22, 102] width 25 height 20
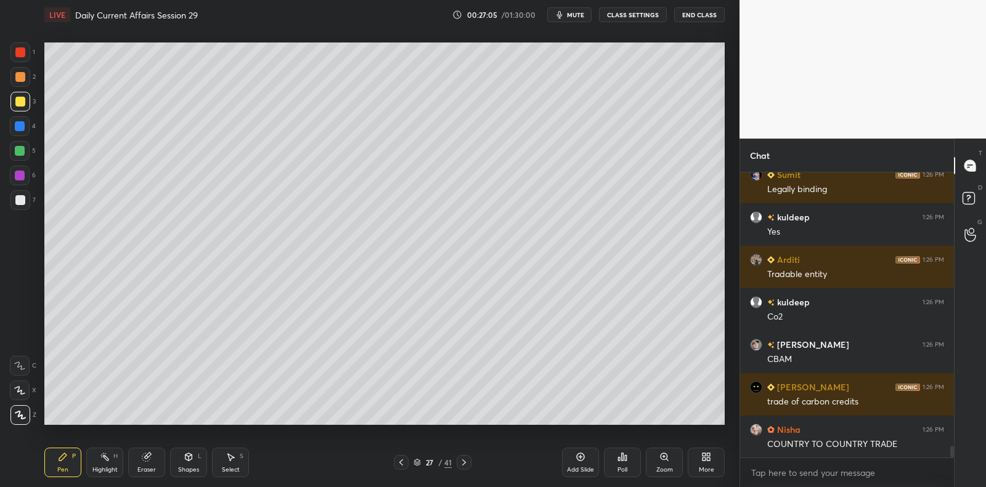
scroll to position [6675, 0]
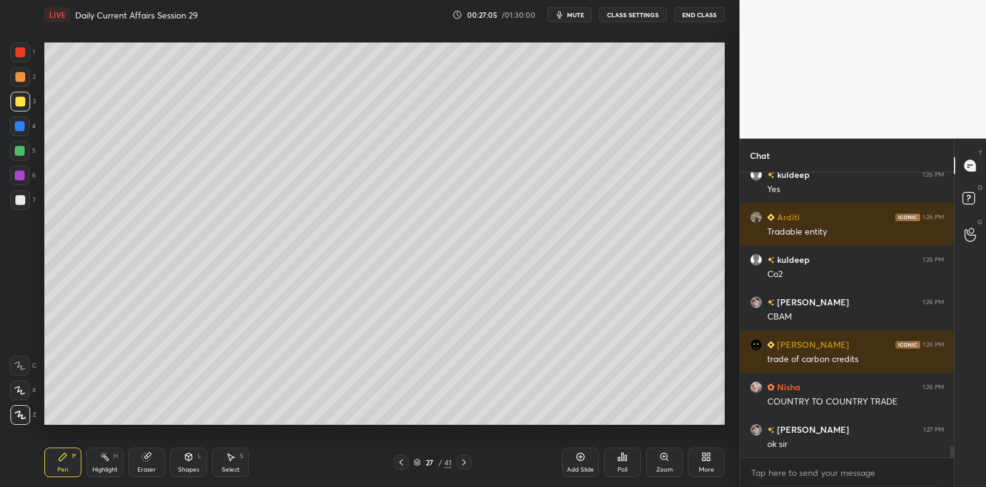
click at [25, 205] on div at bounding box center [20, 200] width 20 height 20
click at [31, 200] on div "7" at bounding box center [22, 200] width 25 height 20
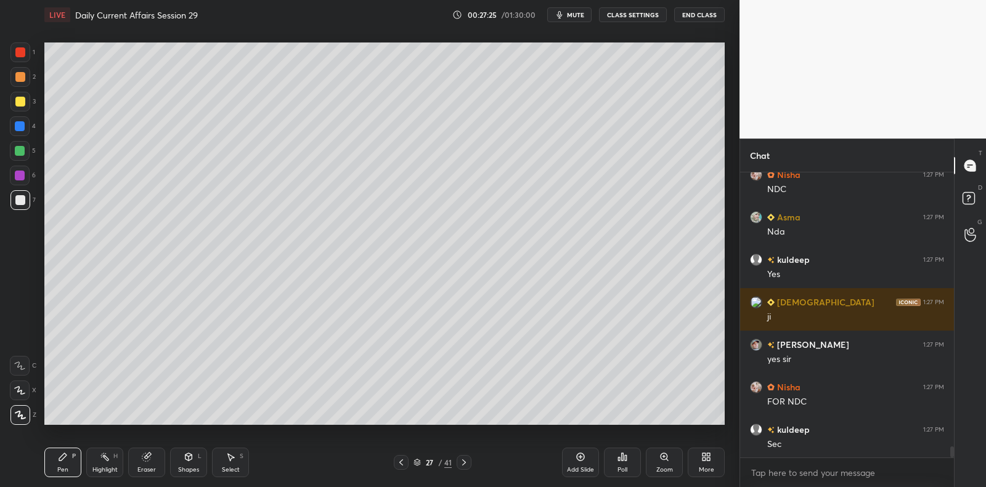
scroll to position [7142, 0]
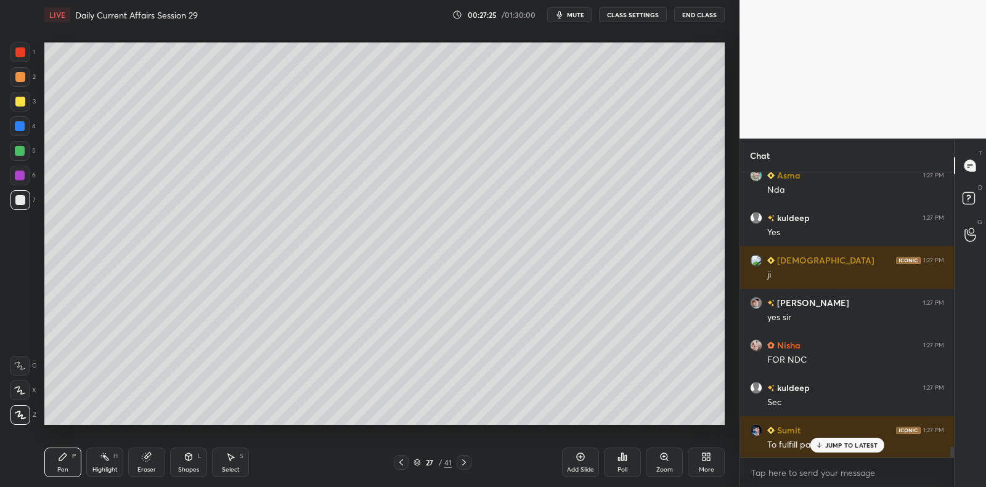
drag, startPoint x: 24, startPoint y: 171, endPoint x: 23, endPoint y: 156, distance: 14.8
click at [25, 168] on div at bounding box center [20, 176] width 20 height 20
drag, startPoint x: 23, startPoint y: 156, endPoint x: 26, endPoint y: 147, distance: 9.7
click at [22, 153] on div at bounding box center [20, 151] width 20 height 20
click at [26, 147] on div at bounding box center [20, 151] width 20 height 20
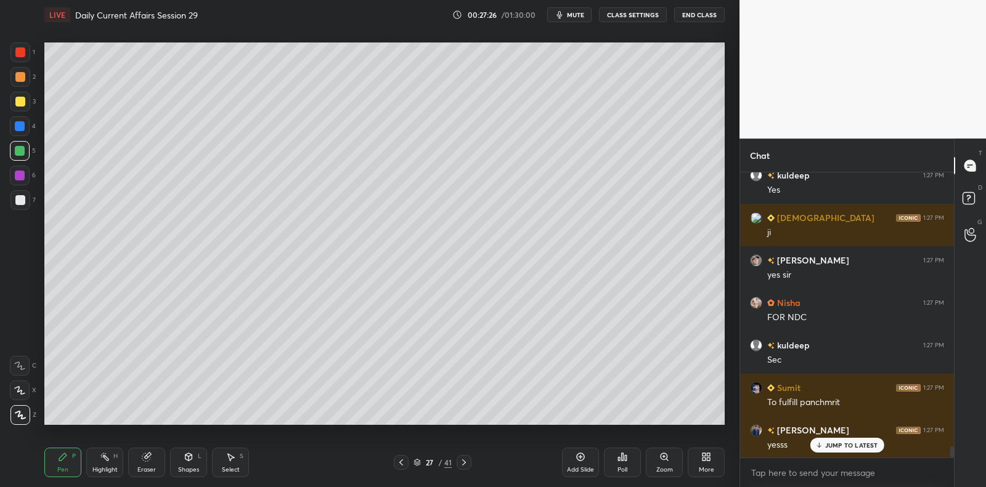
click at [21, 123] on div at bounding box center [20, 126] width 10 height 10
drag, startPoint x: 19, startPoint y: 103, endPoint x: 25, endPoint y: 100, distance: 6.9
click at [19, 102] on div at bounding box center [20, 102] width 10 height 10
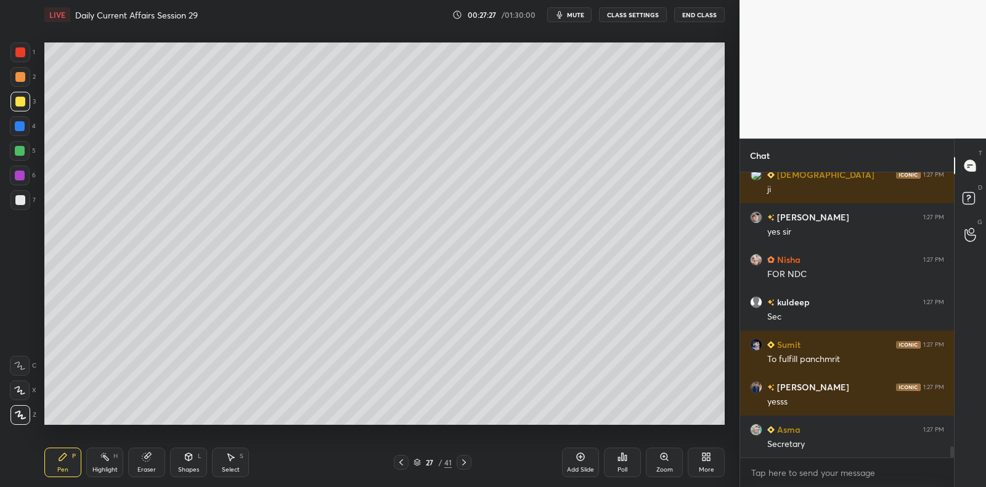
click at [17, 71] on div at bounding box center [20, 77] width 20 height 20
click at [14, 122] on div at bounding box center [20, 126] width 20 height 20
click at [15, 128] on div at bounding box center [20, 126] width 10 height 10
click at [17, 127] on div at bounding box center [20, 126] width 10 height 10
click at [28, 98] on div at bounding box center [20, 102] width 20 height 20
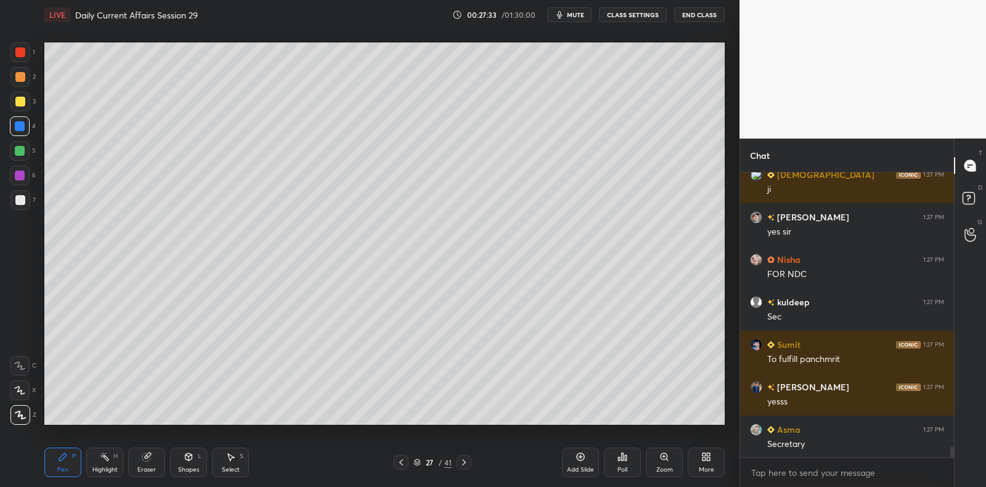
click at [25, 103] on div at bounding box center [20, 102] width 20 height 20
click at [22, 73] on div at bounding box center [20, 77] width 10 height 10
click at [31, 71] on div "2" at bounding box center [22, 77] width 25 height 20
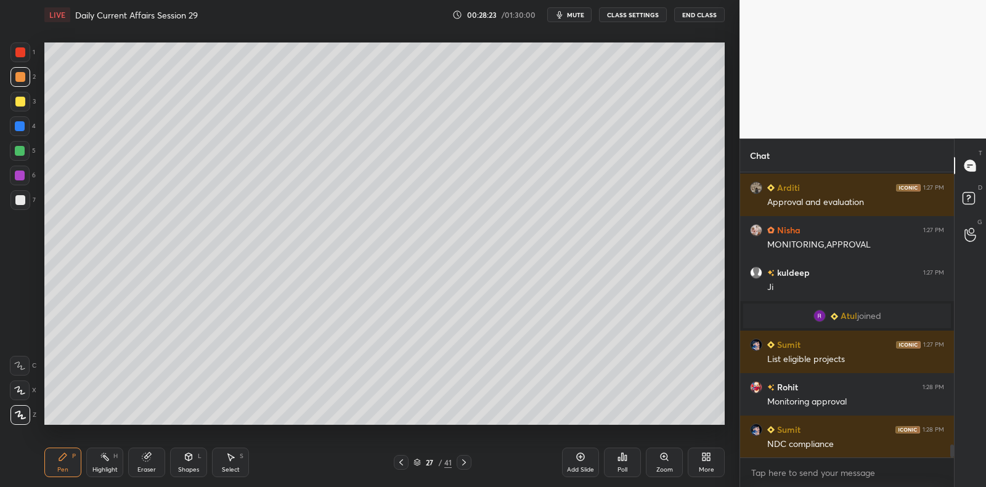
scroll to position [6130, 0]
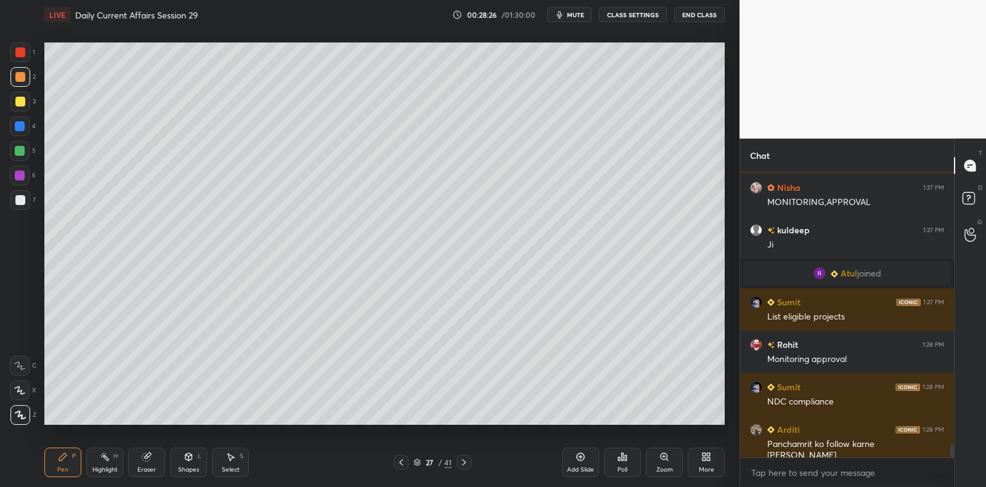
drag, startPoint x: 581, startPoint y: 461, endPoint x: 556, endPoint y: 437, distance: 34.9
click at [581, 461] on icon at bounding box center [581, 457] width 8 height 8
click at [20, 152] on div at bounding box center [20, 151] width 10 height 10
drag, startPoint x: 23, startPoint y: 151, endPoint x: 39, endPoint y: 138, distance: 20.1
click at [25, 147] on div at bounding box center [20, 151] width 20 height 20
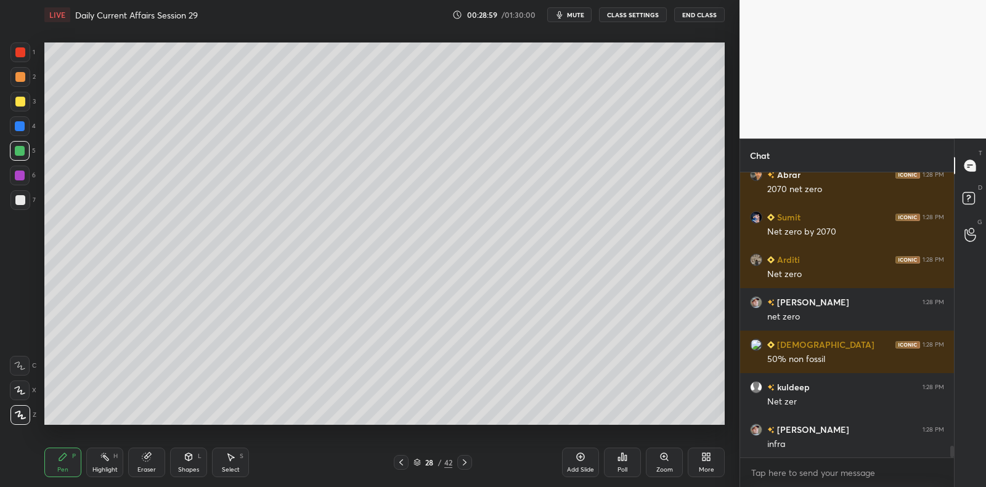
scroll to position [6866, 0]
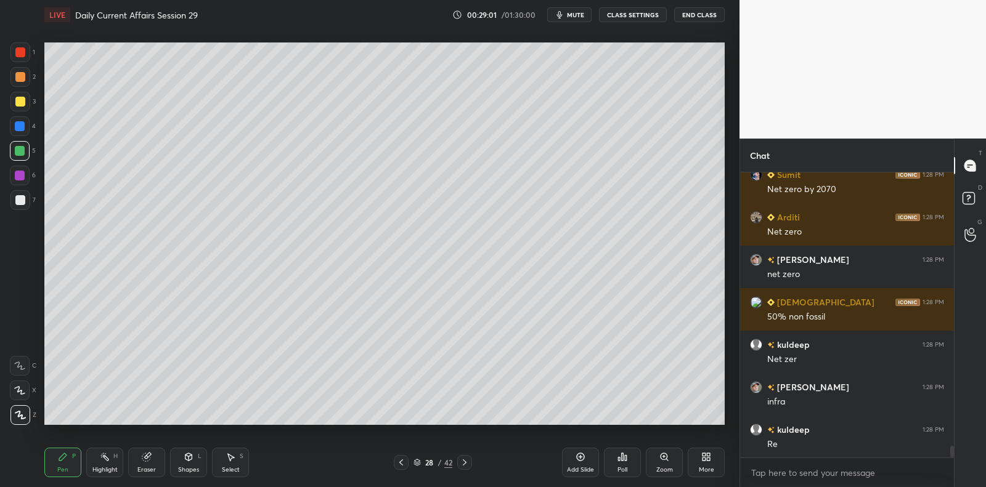
click at [7, 213] on div "1 2 3 4 5 6 7 C X Z C X Z E E Erase all H H" at bounding box center [19, 234] width 39 height 383
drag, startPoint x: 13, startPoint y: 210, endPoint x: 33, endPoint y: 205, distance: 20.5
click at [12, 209] on div "7" at bounding box center [22, 202] width 25 height 25
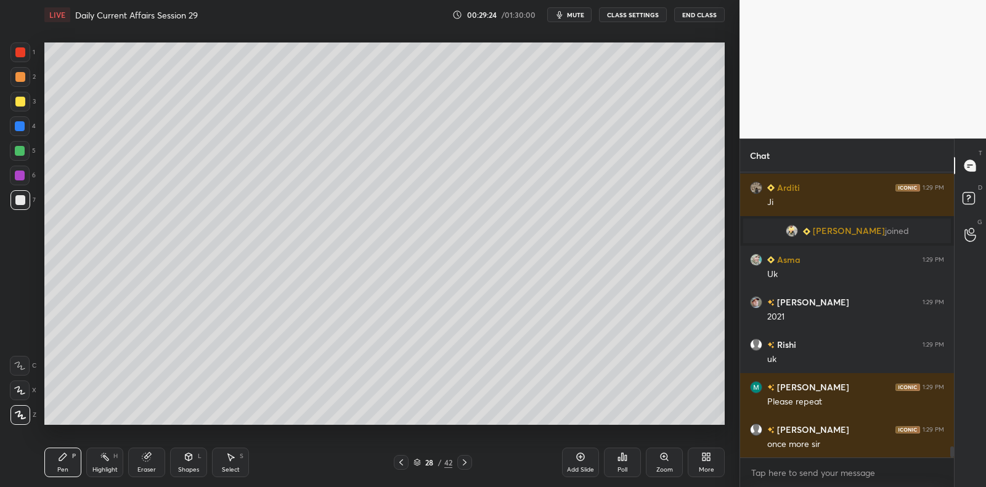
scroll to position [7294, 0]
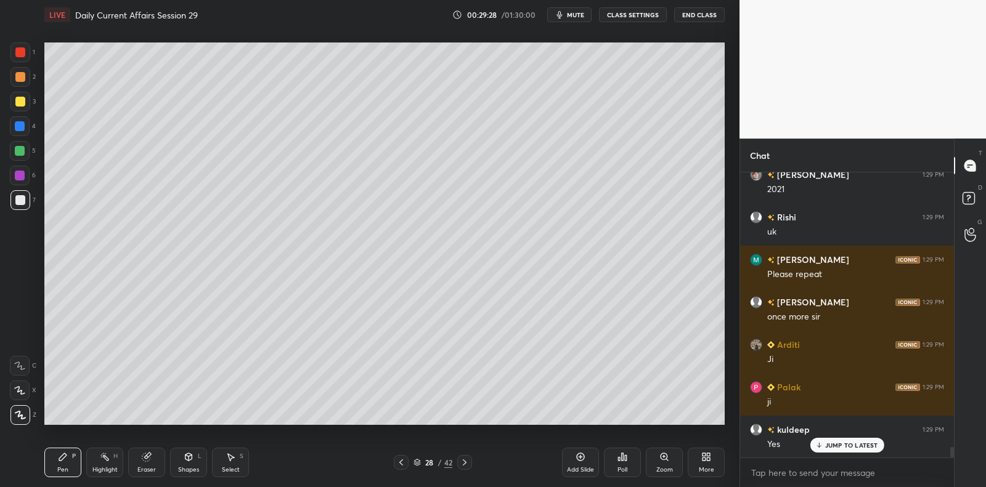
click at [27, 151] on div at bounding box center [20, 151] width 20 height 20
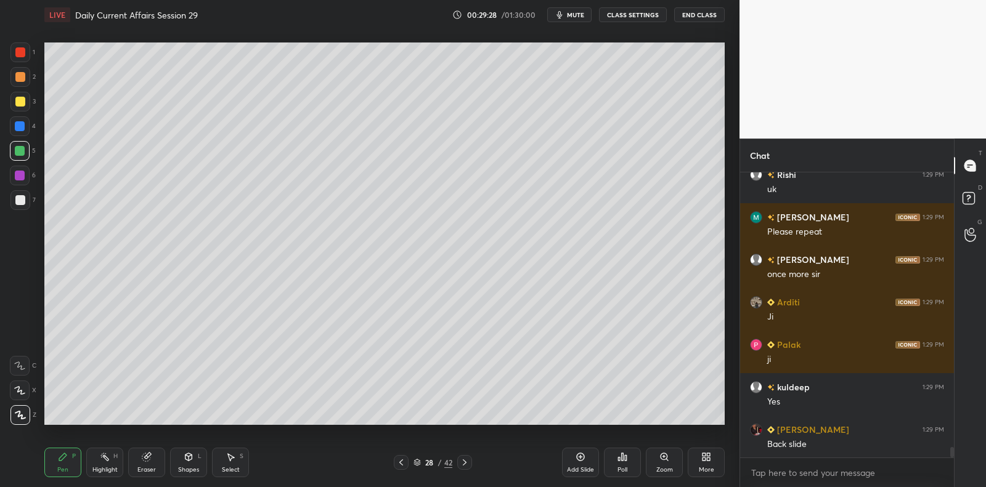
click at [26, 147] on div at bounding box center [20, 151] width 20 height 20
click at [23, 126] on div at bounding box center [20, 126] width 10 height 10
click at [23, 97] on div at bounding box center [20, 102] width 10 height 10
click at [26, 97] on div at bounding box center [20, 102] width 20 height 20
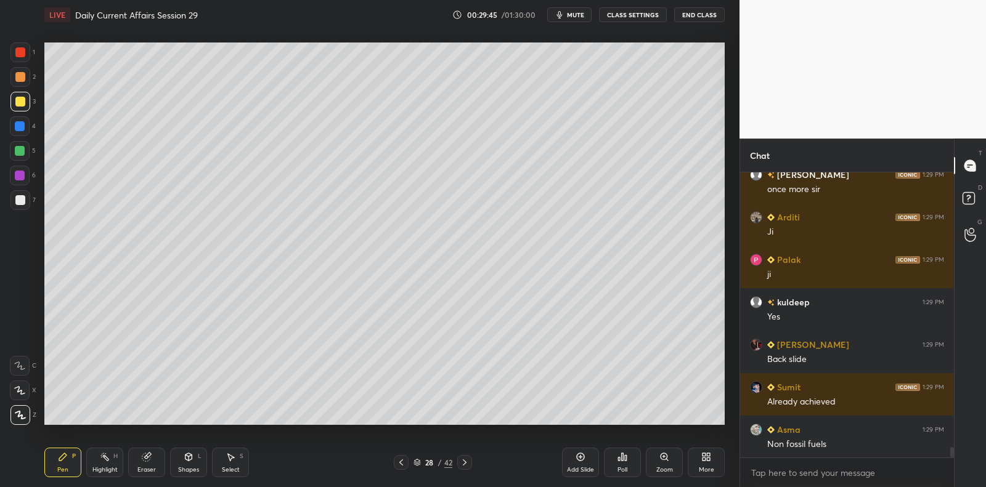
scroll to position [7549, 0]
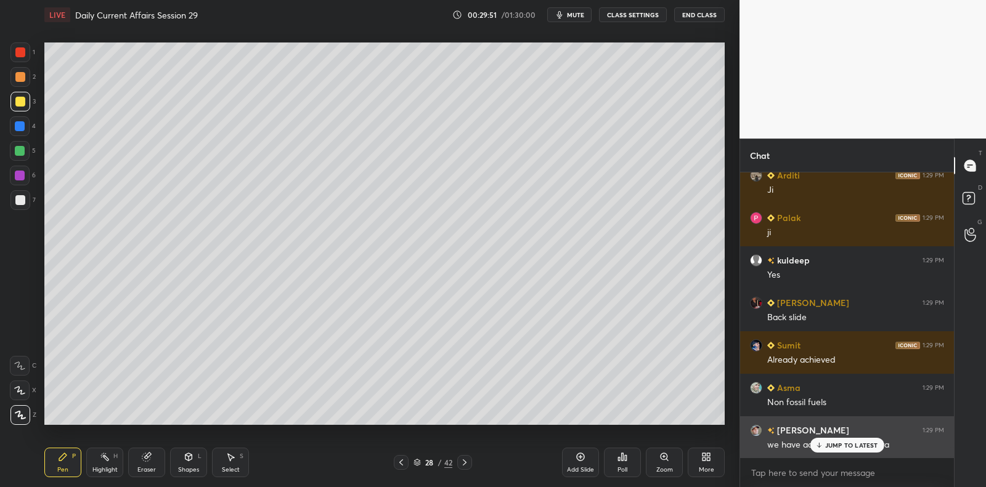
click at [837, 443] on p "JUMP TO LATEST" at bounding box center [851, 445] width 53 height 7
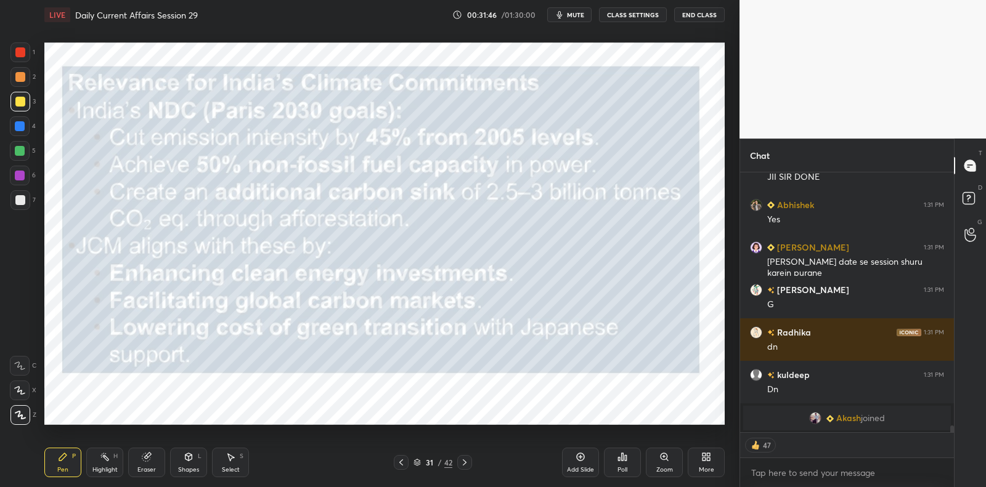
scroll to position [9521, 0]
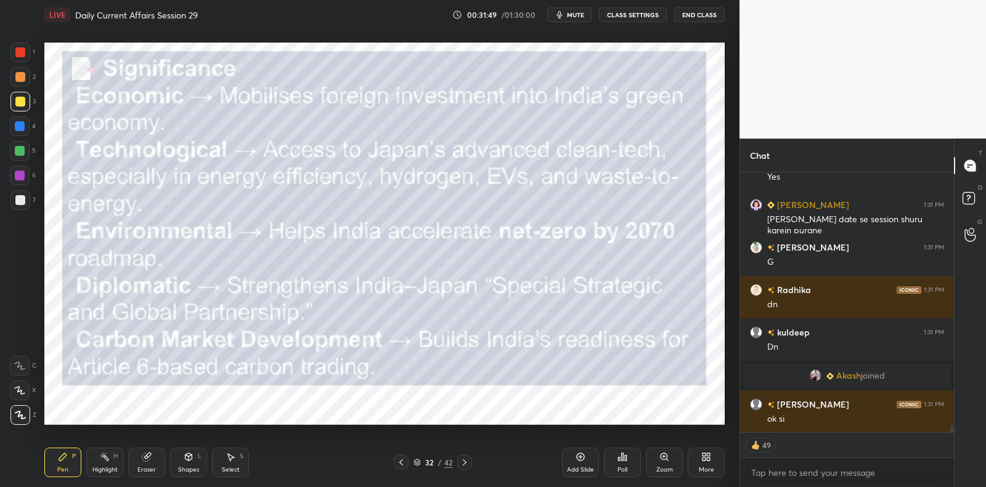
click at [22, 148] on div at bounding box center [20, 151] width 10 height 10
click at [23, 143] on div at bounding box center [20, 151] width 20 height 20
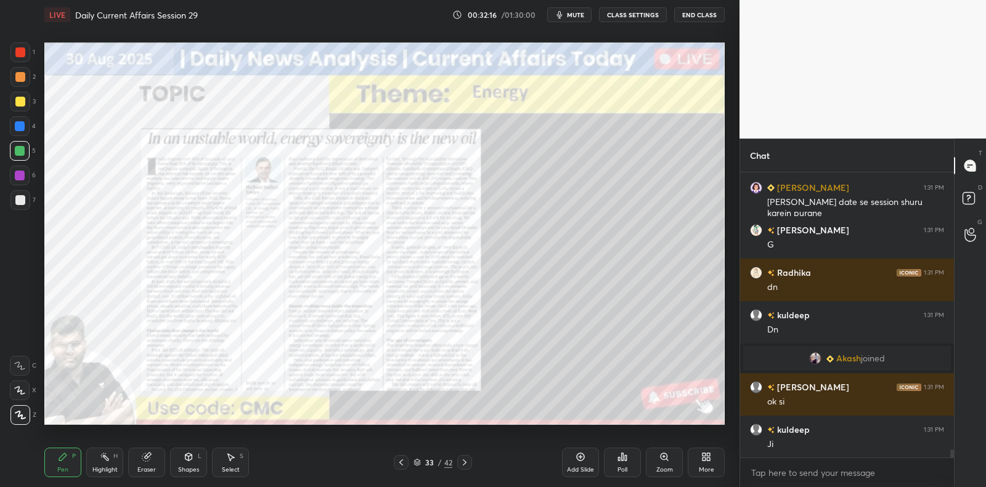
scroll to position [9581, 0]
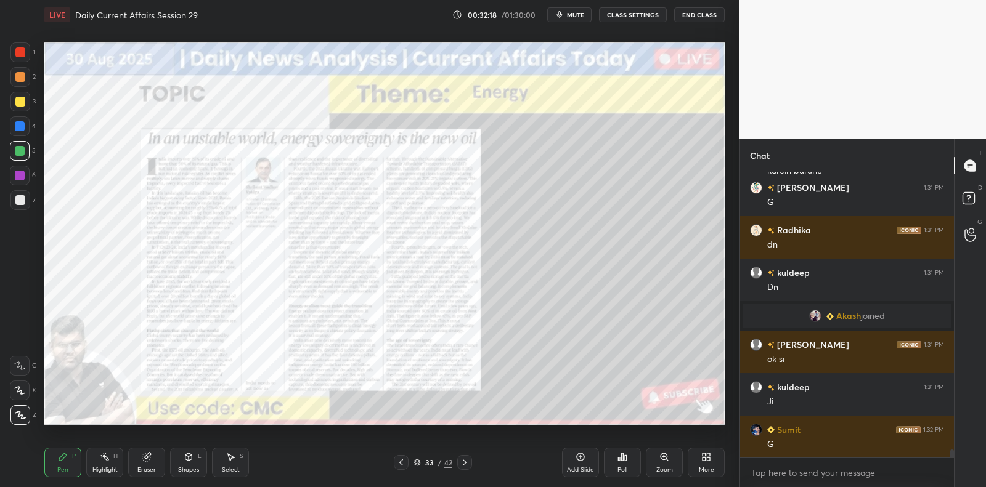
click at [15, 173] on div at bounding box center [20, 176] width 10 height 10
drag, startPoint x: 15, startPoint y: 173, endPoint x: 41, endPoint y: 184, distance: 28.7
click at [15, 173] on div at bounding box center [20, 176] width 10 height 10
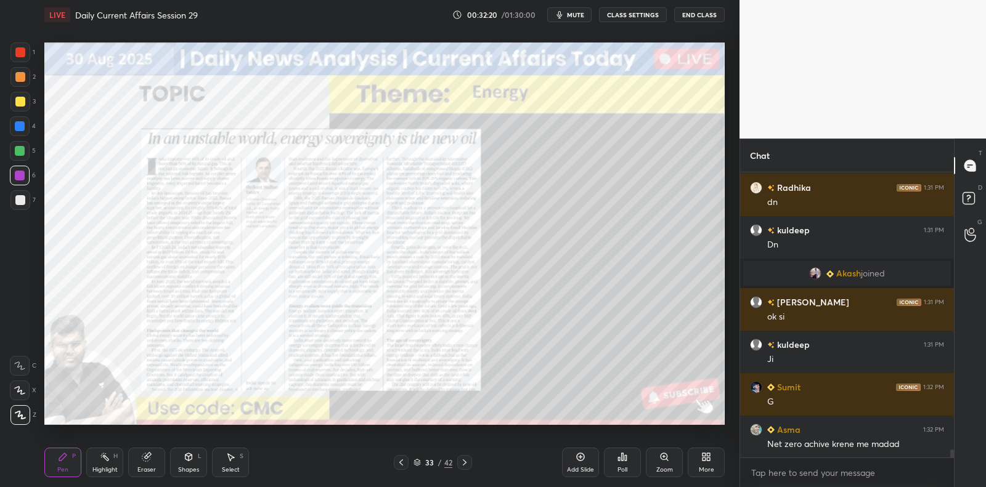
drag, startPoint x: 580, startPoint y: 462, endPoint x: 576, endPoint y: 440, distance: 22.5
click at [580, 462] on div "Add Slide" at bounding box center [580, 463] width 37 height 30
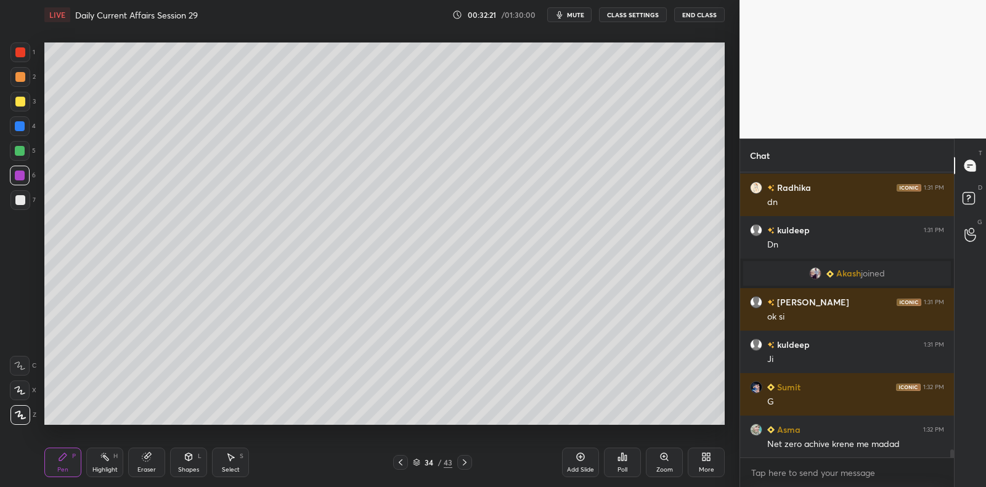
click at [21, 102] on div at bounding box center [20, 102] width 10 height 10
drag, startPoint x: 21, startPoint y: 102, endPoint x: 36, endPoint y: 99, distance: 15.7
click at [21, 102] on div at bounding box center [20, 102] width 10 height 10
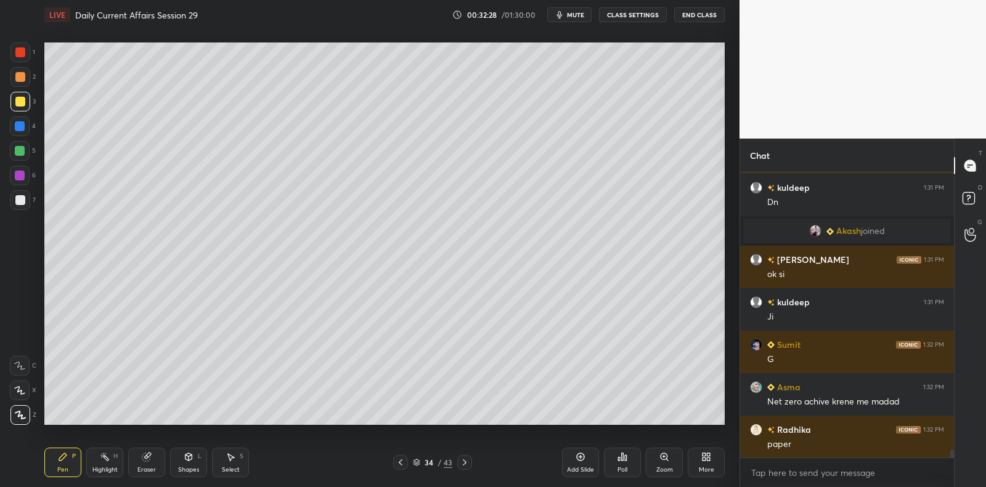
scroll to position [9695, 0]
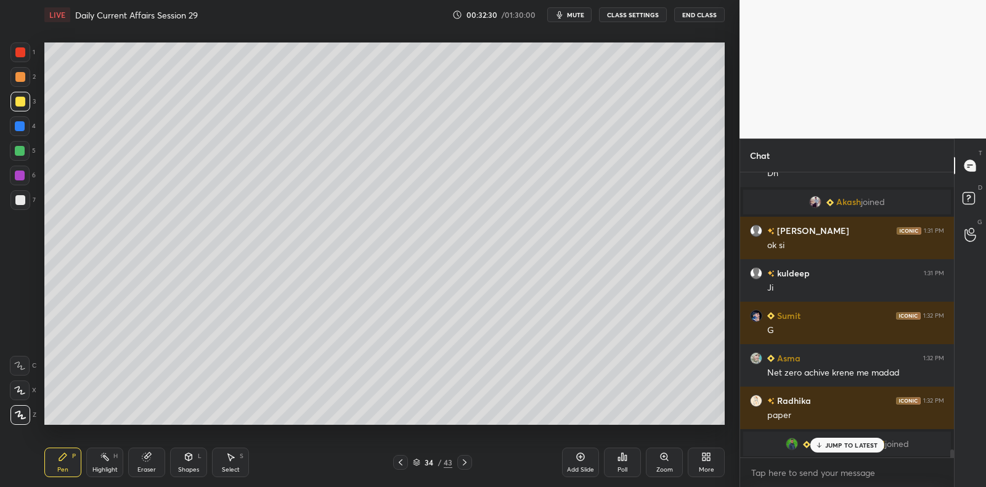
drag, startPoint x: 23, startPoint y: 153, endPoint x: 39, endPoint y: 150, distance: 15.6
click at [23, 153] on div at bounding box center [20, 151] width 10 height 10
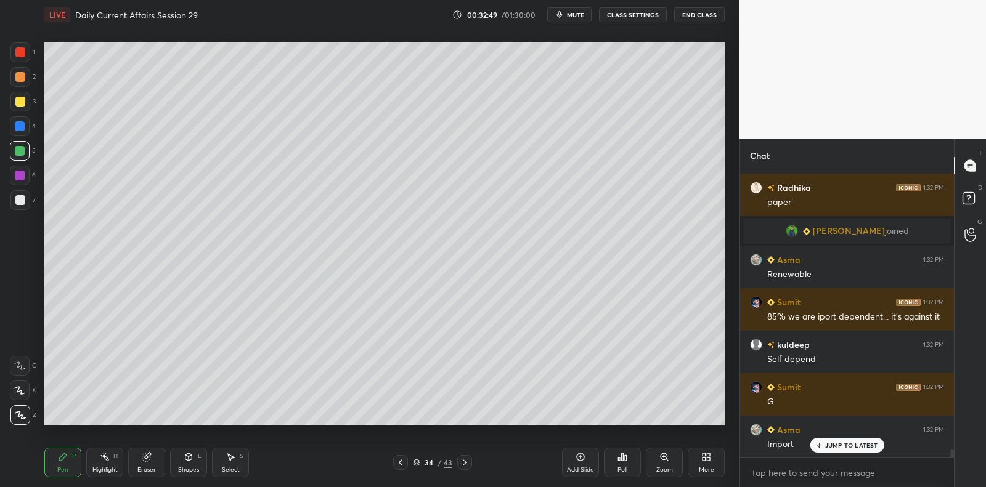
scroll to position [9726, 0]
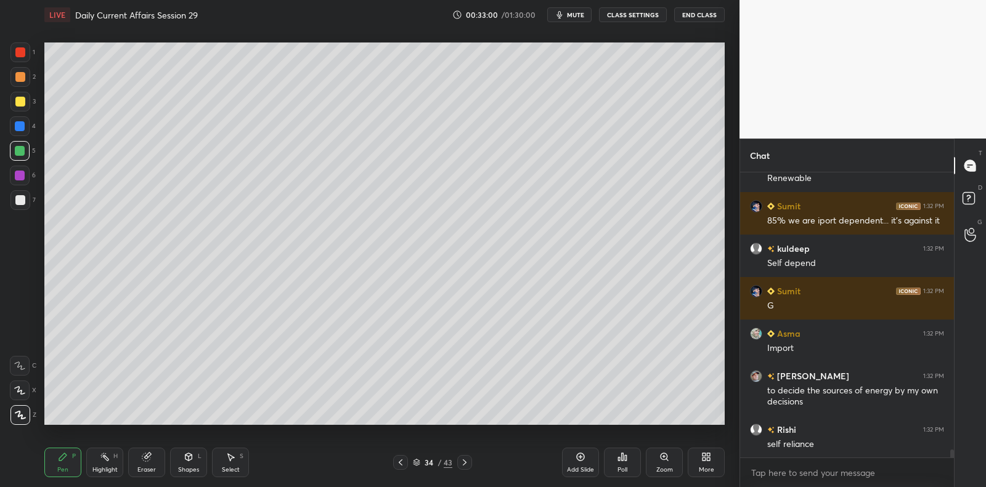
click at [18, 198] on div at bounding box center [20, 200] width 10 height 10
click at [26, 197] on div at bounding box center [20, 200] width 20 height 20
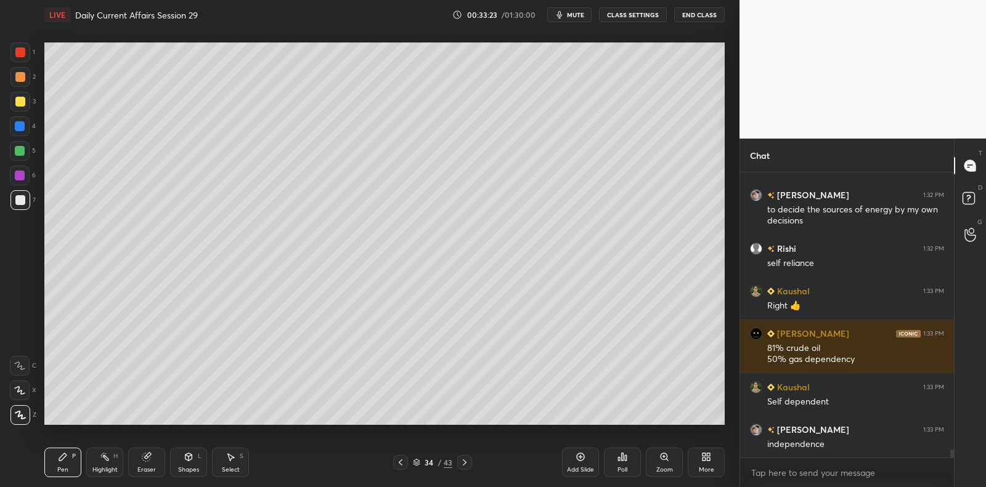
scroll to position [9949, 0]
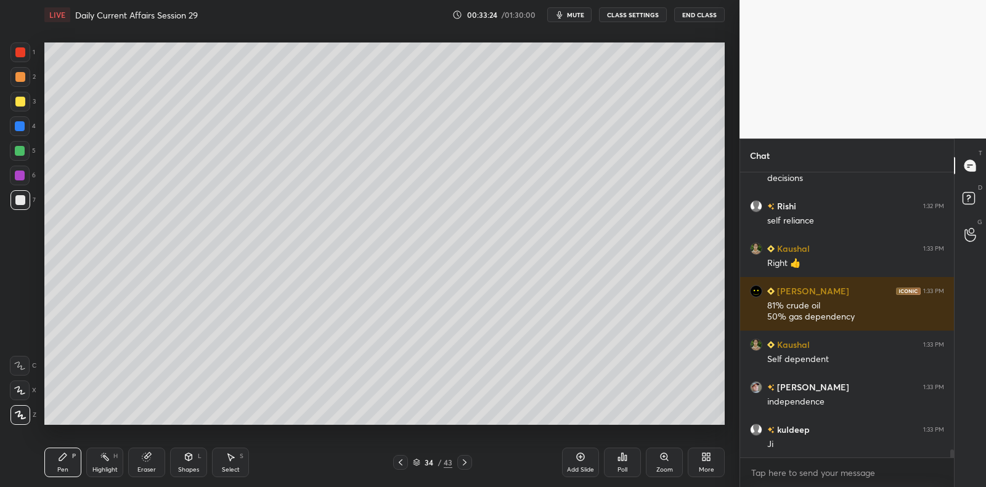
click at [579, 460] on div "Add Slide" at bounding box center [580, 463] width 37 height 30
click at [21, 171] on div at bounding box center [20, 176] width 10 height 10
click at [20, 171] on div at bounding box center [20, 176] width 10 height 10
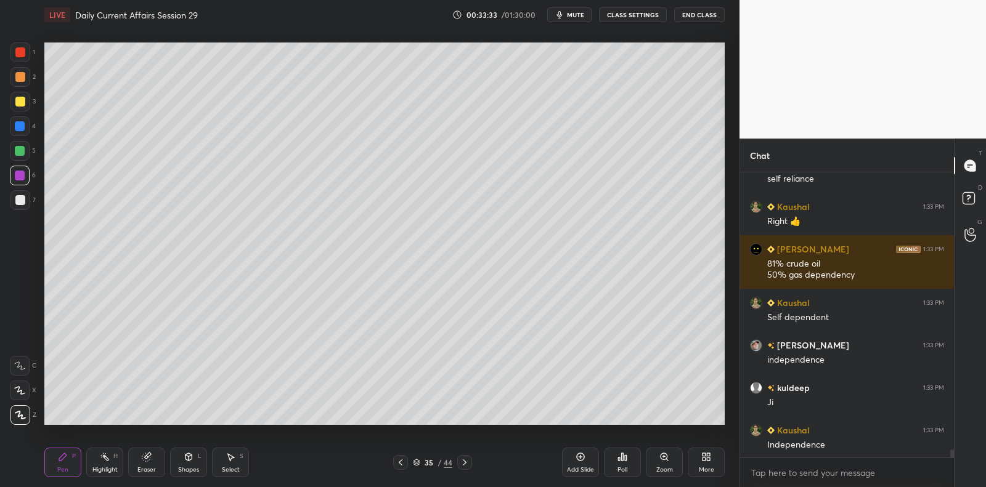
click at [25, 99] on div at bounding box center [20, 102] width 20 height 20
drag, startPoint x: 25, startPoint y: 99, endPoint x: 39, endPoint y: 94, distance: 14.2
click at [25, 99] on div at bounding box center [20, 102] width 20 height 20
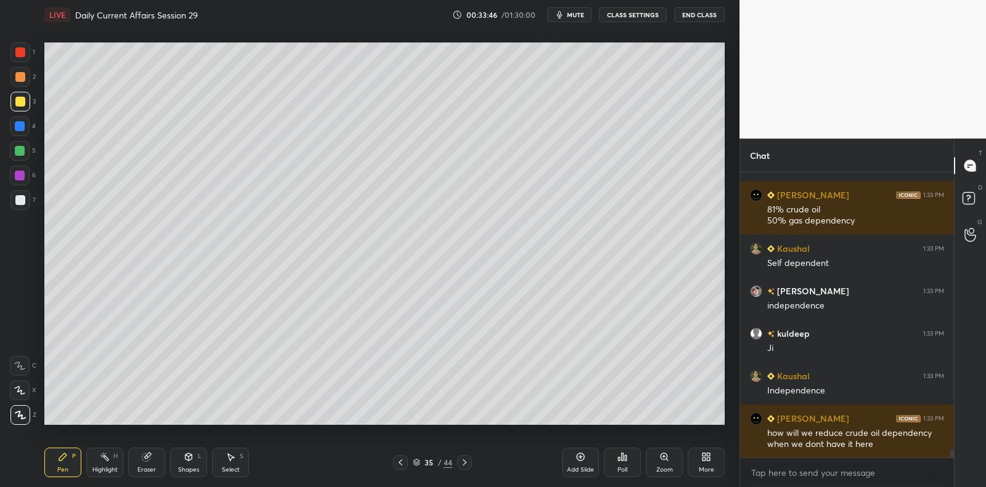
click at [14, 152] on div at bounding box center [20, 151] width 20 height 20
drag, startPoint x: 17, startPoint y: 150, endPoint x: 31, endPoint y: 147, distance: 15.1
click at [18, 150] on div at bounding box center [20, 151] width 20 height 20
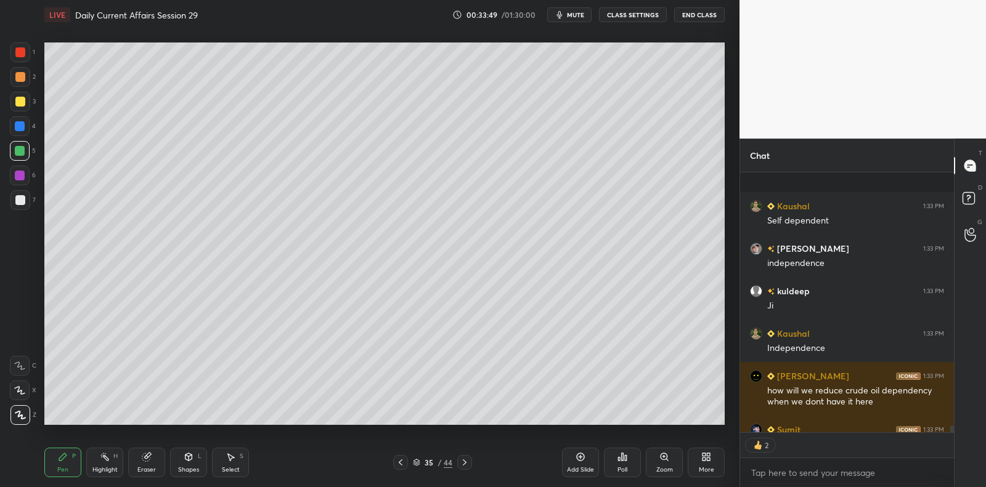
scroll to position [10156, 0]
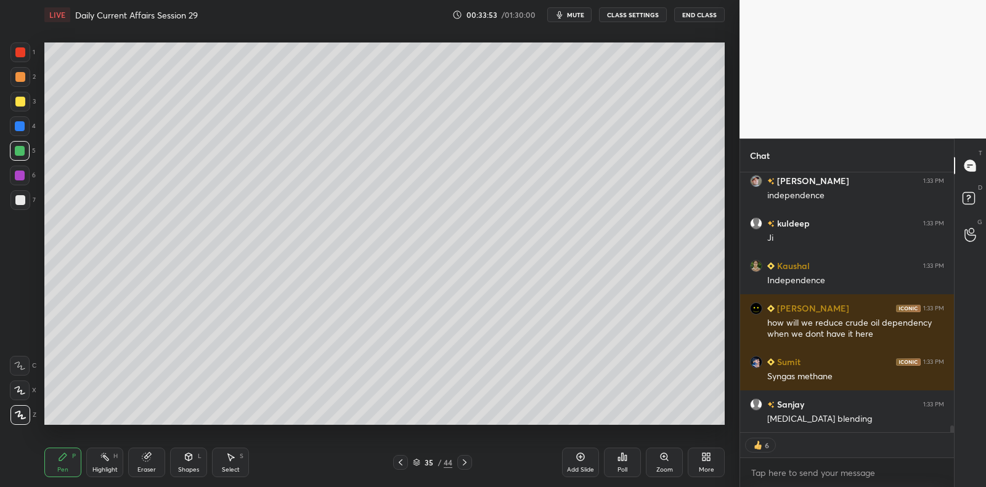
click at [20, 201] on div at bounding box center [20, 200] width 10 height 10
drag, startPoint x: 19, startPoint y: 200, endPoint x: 39, endPoint y: 197, distance: 20.6
click at [24, 200] on div at bounding box center [20, 200] width 10 height 10
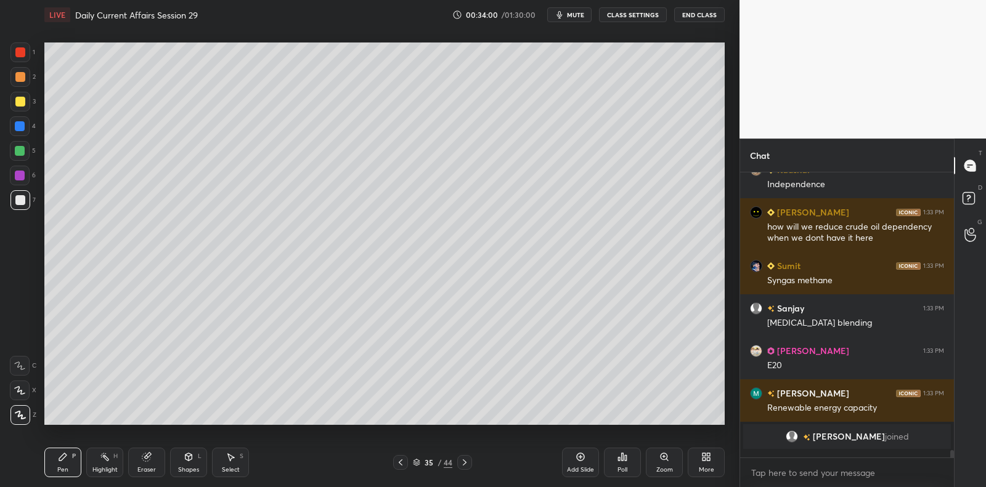
scroll to position [10245, 0]
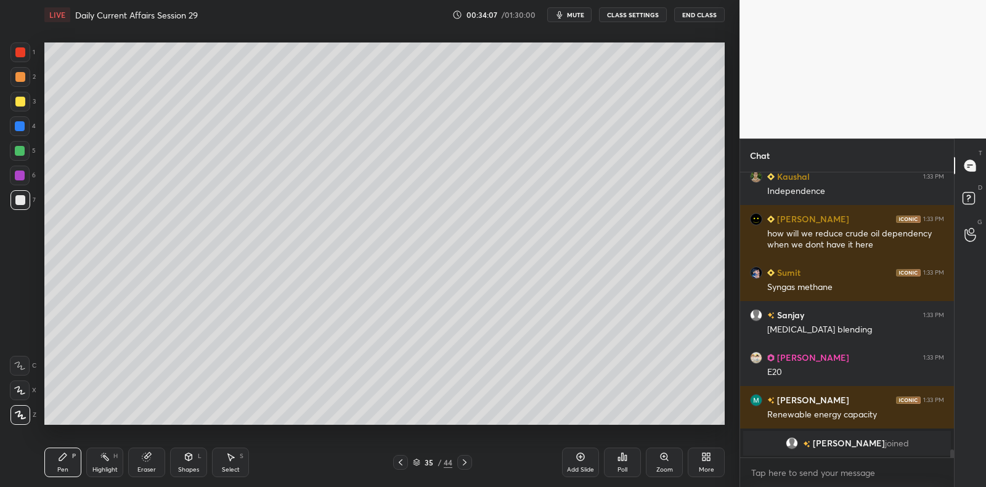
click at [21, 155] on div at bounding box center [20, 151] width 10 height 10
click at [25, 152] on div at bounding box center [20, 151] width 20 height 20
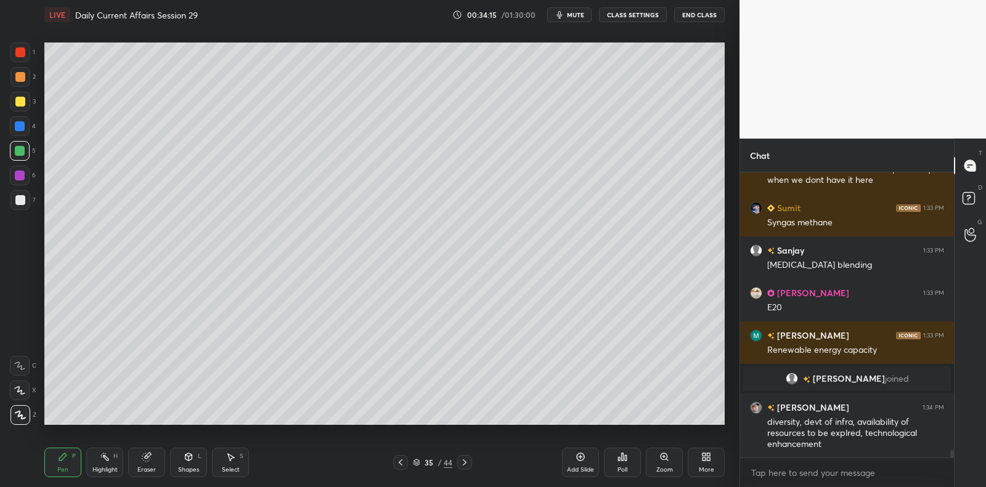
click at [30, 104] on div "3" at bounding box center [22, 102] width 25 height 20
drag, startPoint x: 30, startPoint y: 100, endPoint x: 24, endPoint y: 82, distance: 19.5
click at [27, 98] on div "3" at bounding box center [22, 102] width 25 height 20
click at [24, 82] on div at bounding box center [20, 77] width 20 height 20
drag, startPoint x: 27, startPoint y: 79, endPoint x: 36, endPoint y: 83, distance: 9.7
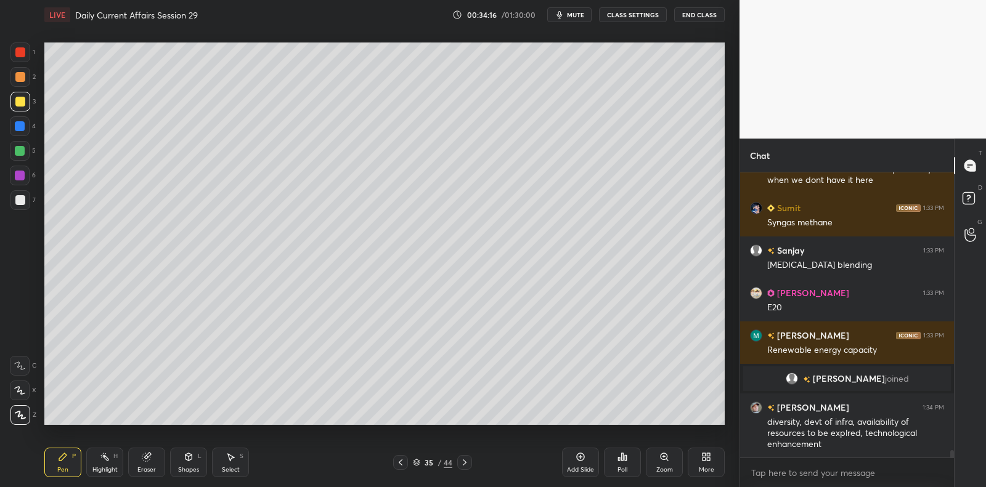
click at [27, 79] on div at bounding box center [20, 77] width 20 height 20
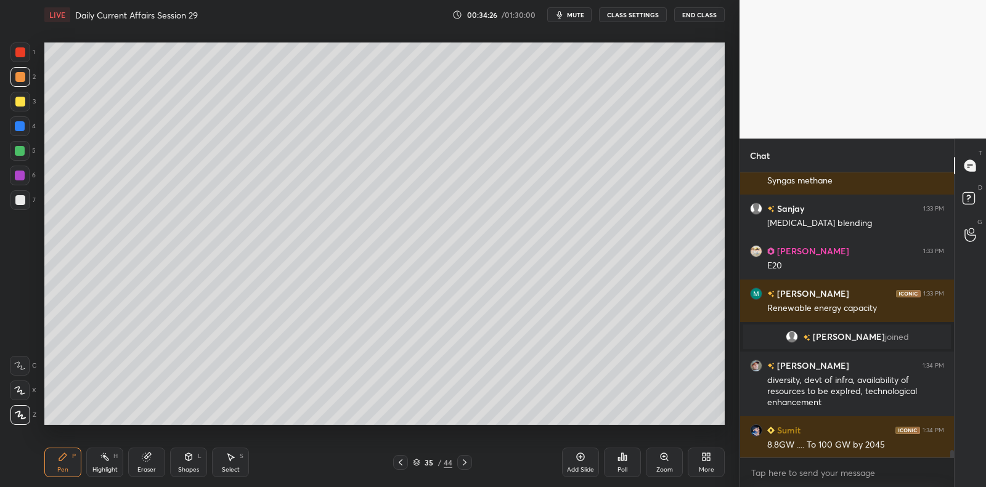
click at [24, 203] on div at bounding box center [20, 200] width 10 height 10
click at [28, 201] on div at bounding box center [20, 200] width 20 height 20
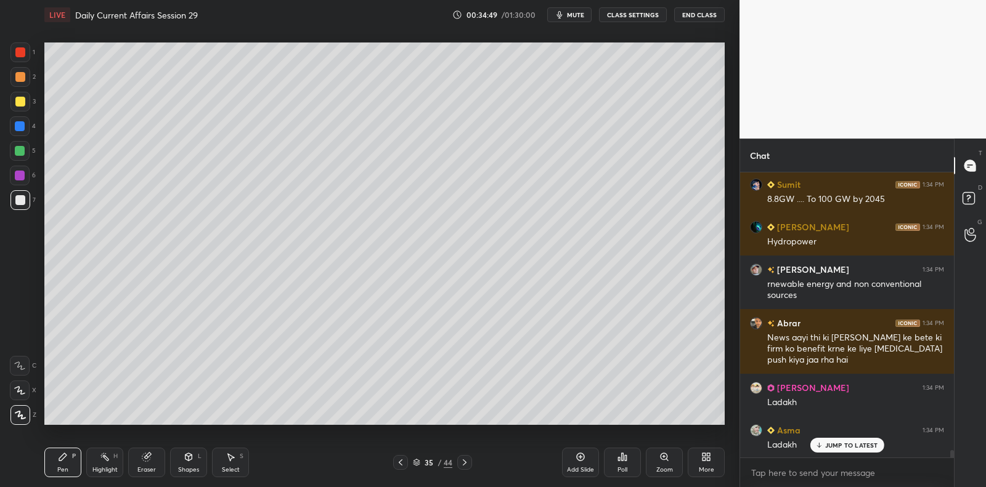
scroll to position [10641, 0]
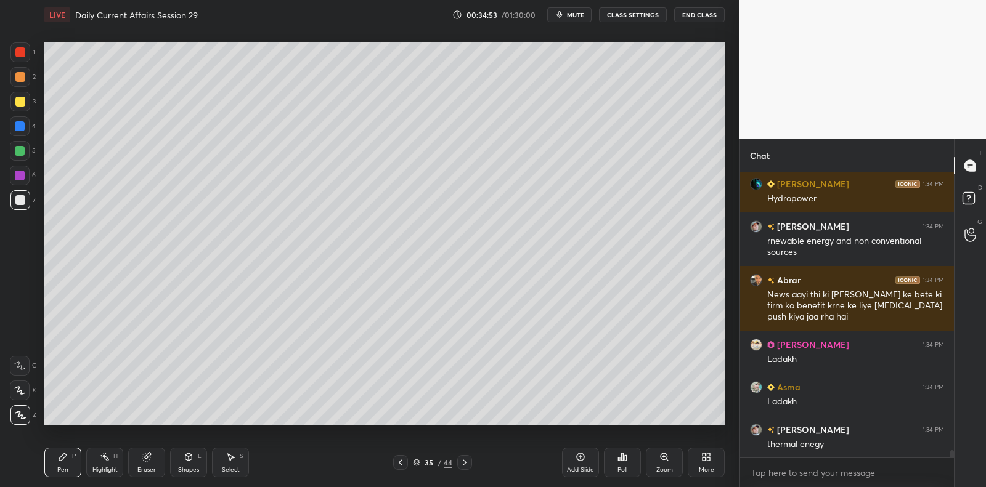
click at [147, 459] on div "Eraser" at bounding box center [146, 463] width 37 height 30
click at [74, 455] on div "Pen P" at bounding box center [62, 463] width 37 height 30
click at [80, 443] on div "Pen P Highlight H Eraser Shapes L Select S 35 / 44 Add Slide Poll Zoom More" at bounding box center [384, 462] width 680 height 49
click at [22, 176] on div at bounding box center [20, 176] width 10 height 10
click at [23, 174] on div at bounding box center [20, 176] width 10 height 10
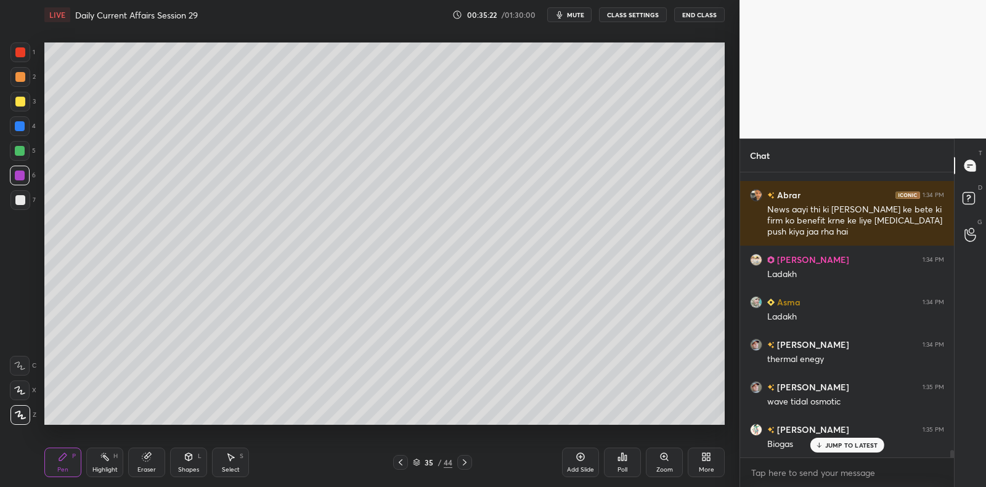
scroll to position [10768, 0]
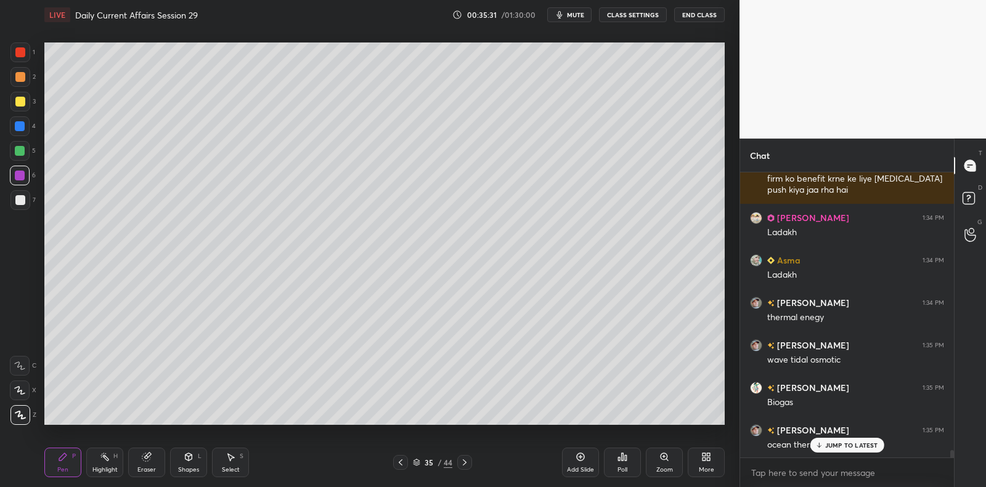
click at [25, 121] on div at bounding box center [20, 126] width 20 height 20
click at [30, 101] on div "3" at bounding box center [22, 102] width 25 height 20
click at [30, 100] on div "3" at bounding box center [22, 102] width 25 height 20
click at [24, 102] on div at bounding box center [20, 102] width 10 height 10
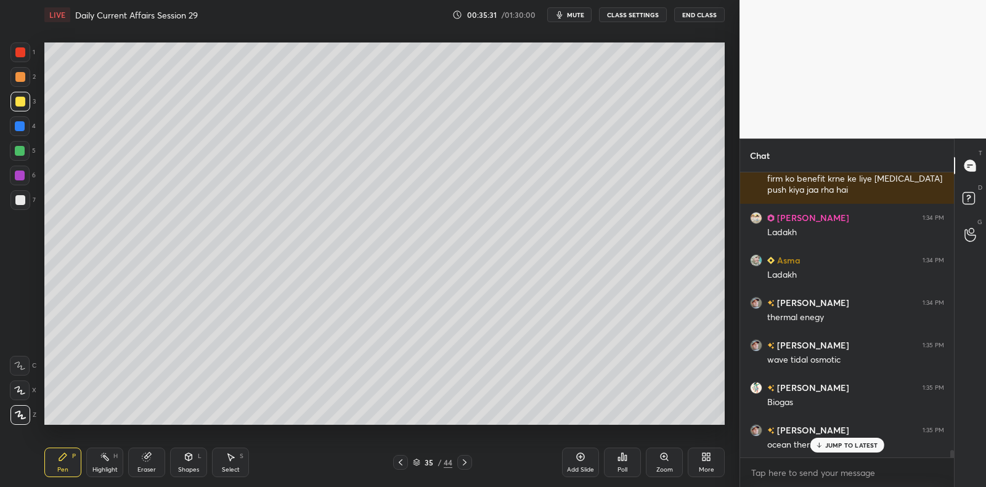
click at [26, 102] on div at bounding box center [20, 102] width 20 height 20
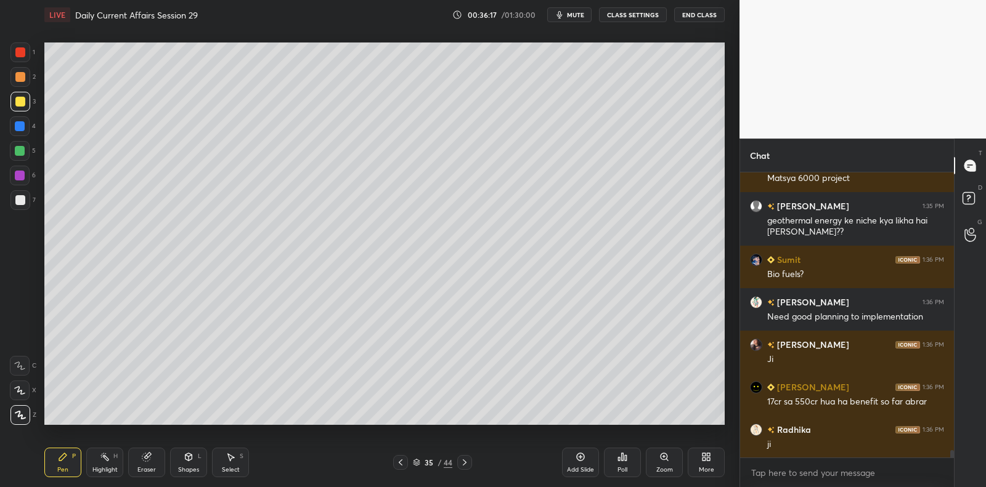
scroll to position [11119, 0]
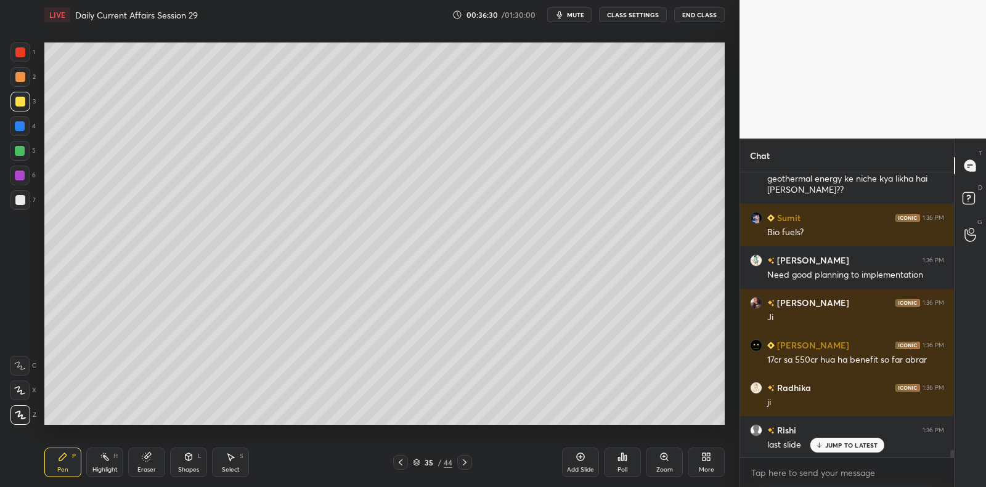
click at [14, 190] on div "1 2 3 4 5 6 7" at bounding box center [23, 129] width 26 height 172
drag, startPoint x: 21, startPoint y: 191, endPoint x: 43, endPoint y: 190, distance: 22.2
click at [18, 192] on div at bounding box center [20, 200] width 20 height 20
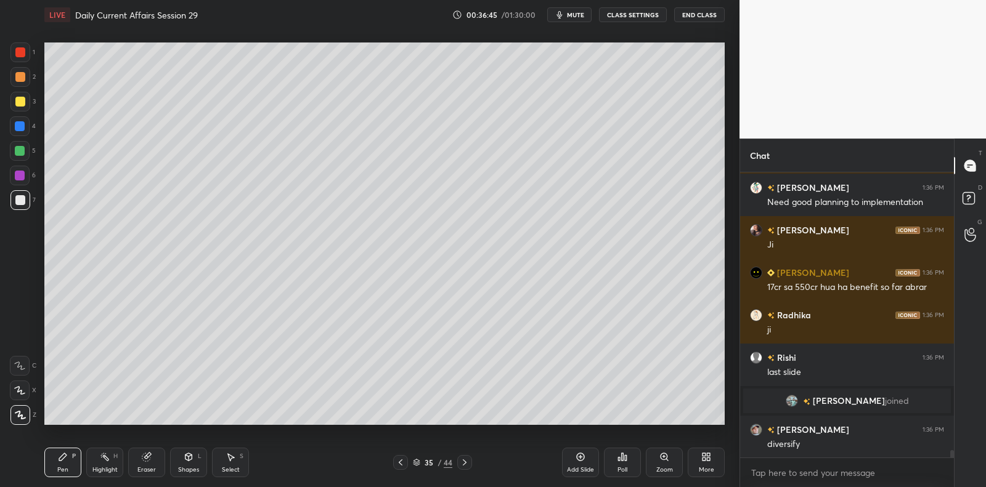
scroll to position [11234, 0]
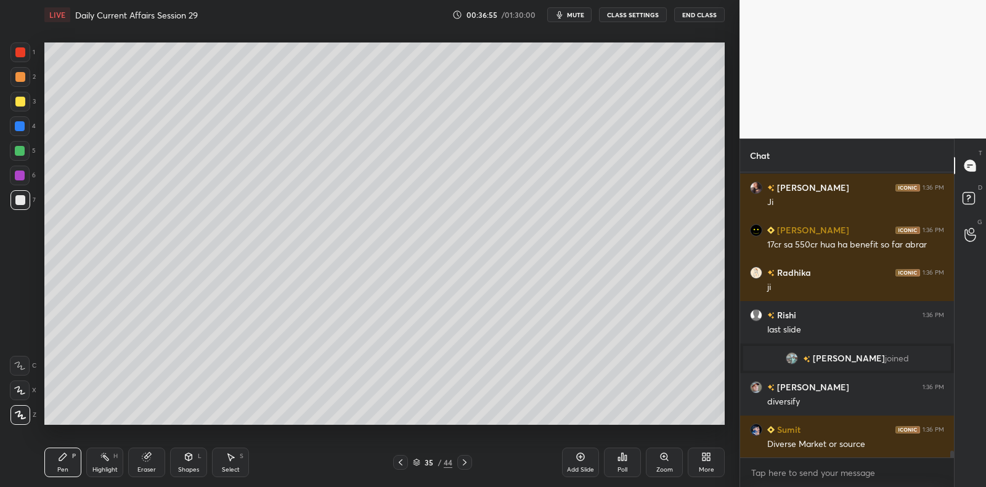
drag, startPoint x: 580, startPoint y: 469, endPoint x: 572, endPoint y: 458, distance: 14.5
click at [579, 470] on div "Add Slide" at bounding box center [580, 470] width 27 height 6
click at [24, 107] on div at bounding box center [20, 102] width 20 height 20
click at [26, 101] on div at bounding box center [20, 102] width 20 height 20
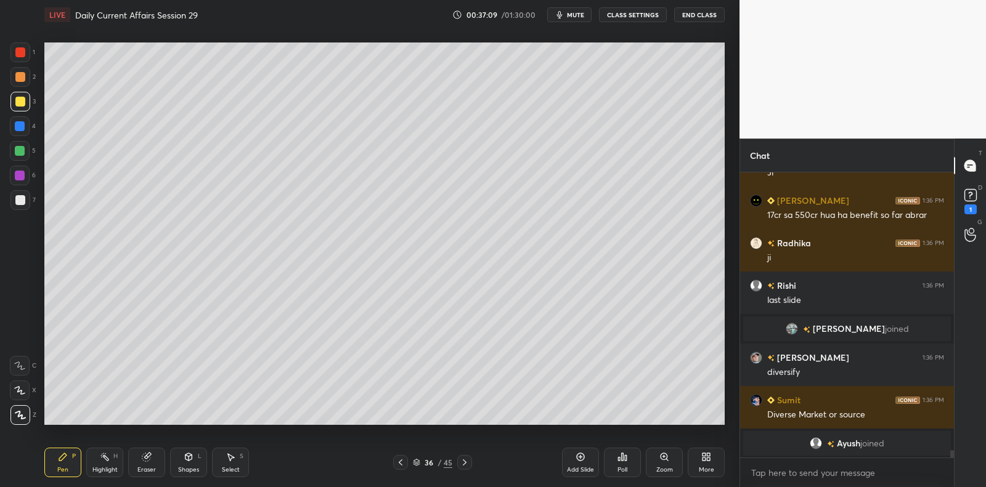
scroll to position [10721, 0]
click at [14, 73] on div at bounding box center [20, 77] width 20 height 20
click at [21, 70] on div at bounding box center [20, 77] width 20 height 20
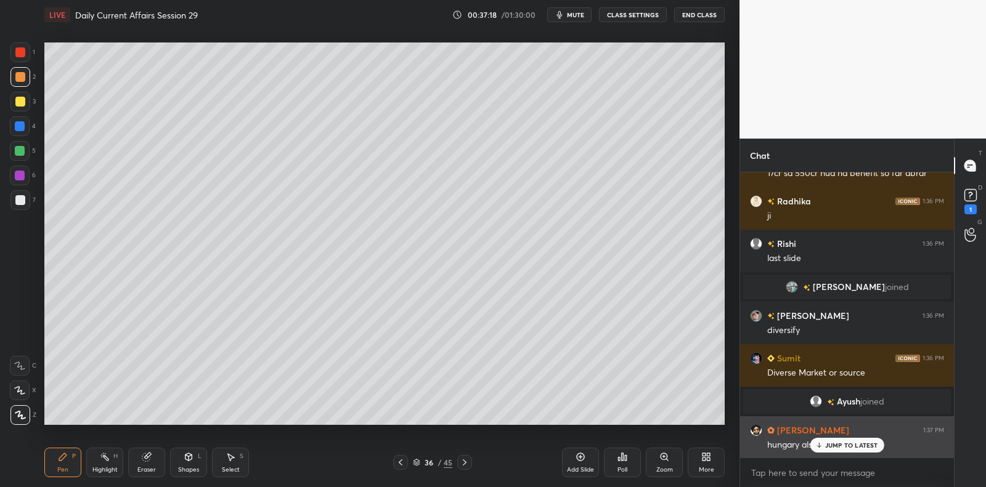
click at [842, 448] on p "JUMP TO LATEST" at bounding box center [851, 445] width 53 height 7
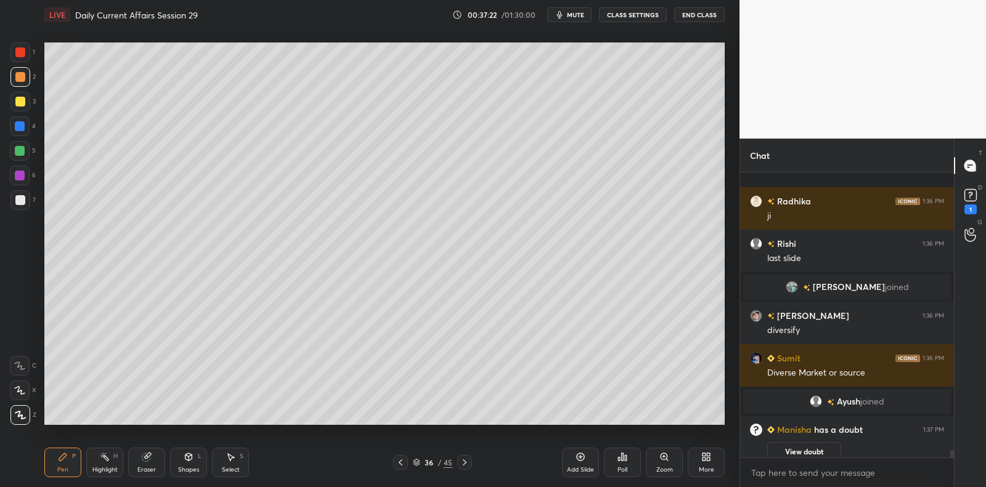
scroll to position [10847, 0]
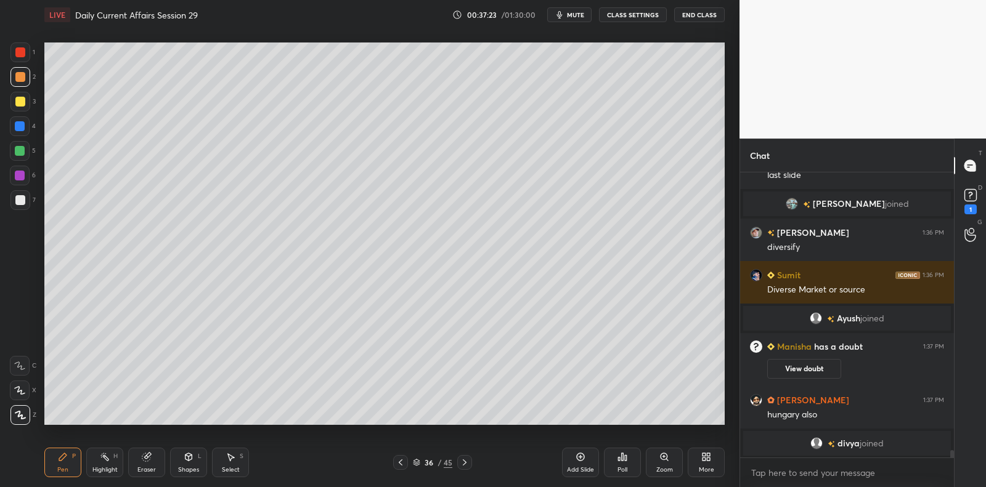
click at [20, 203] on div at bounding box center [20, 200] width 10 height 10
click at [23, 198] on div at bounding box center [20, 200] width 10 height 10
drag, startPoint x: 23, startPoint y: 199, endPoint x: 31, endPoint y: 189, distance: 13.1
click at [23, 199] on div at bounding box center [20, 200] width 10 height 10
click at [26, 152] on div at bounding box center [20, 151] width 20 height 20
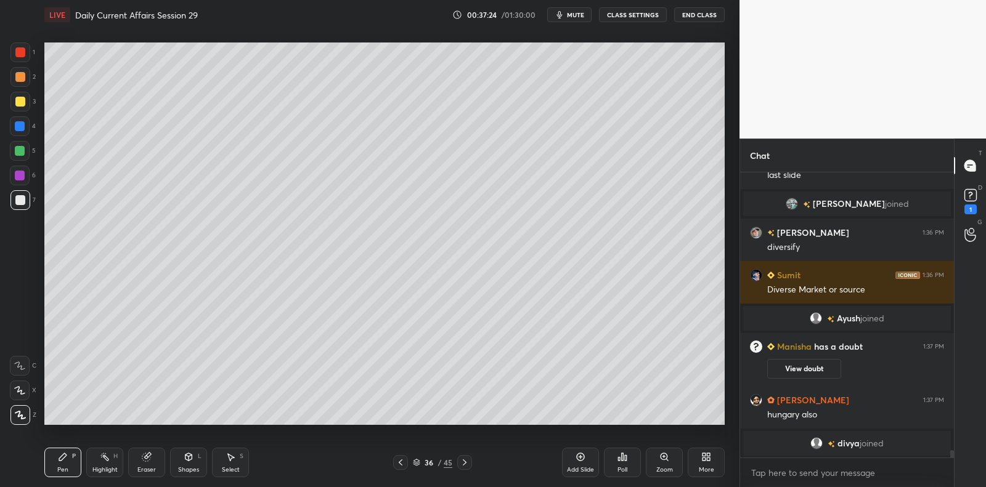
click at [26, 152] on div at bounding box center [20, 151] width 20 height 20
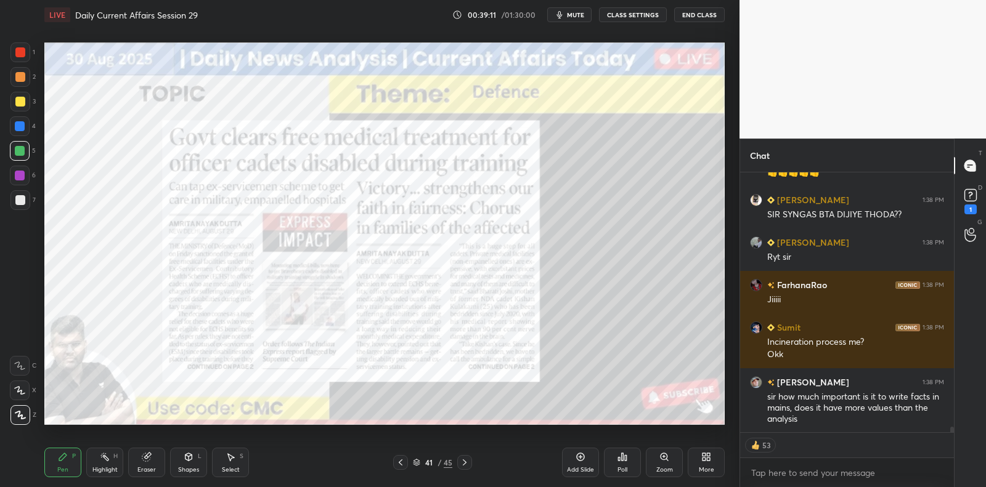
scroll to position [11690, 0]
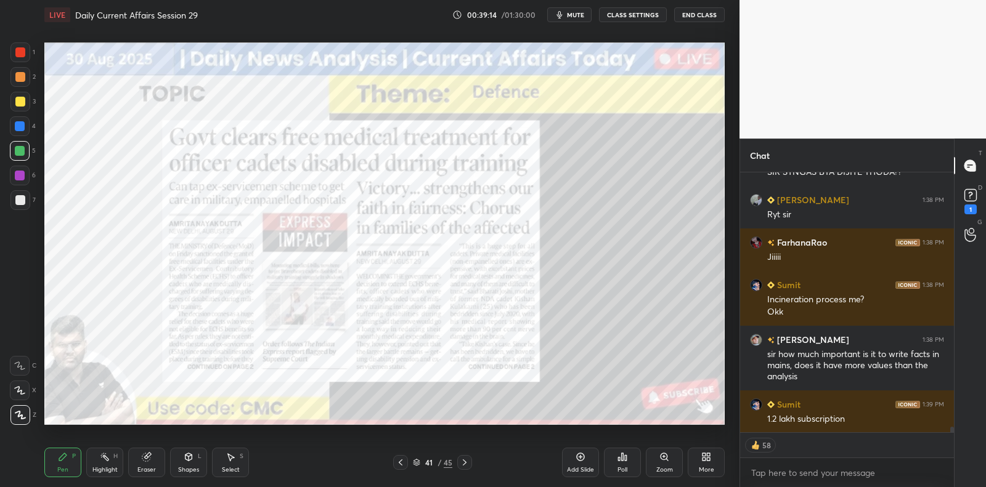
click at [23, 54] on div at bounding box center [20, 52] width 10 height 10
drag, startPoint x: 23, startPoint y: 51, endPoint x: 2, endPoint y: 95, distance: 49.1
click at [23, 51] on div at bounding box center [20, 52] width 10 height 10
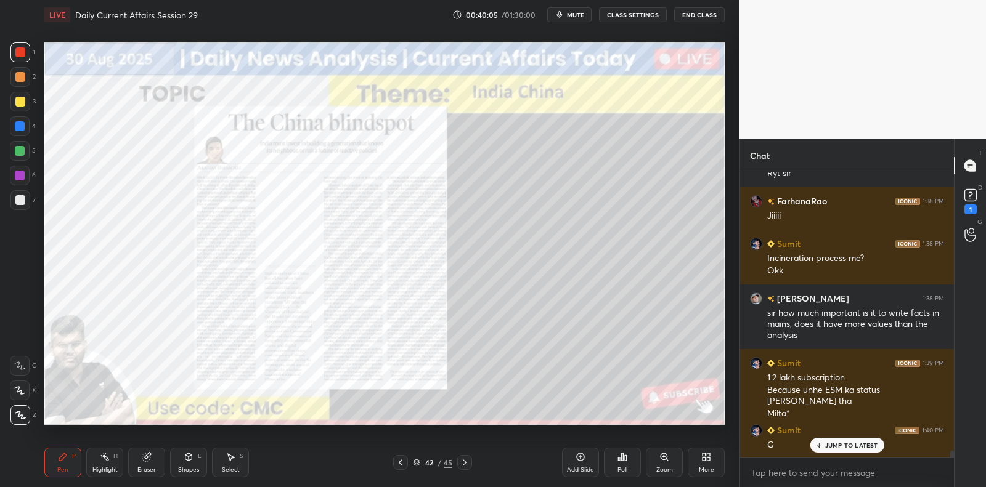
scroll to position [11774, 0]
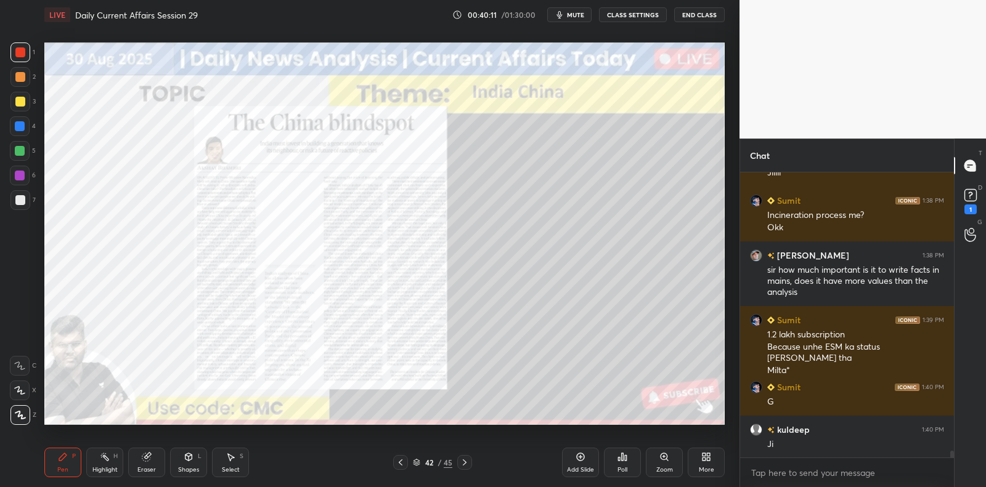
click at [582, 460] on icon at bounding box center [581, 457] width 8 height 8
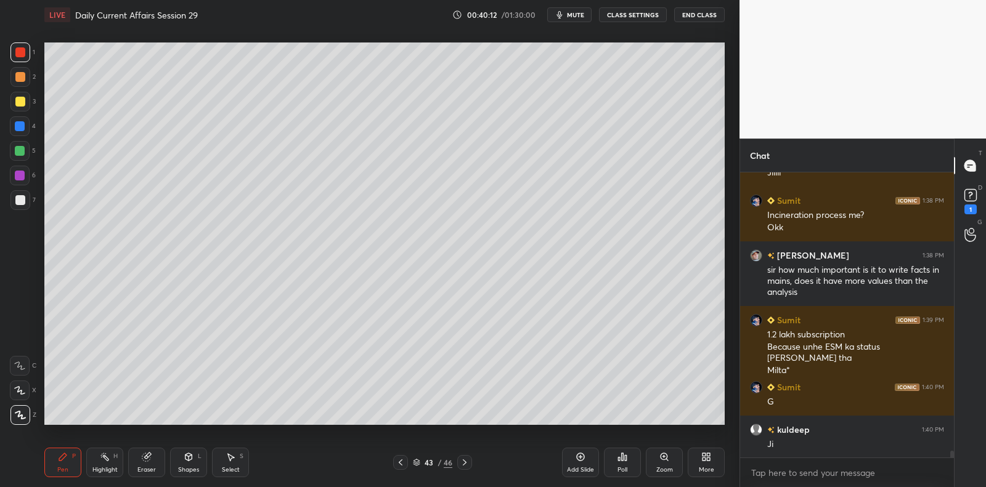
click at [22, 148] on div at bounding box center [20, 151] width 10 height 10
drag, startPoint x: 22, startPoint y: 148, endPoint x: 30, endPoint y: 142, distance: 9.6
click at [22, 148] on div at bounding box center [20, 151] width 10 height 10
click at [22, 200] on div at bounding box center [20, 200] width 10 height 10
drag, startPoint x: 22, startPoint y: 200, endPoint x: 23, endPoint y: 214, distance: 14.3
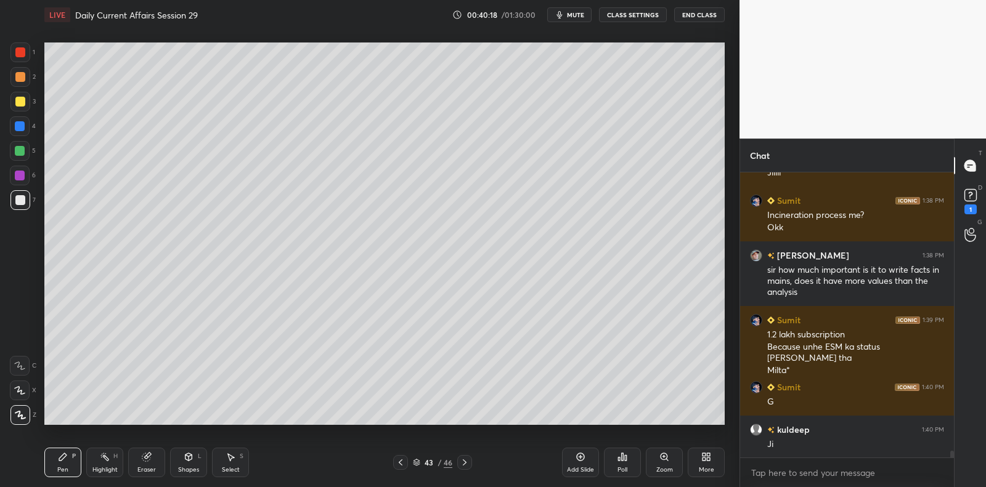
click at [22, 200] on div at bounding box center [20, 200] width 10 height 10
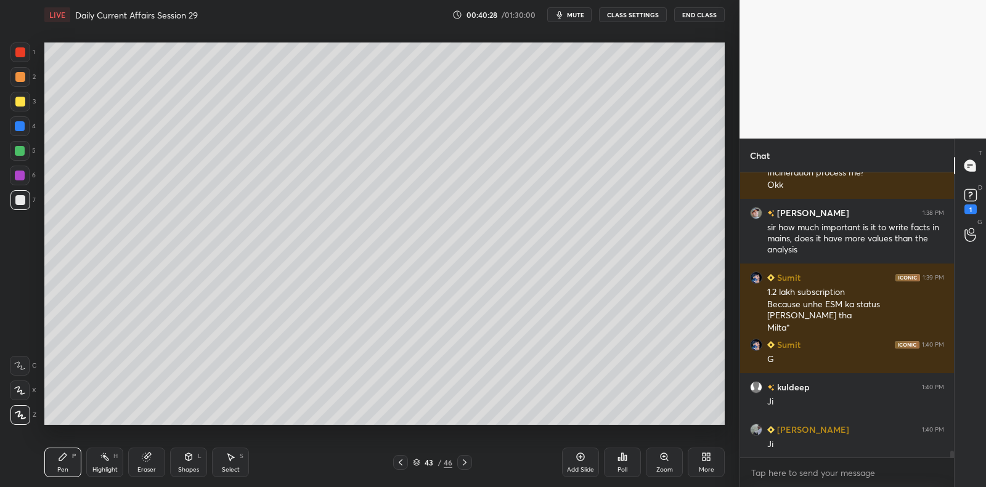
scroll to position [11859, 0]
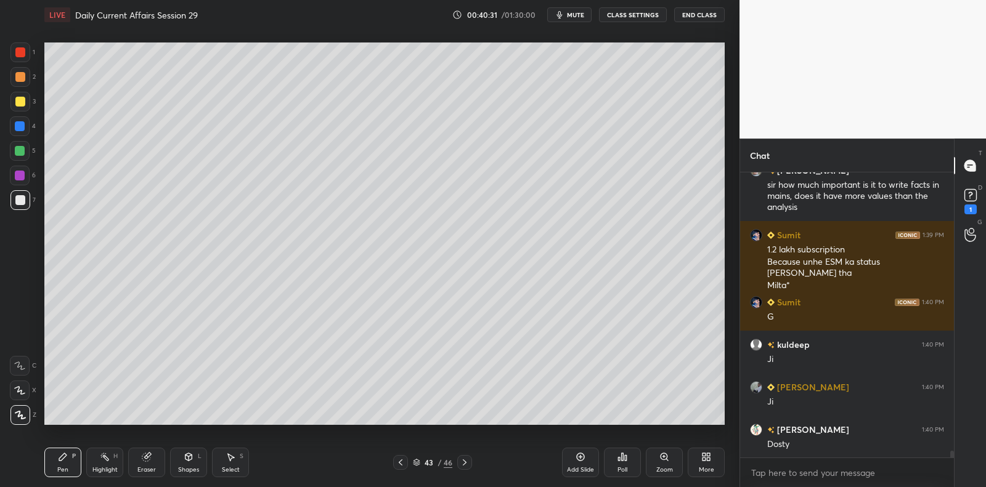
click at [24, 179] on div at bounding box center [20, 176] width 20 height 20
click at [27, 174] on div at bounding box center [20, 176] width 20 height 20
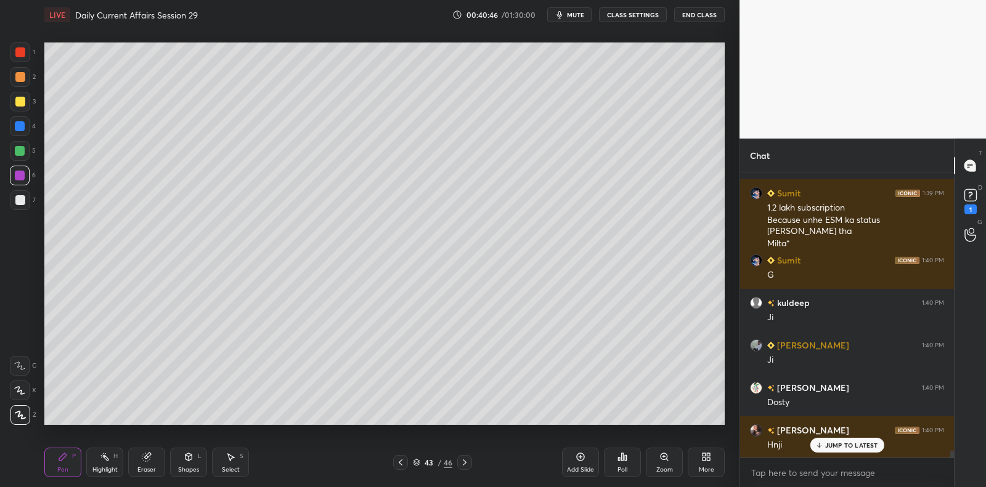
click at [19, 107] on div at bounding box center [20, 102] width 20 height 20
drag, startPoint x: 19, startPoint y: 107, endPoint x: 37, endPoint y: 107, distance: 17.9
click at [19, 107] on div at bounding box center [20, 102] width 20 height 20
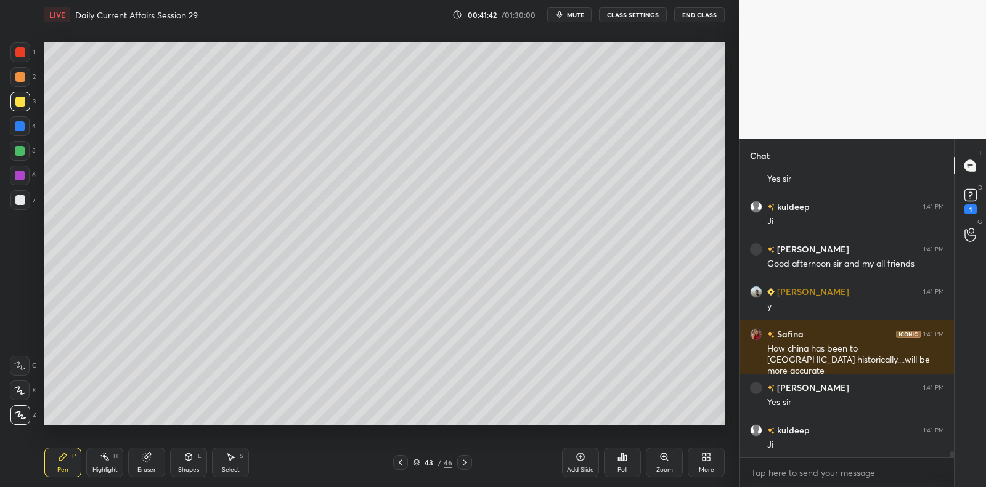
scroll to position [12495, 0]
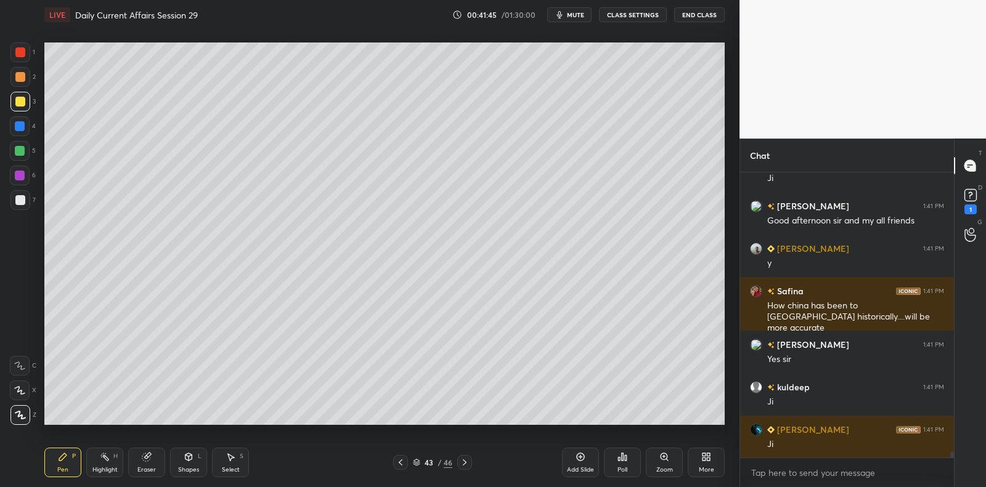
click at [20, 103] on div at bounding box center [20, 102] width 10 height 10
click at [23, 102] on div at bounding box center [20, 102] width 10 height 10
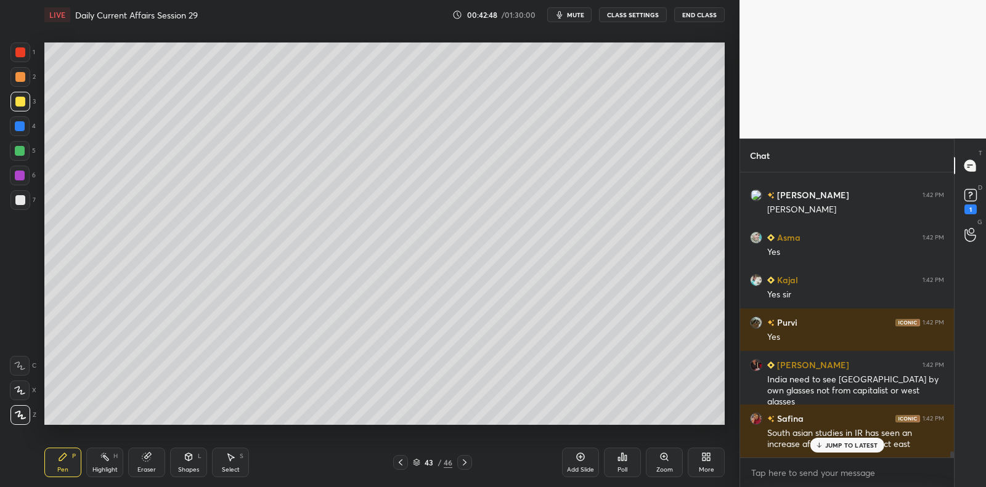
scroll to position [13056, 0]
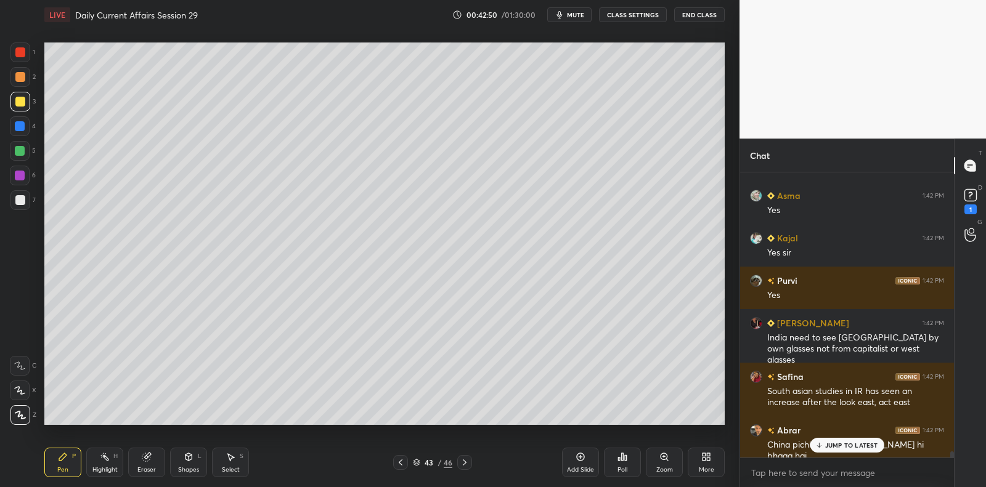
click at [27, 204] on div at bounding box center [20, 200] width 20 height 20
drag, startPoint x: 27, startPoint y: 204, endPoint x: 38, endPoint y: 197, distance: 13.0
click at [27, 204] on div at bounding box center [20, 200] width 20 height 20
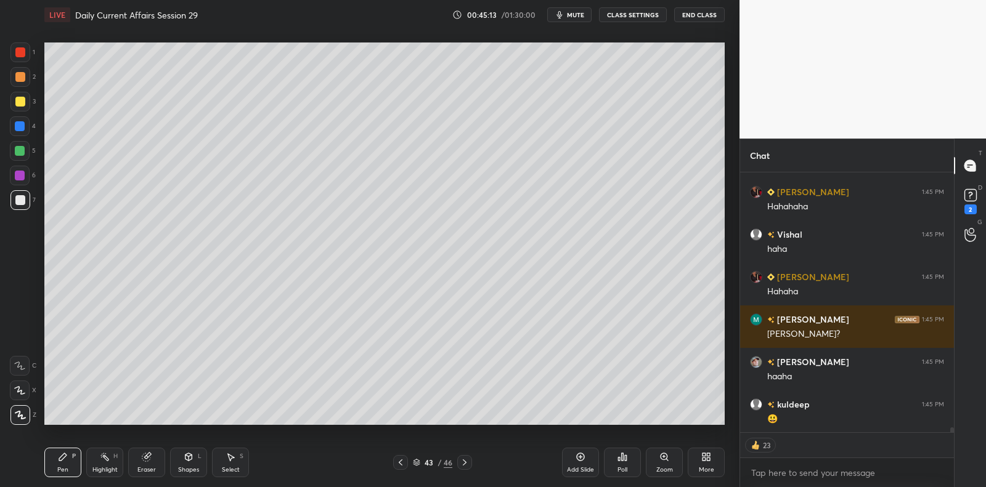
scroll to position [13394, 0]
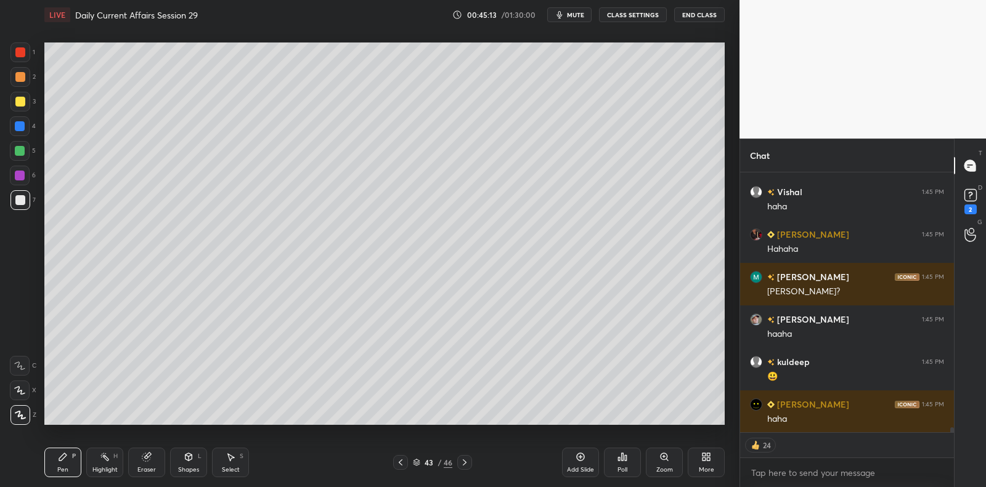
drag, startPoint x: 580, startPoint y: 464, endPoint x: 571, endPoint y: 425, distance: 39.9
click at [580, 463] on div "Add Slide" at bounding box center [580, 463] width 37 height 30
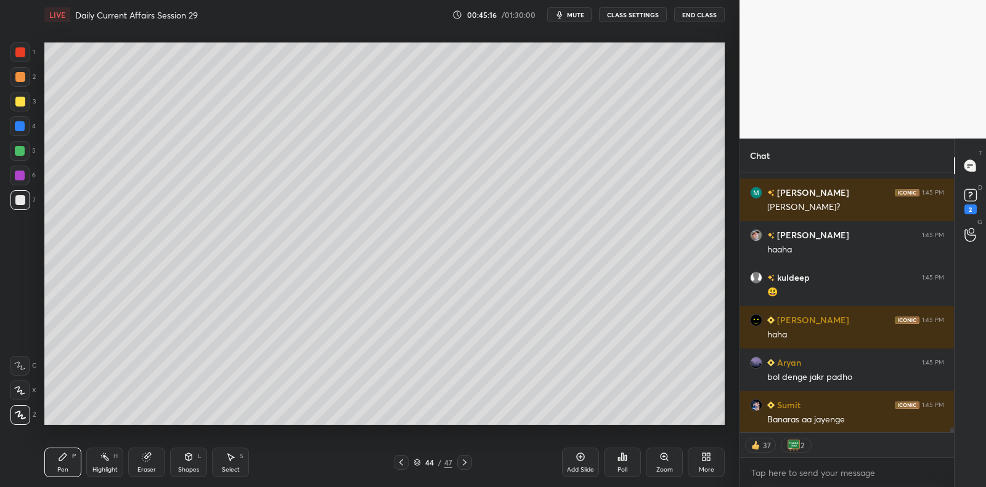
scroll to position [13521, 0]
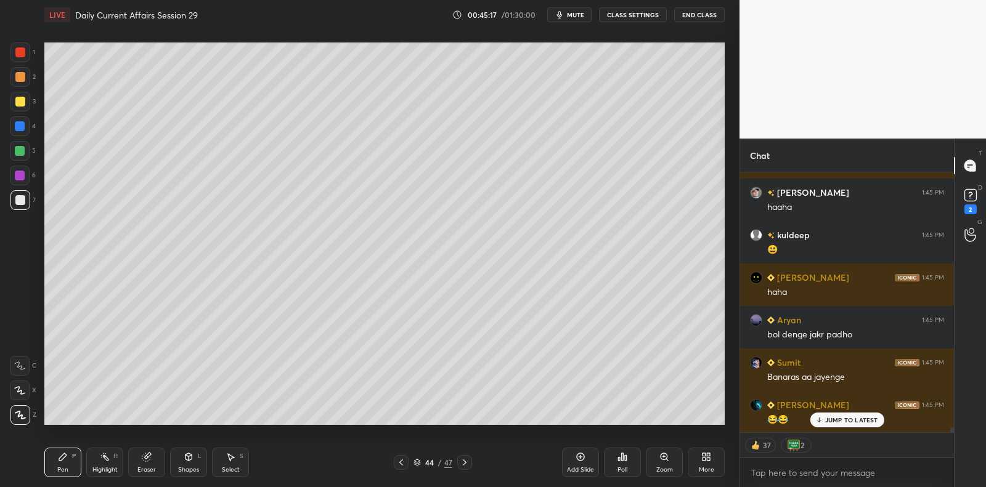
click at [23, 97] on div at bounding box center [20, 102] width 10 height 10
drag, startPoint x: 23, startPoint y: 97, endPoint x: 8, endPoint y: 96, distance: 14.8
click at [23, 97] on div at bounding box center [20, 102] width 10 height 10
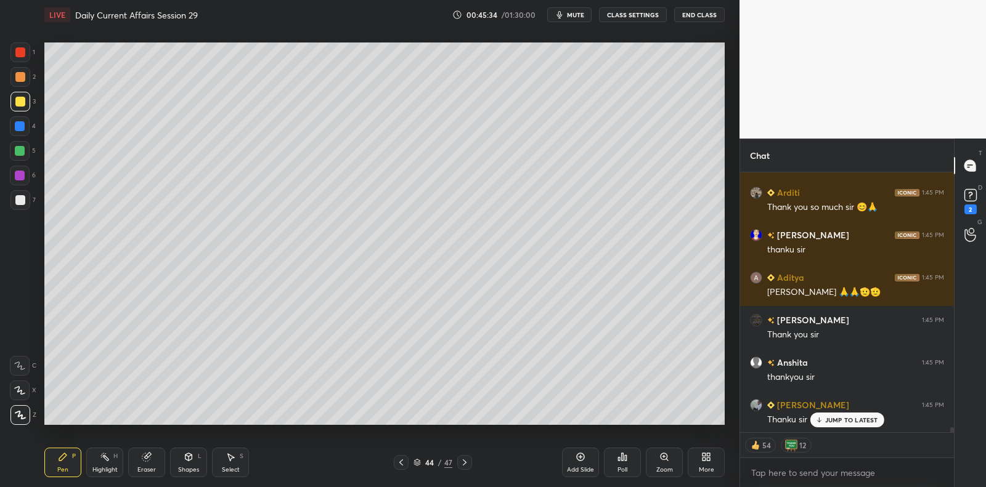
scroll to position [14223, 0]
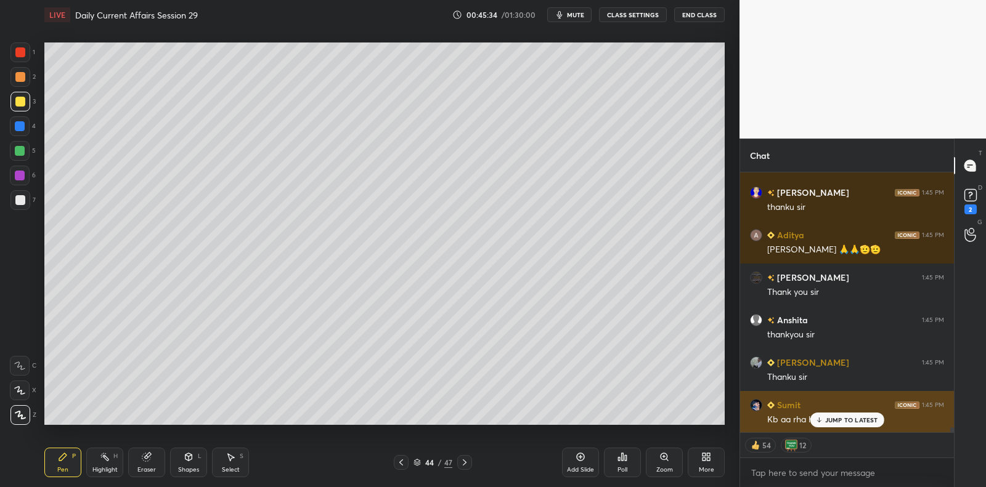
click at [847, 419] on p "JUMP TO LATEST" at bounding box center [851, 419] width 53 height 7
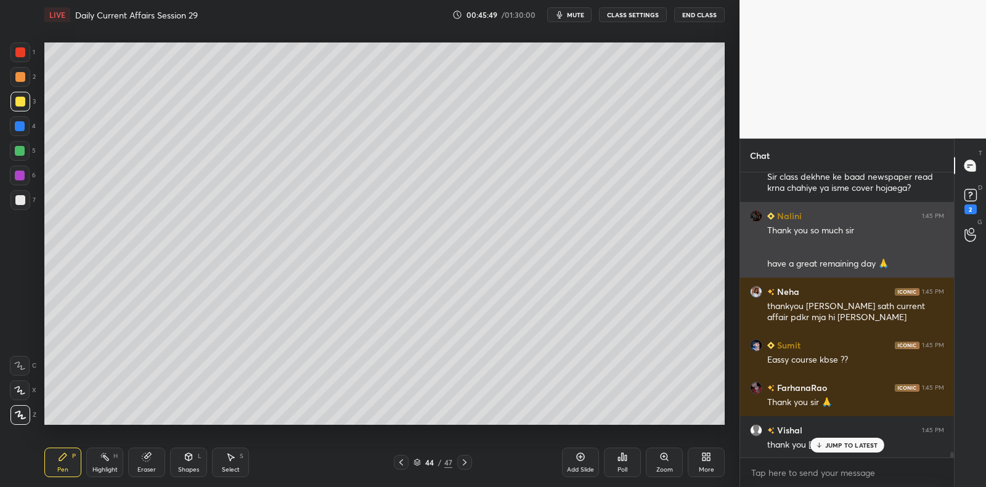
scroll to position [14679, 0]
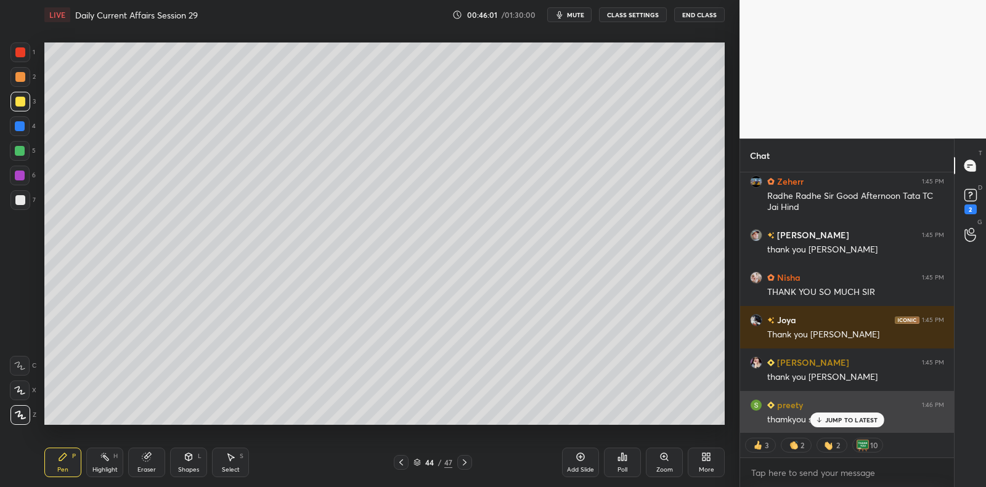
click at [849, 422] on p "JUMP TO LATEST" at bounding box center [851, 419] width 53 height 7
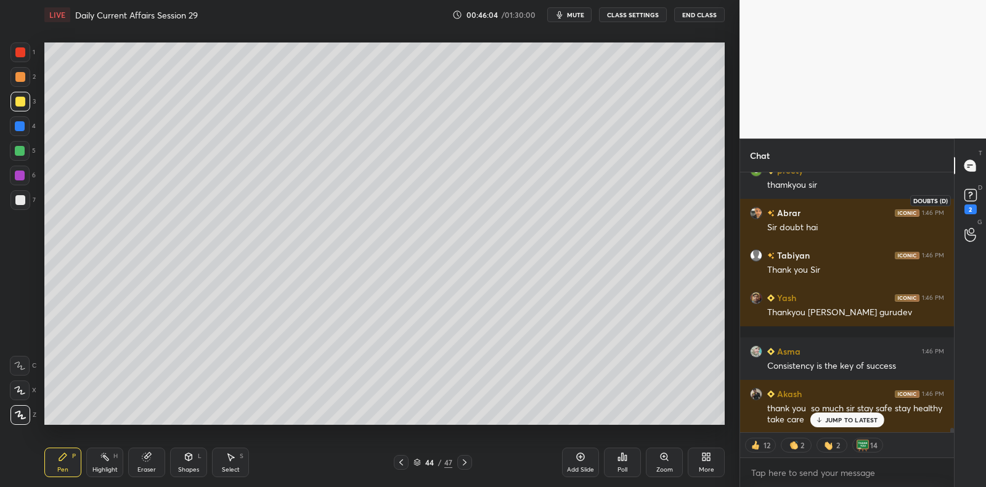
click at [968, 200] on rect at bounding box center [970, 196] width 12 height 12
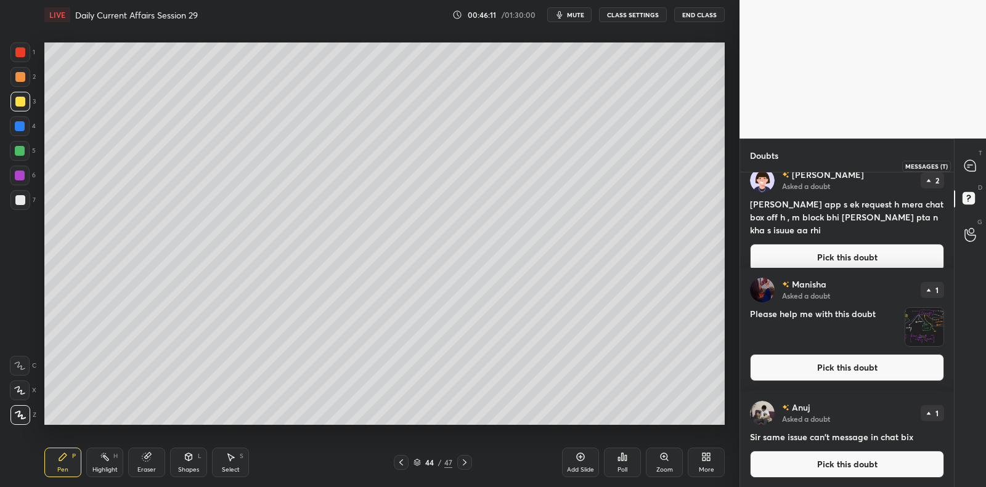
click at [968, 172] on div at bounding box center [970, 166] width 25 height 22
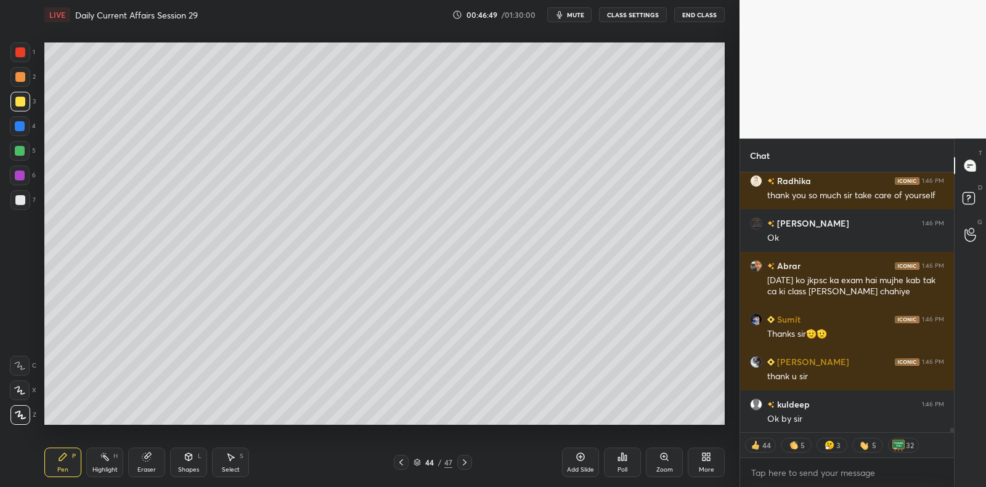
click at [701, 18] on button "End Class" at bounding box center [699, 14] width 51 height 15
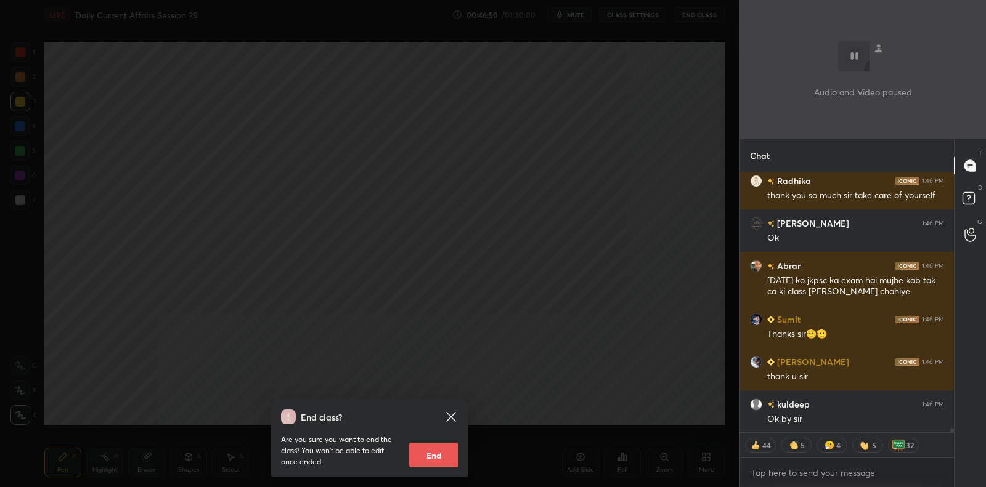
click at [434, 442] on div "Are you sure you want to end the class? You won’t be able to edit once ended. E…" at bounding box center [369, 445] width 177 height 43
click at [432, 449] on button "End" at bounding box center [433, 455] width 49 height 25
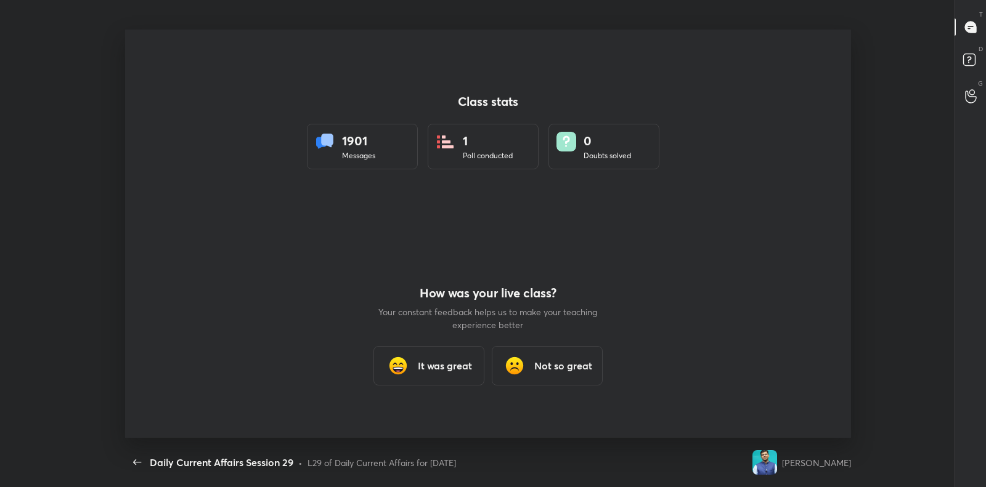
type textarea "x"
